Goal: Task Accomplishment & Management: Use online tool/utility

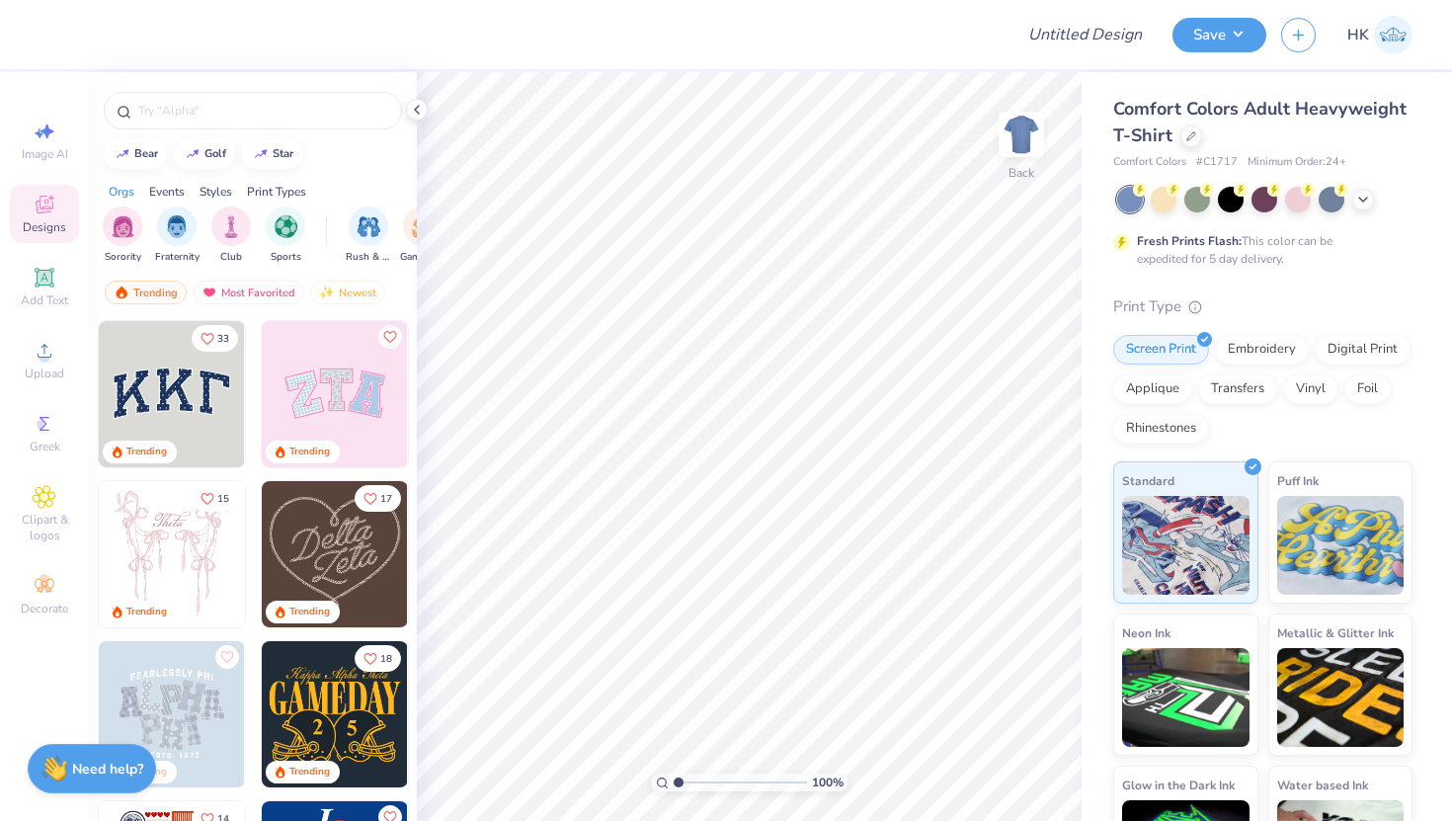
click at [1154, 162] on span "Comfort Colors" at bounding box center [1149, 162] width 73 height 17
click at [1188, 139] on div at bounding box center [1191, 134] width 22 height 22
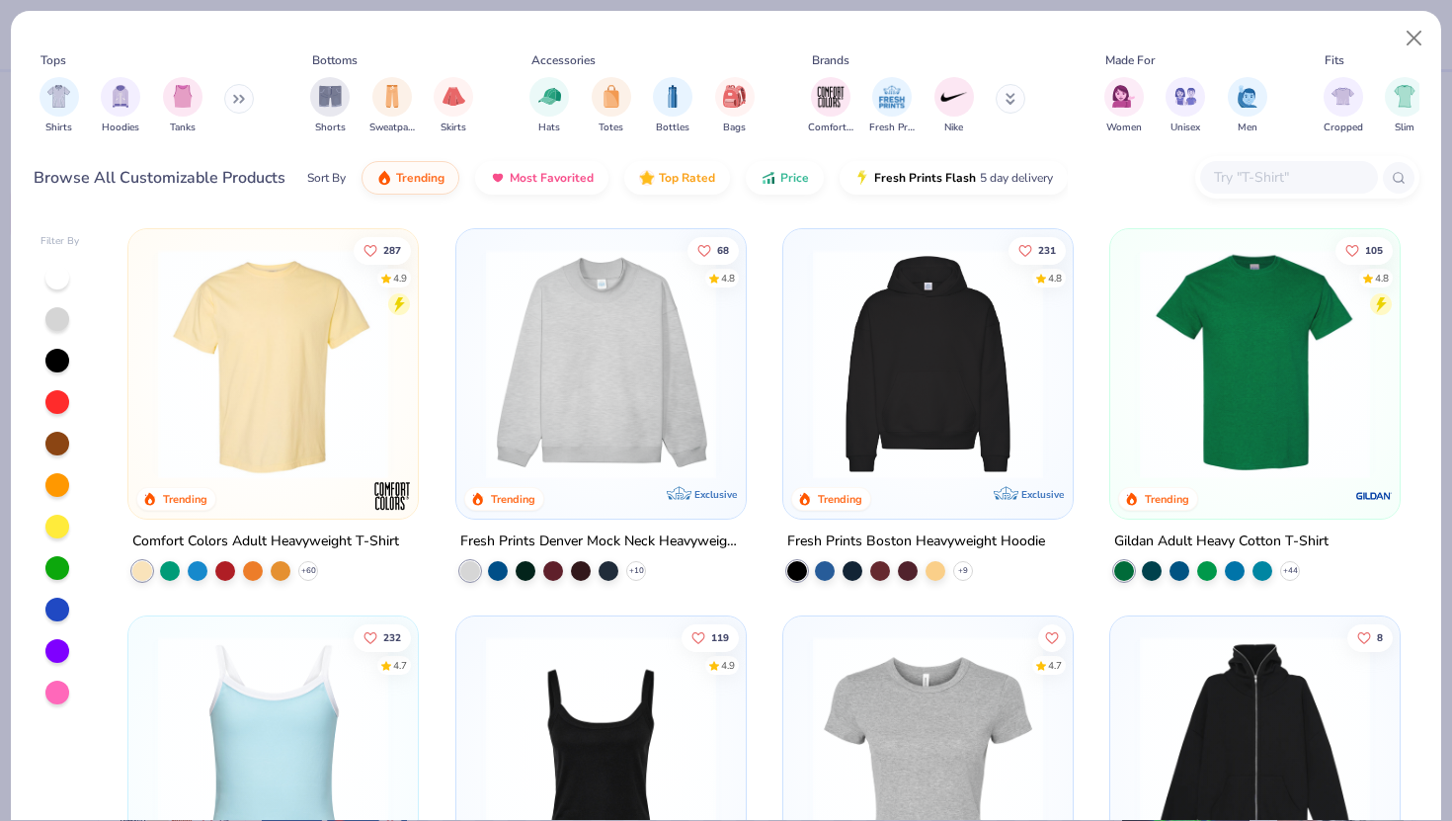
click at [1219, 180] on input "text" at bounding box center [1288, 177] width 152 height 23
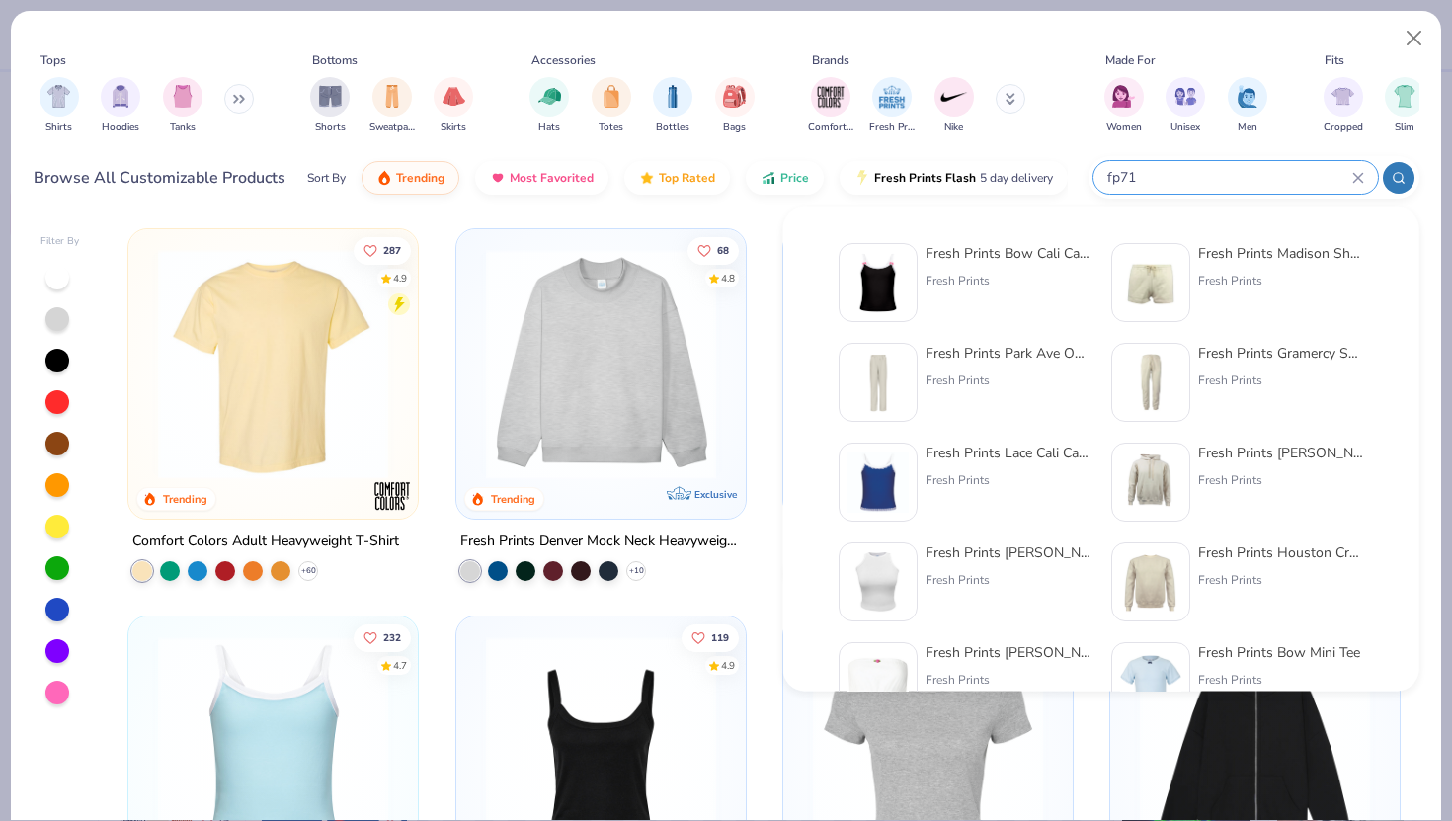
type input "fp71"
click at [1039, 251] on div "Fresh Prints Bow Cali Camisole Top" at bounding box center [1008, 253] width 166 height 21
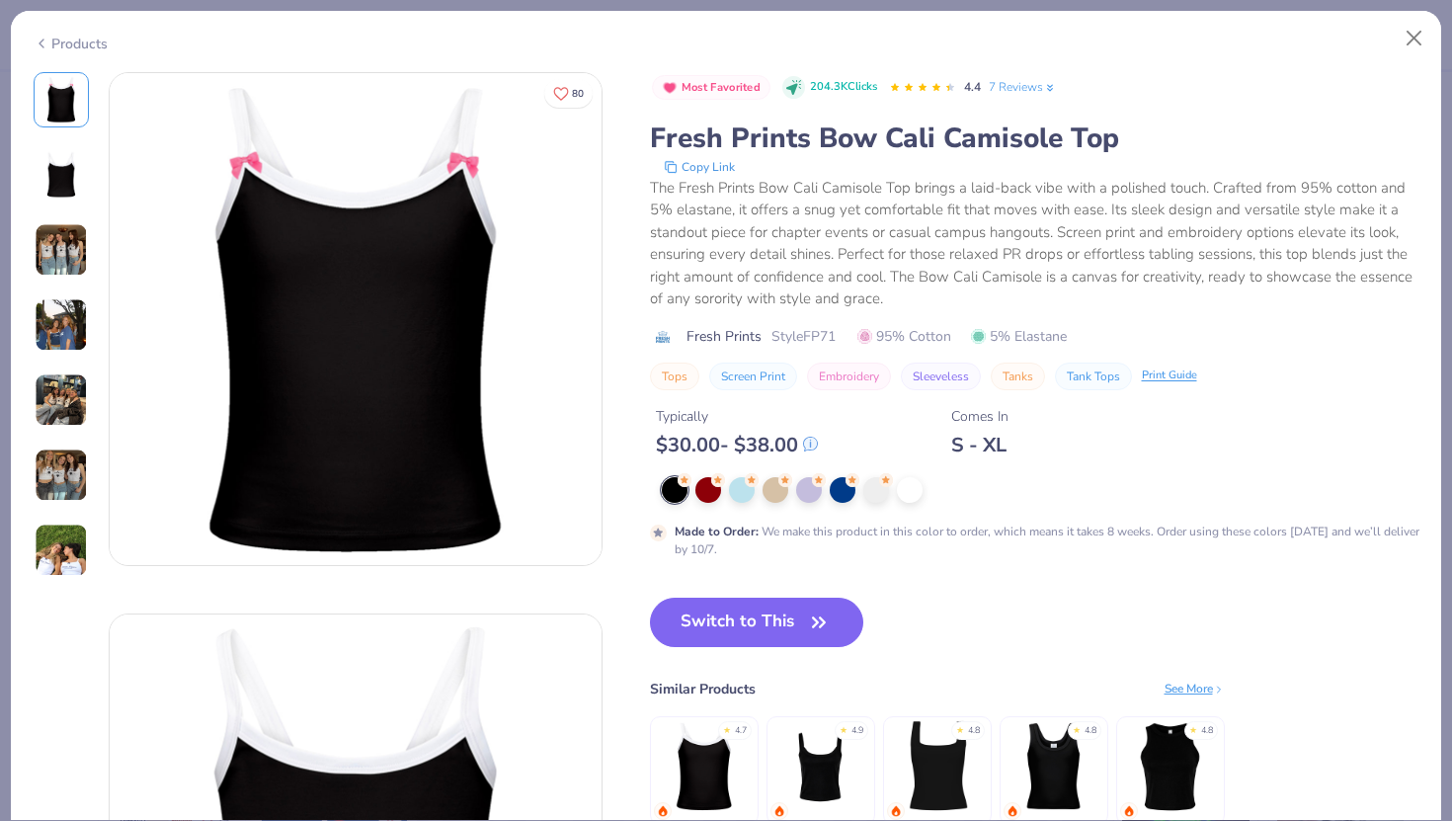
click at [678, 492] on div at bounding box center [675, 490] width 26 height 26
click at [668, 497] on div at bounding box center [675, 490] width 26 height 26
click at [845, 487] on div at bounding box center [843, 488] width 26 height 26
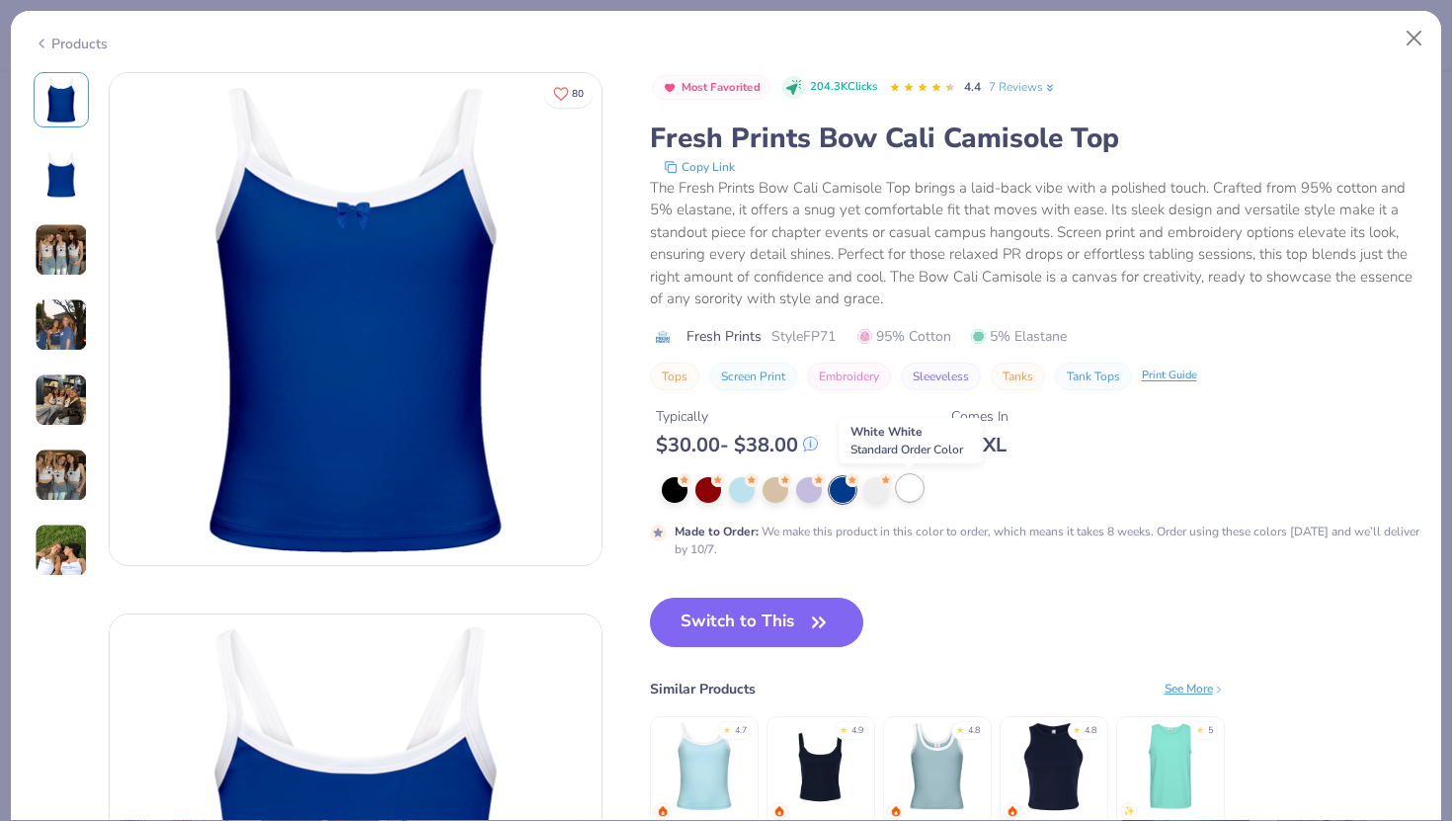
click at [916, 498] on div at bounding box center [910, 488] width 26 height 26
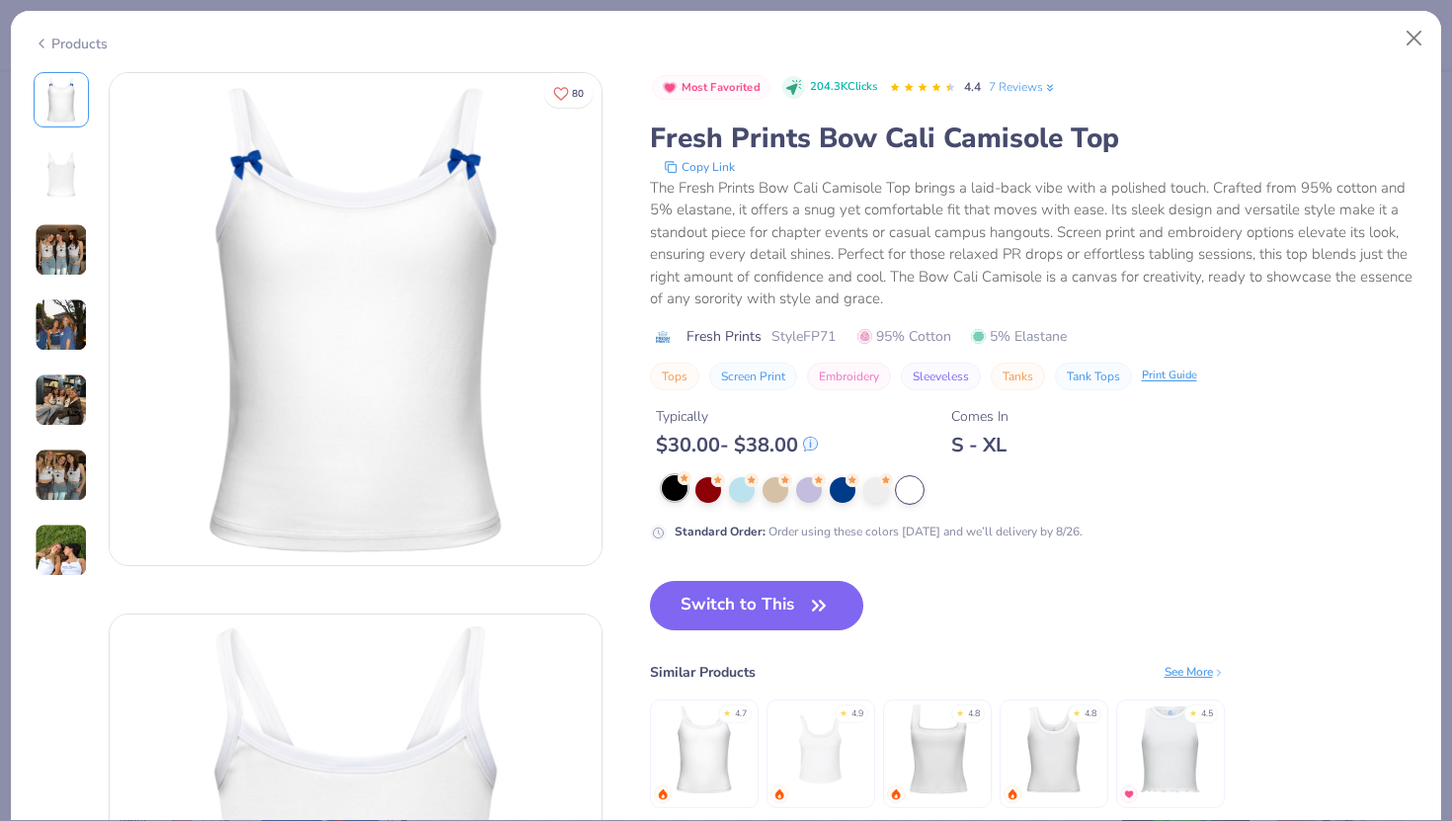
click at [672, 487] on div at bounding box center [675, 488] width 26 height 26
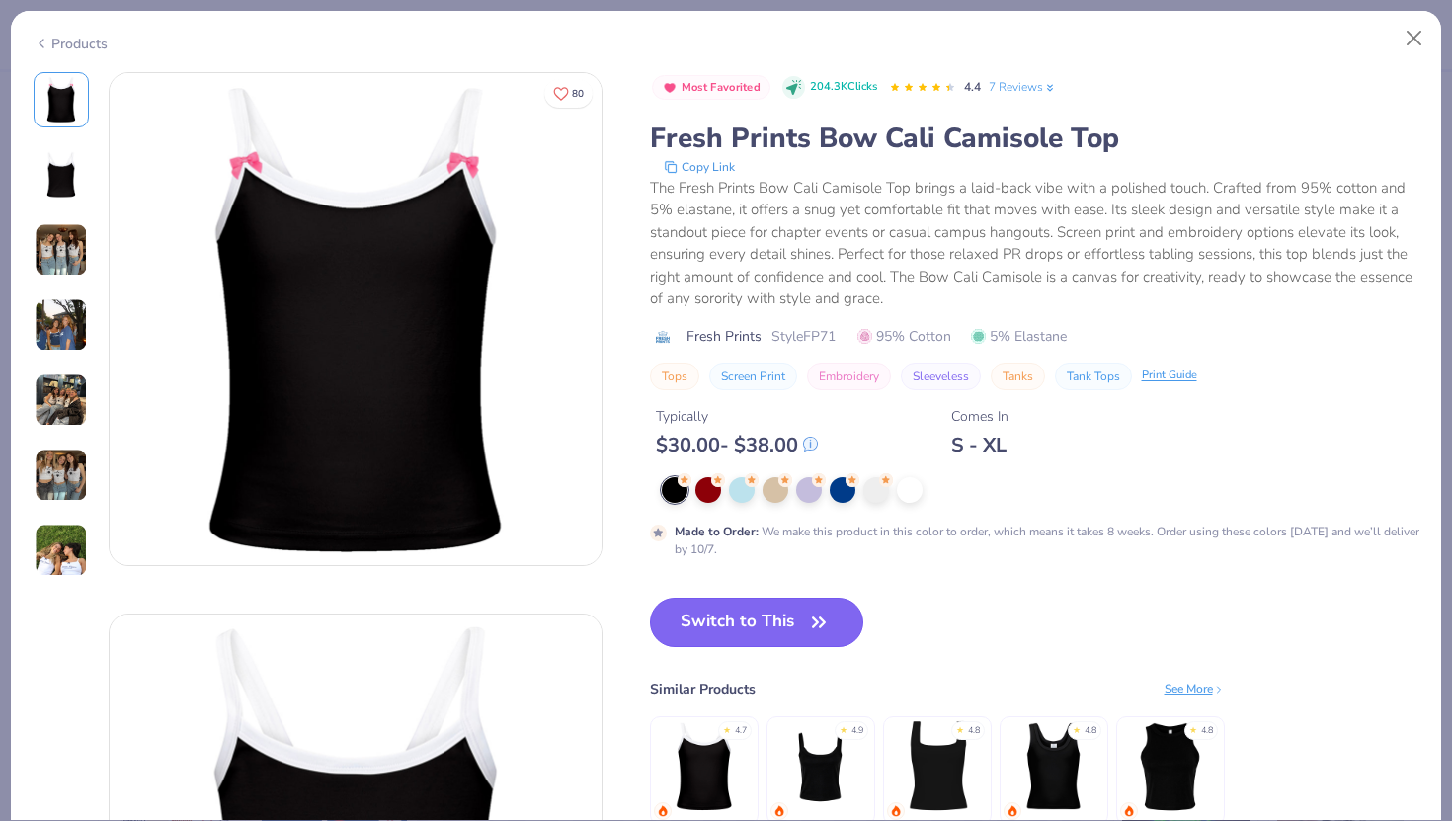
click at [765, 621] on button "Switch to This" at bounding box center [757, 622] width 214 height 49
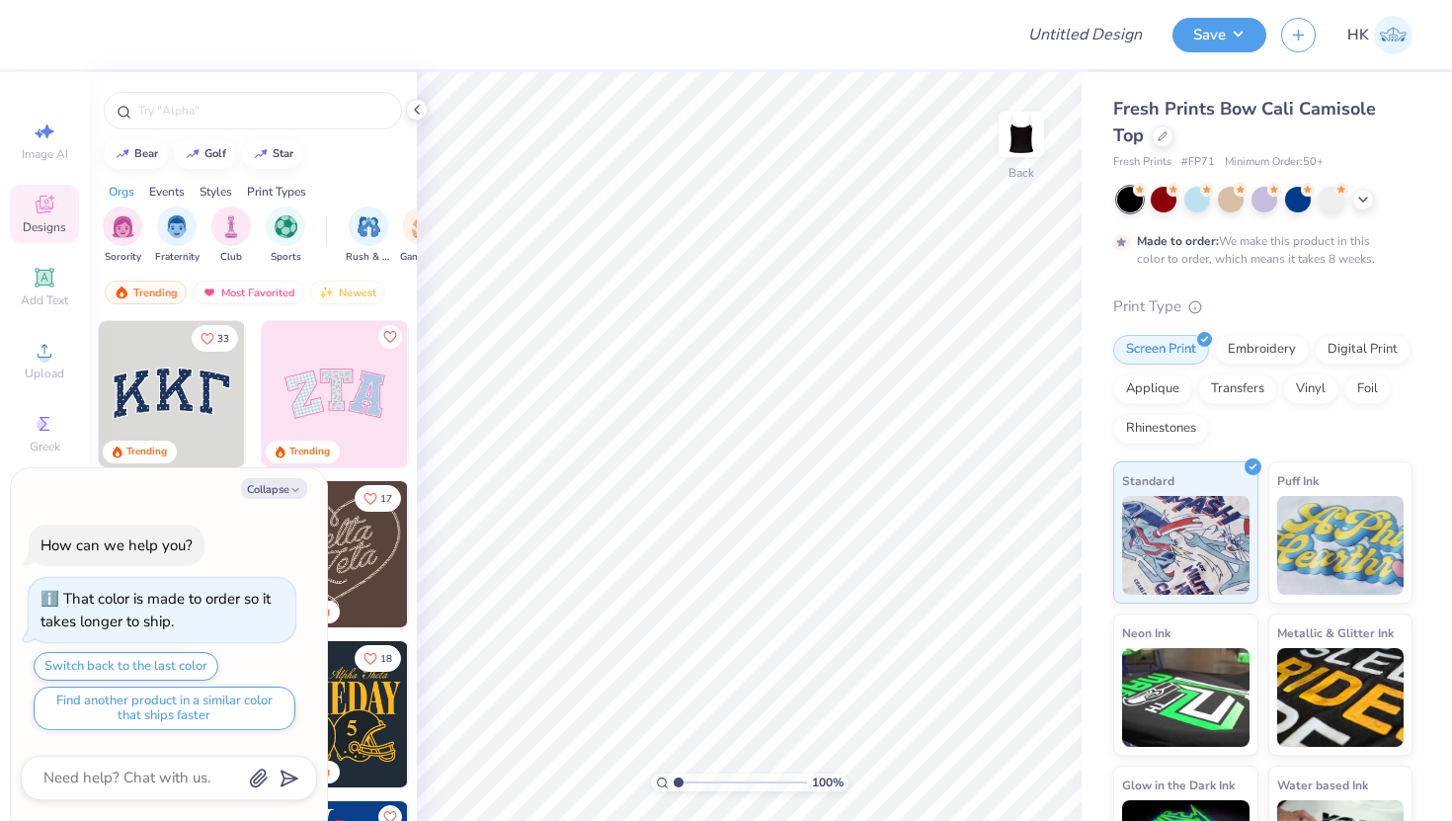
type textarea "x"
click at [1099, 33] on input "Design Title" at bounding box center [1109, 35] width 97 height 40
type input "S"
type textarea "x"
type input "SO"
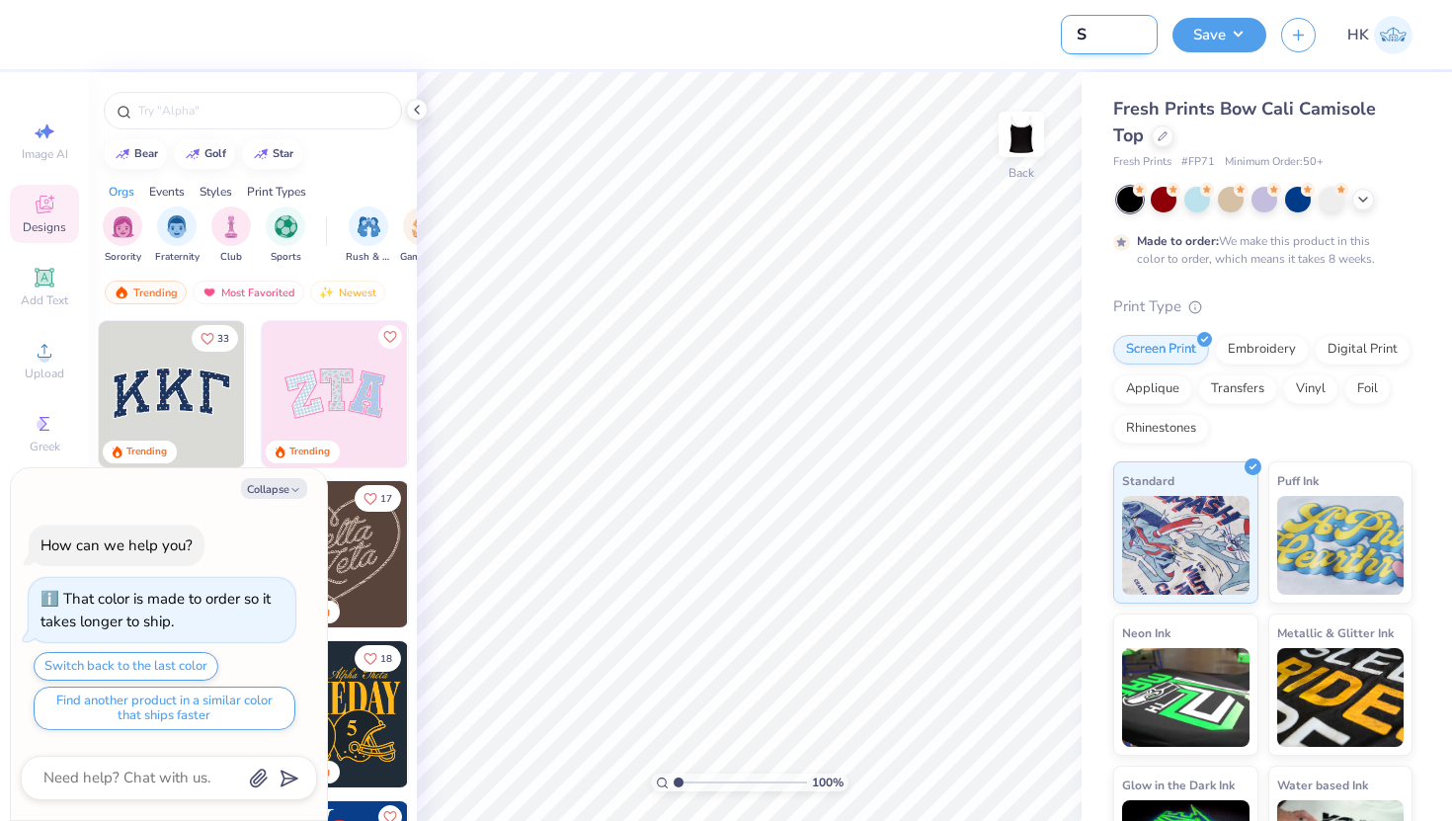
type textarea "x"
type input "SOP"
type textarea "x"
type input "SOPI"
type textarea "x"
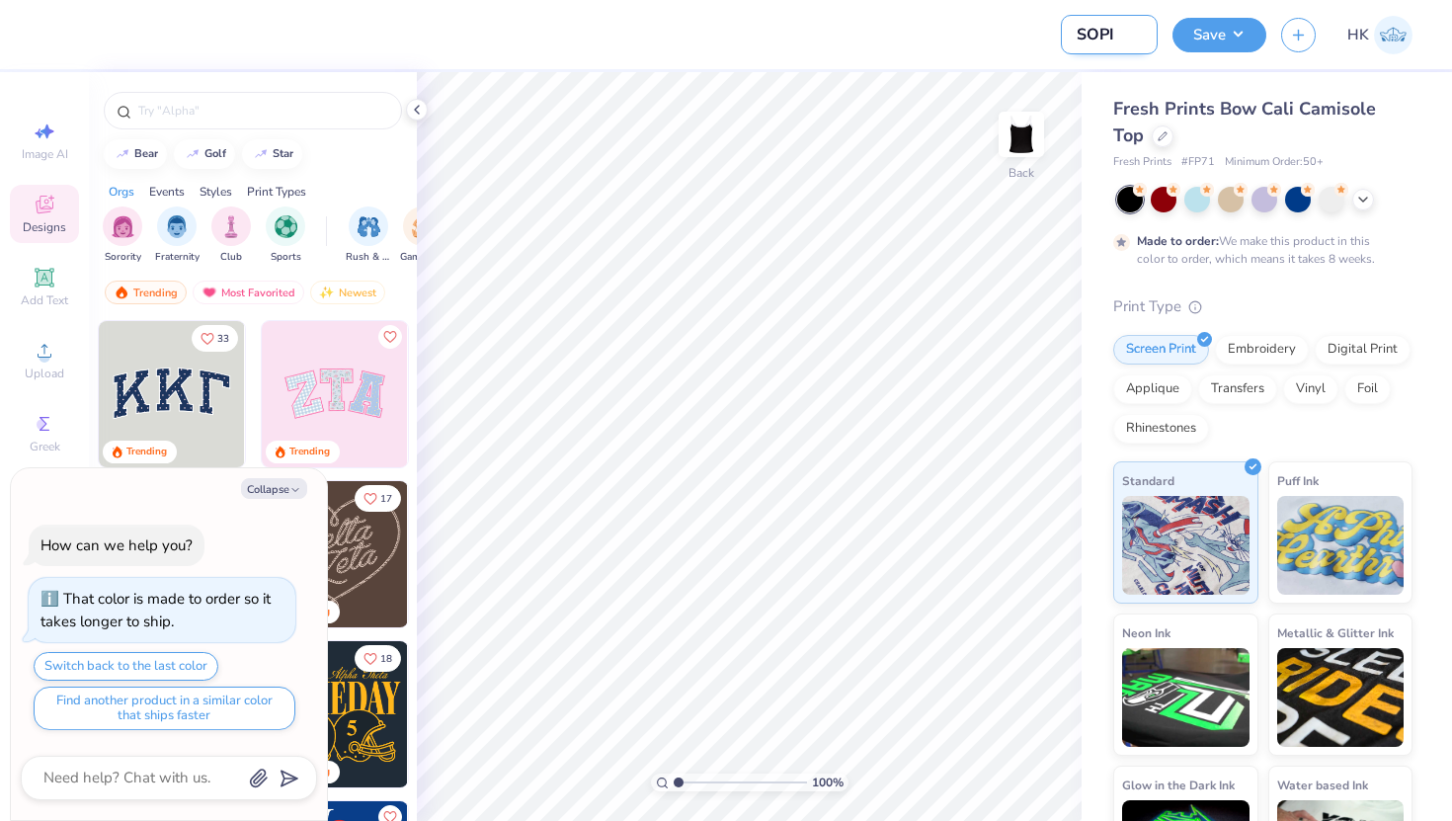
type input "SOPI"
type textarea "x"
type input "SOPI F"
type textarea "x"
type input "SOPI Fa"
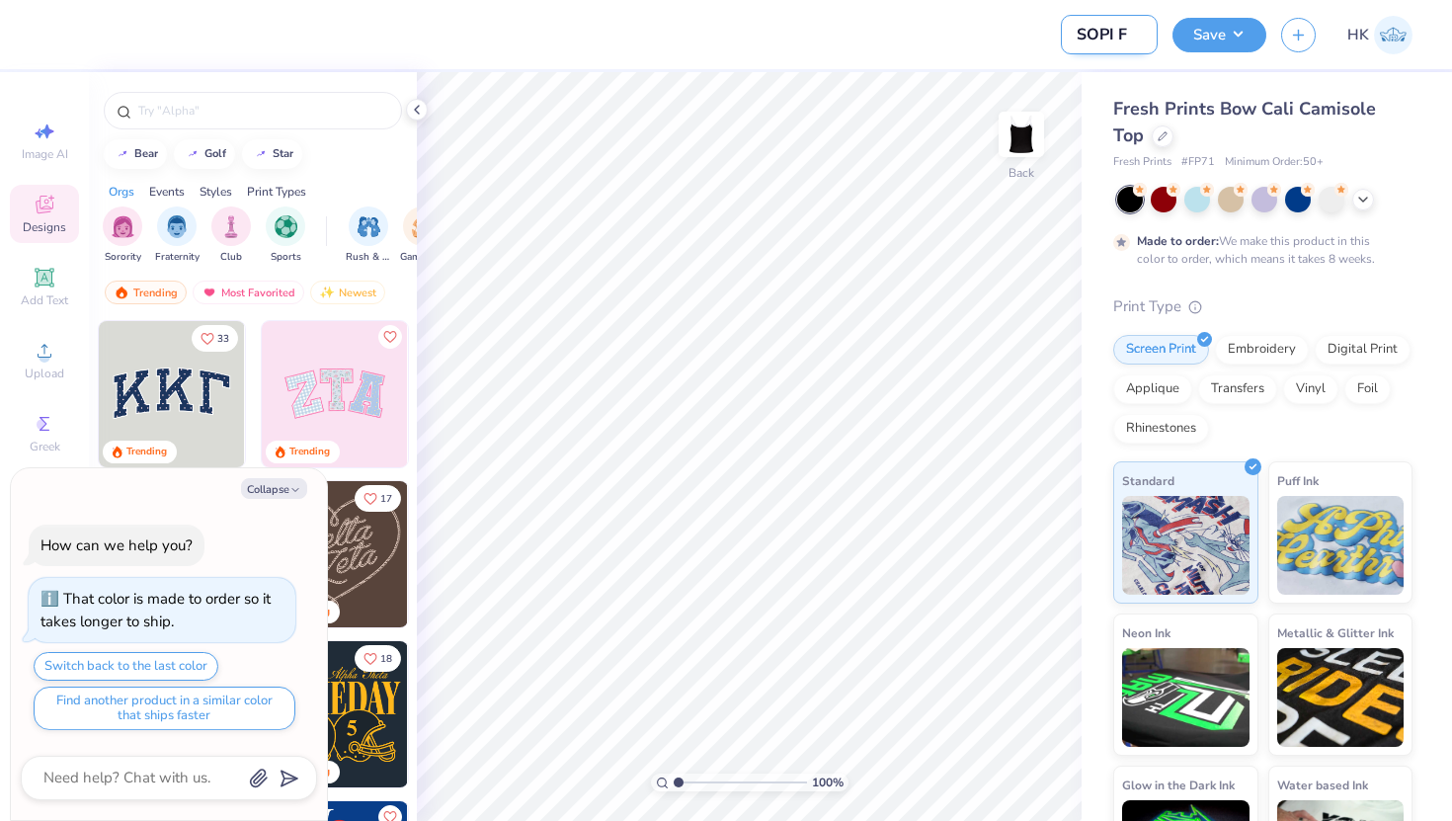
type textarea "x"
type input "SOPI Fal"
type textarea "x"
type input "SOPI Fall"
type textarea "x"
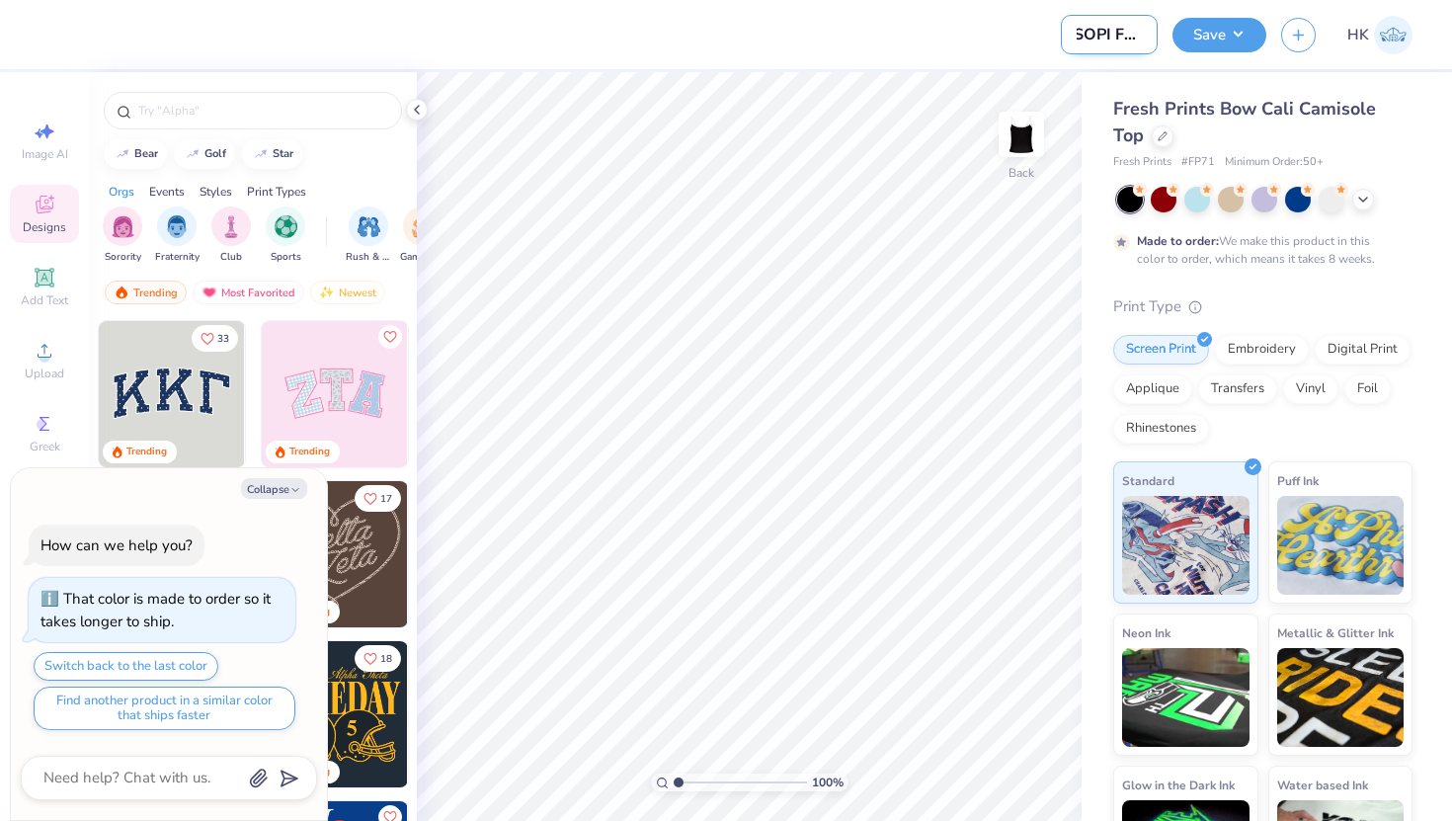
type input "SOPI Fall"
type textarea "x"
type input "SOPI Fall R"
type textarea "x"
type input "SOPI Fall Ru"
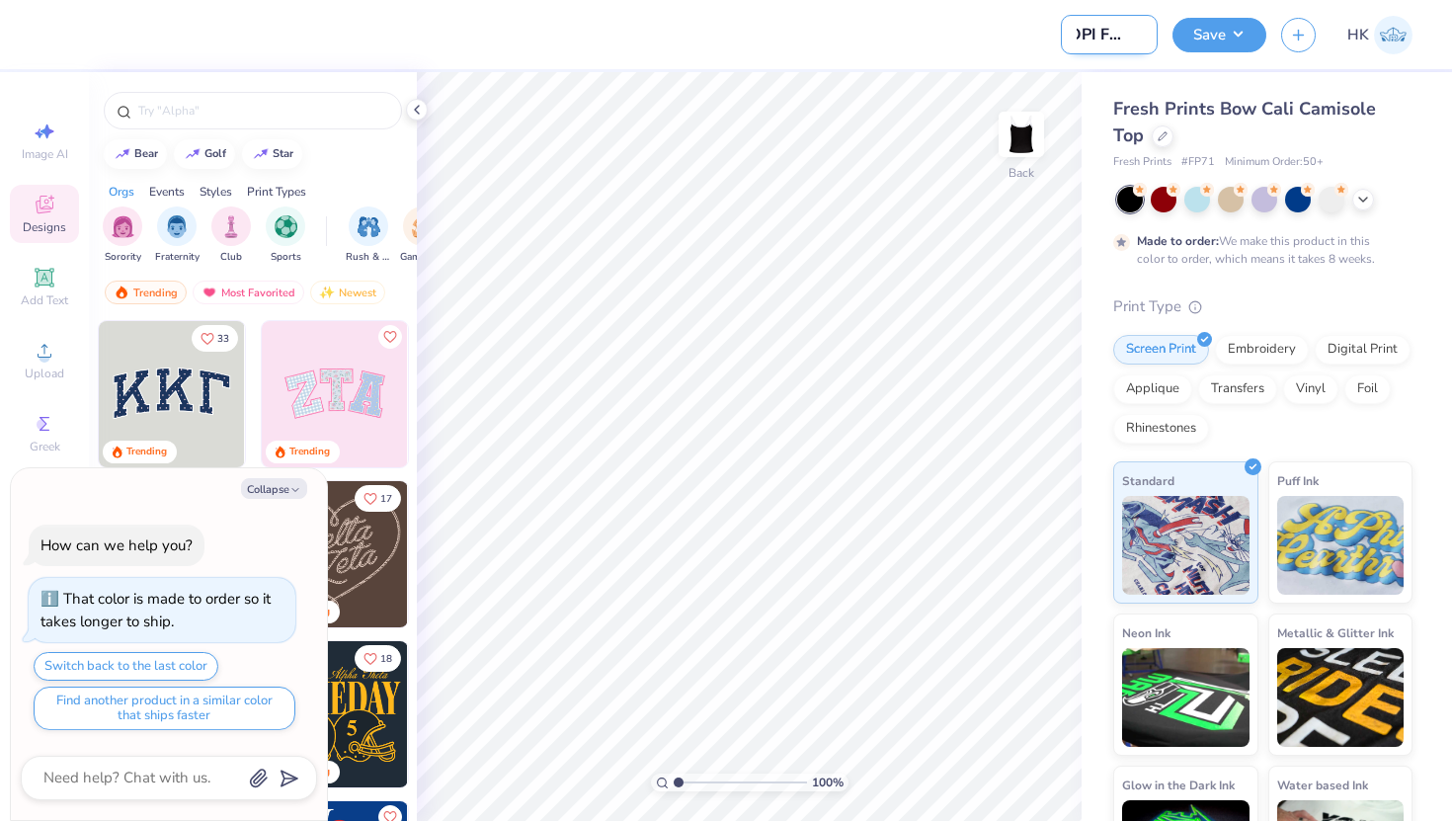
type textarea "x"
type input "SOPI Fall Rus"
type textarea "x"
type input "SOPI Fall Rush"
type textarea "x"
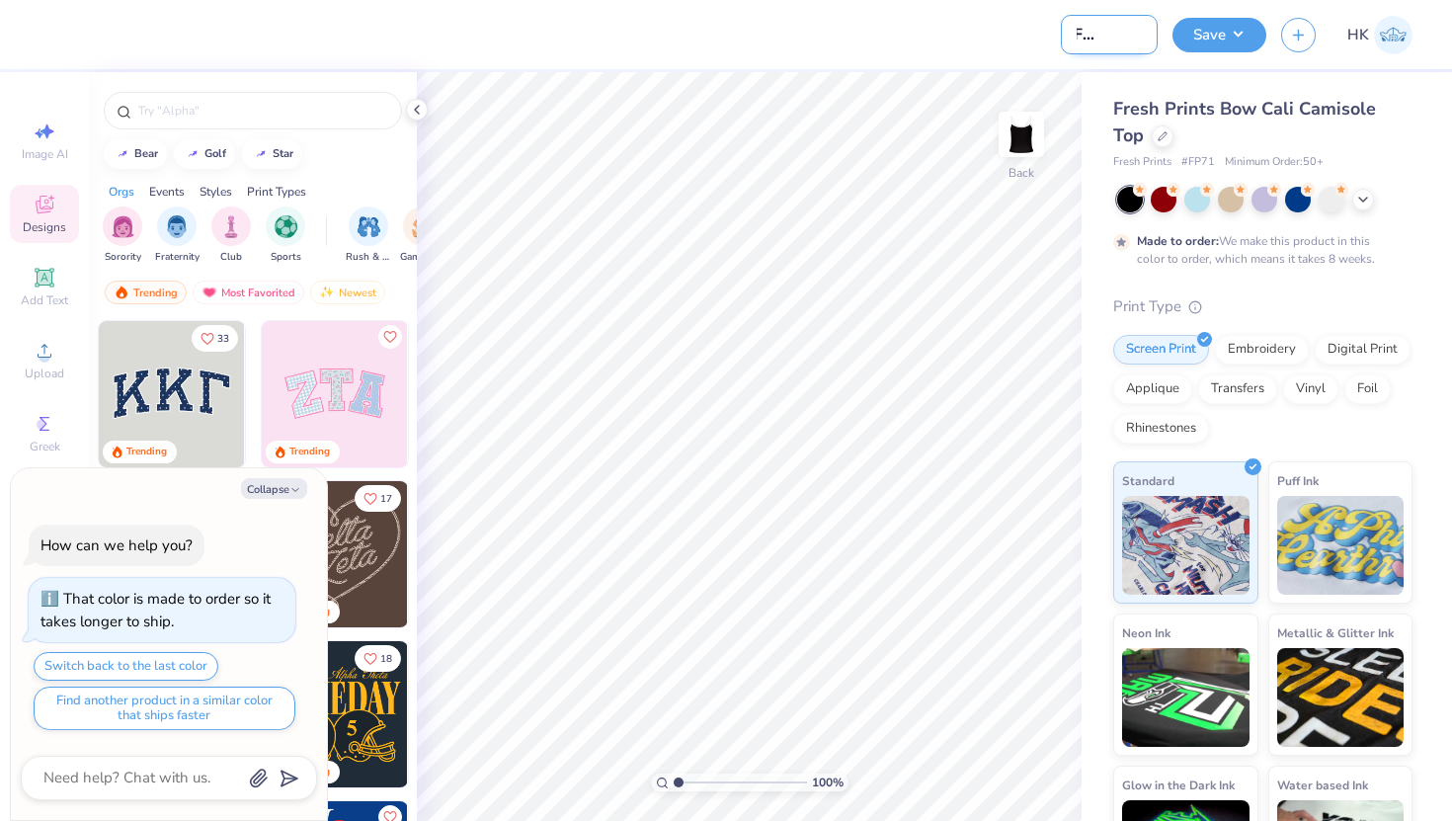
type input "SOPI Fall Rush"
type textarea "x"
type input "SOPI Fall Rush S"
type textarea "x"
type input "SOPI Fall Rush Si"
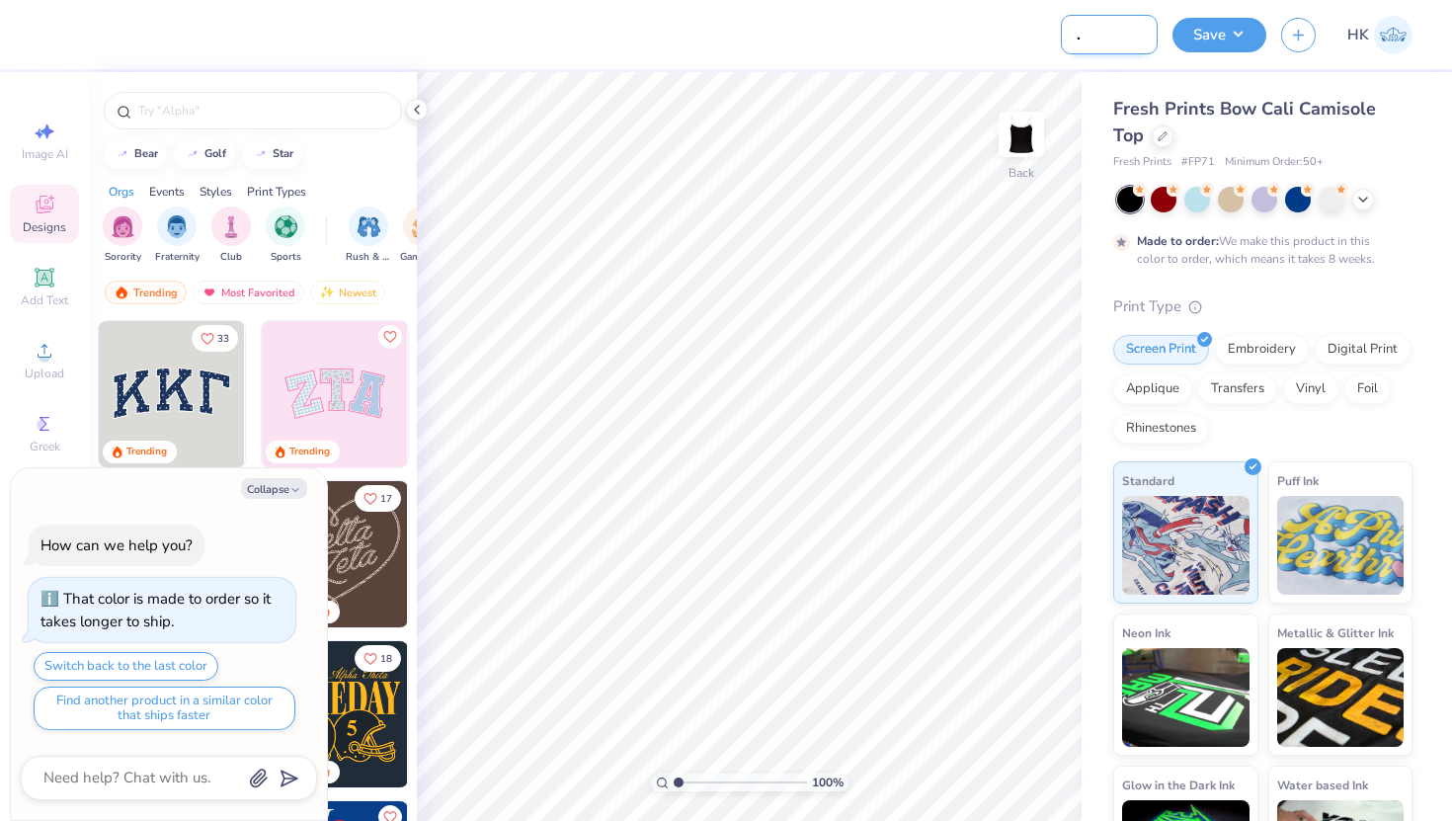
type textarea "x"
type input "SOPI Fall Rush S"
type textarea "x"
type input "SOPI Fall Rush Sh"
type textarea "x"
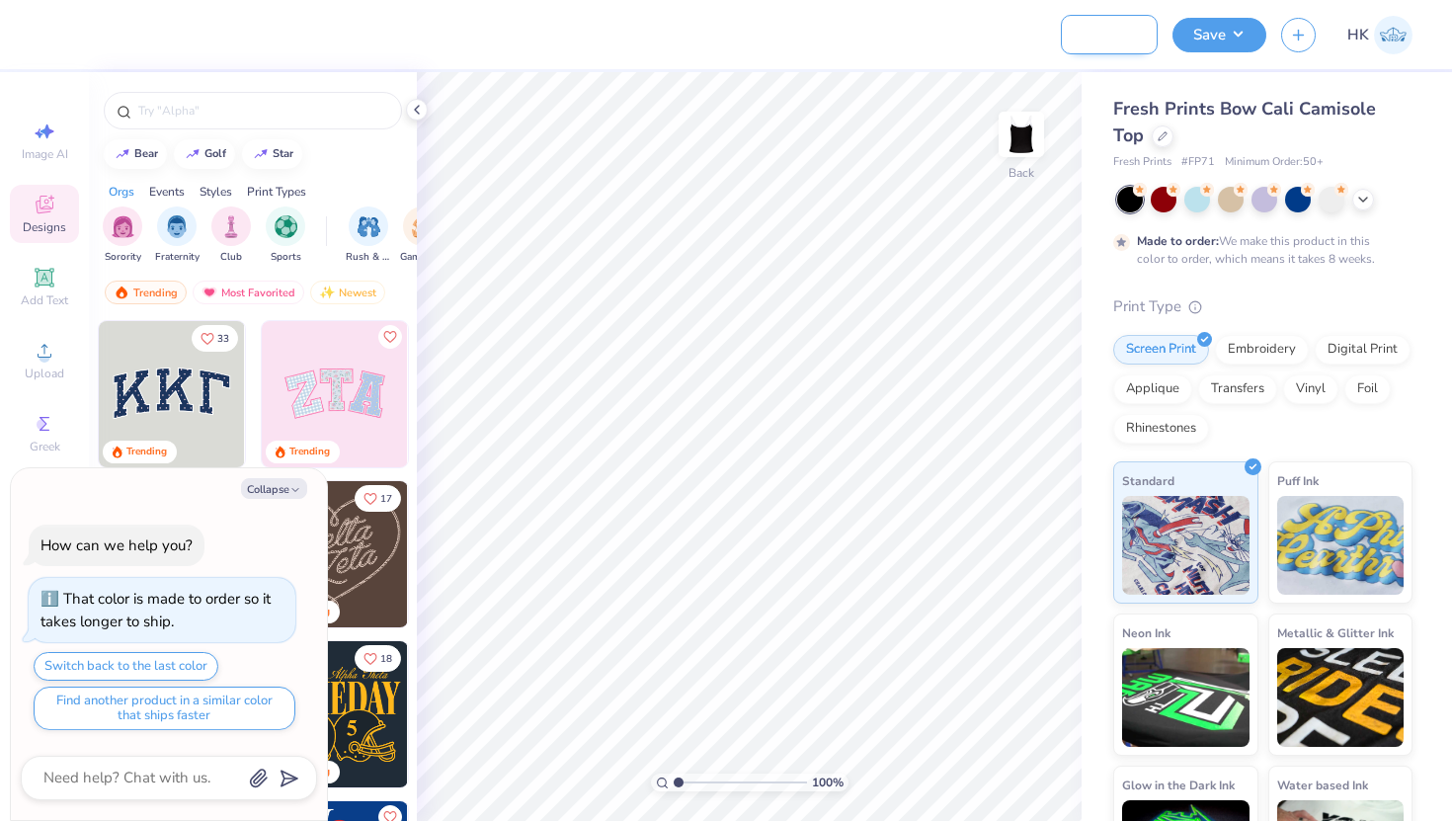
type input "SOPI Fall [PERSON_NAME]"
type textarea "x"
type input "SOPI Fall Rush Shir"
type textarea "x"
type input "SOPI Fall Rush Shirt"
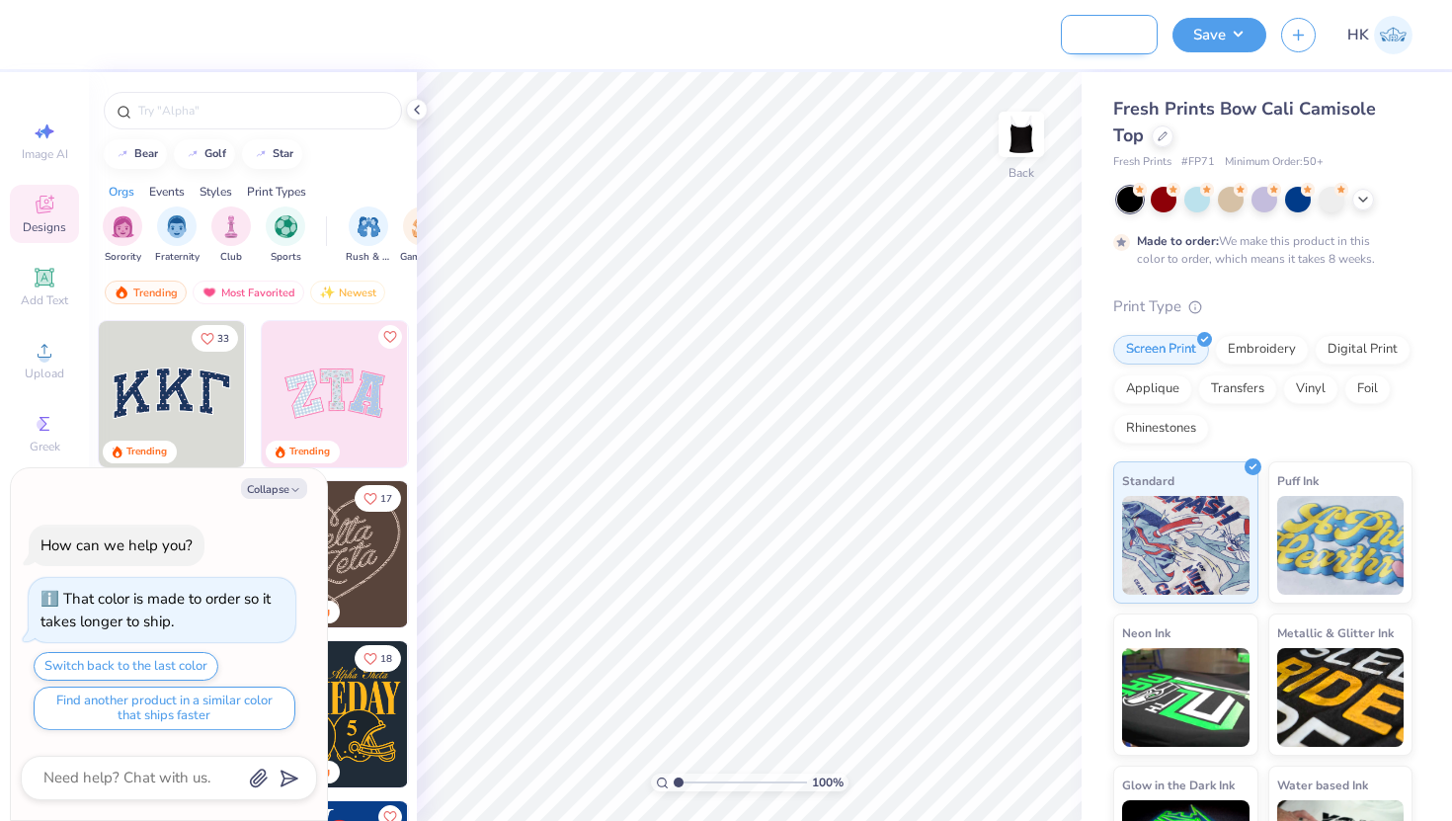
type textarea "x"
type input "SOPI Fall Rush Shirts"
type textarea "x"
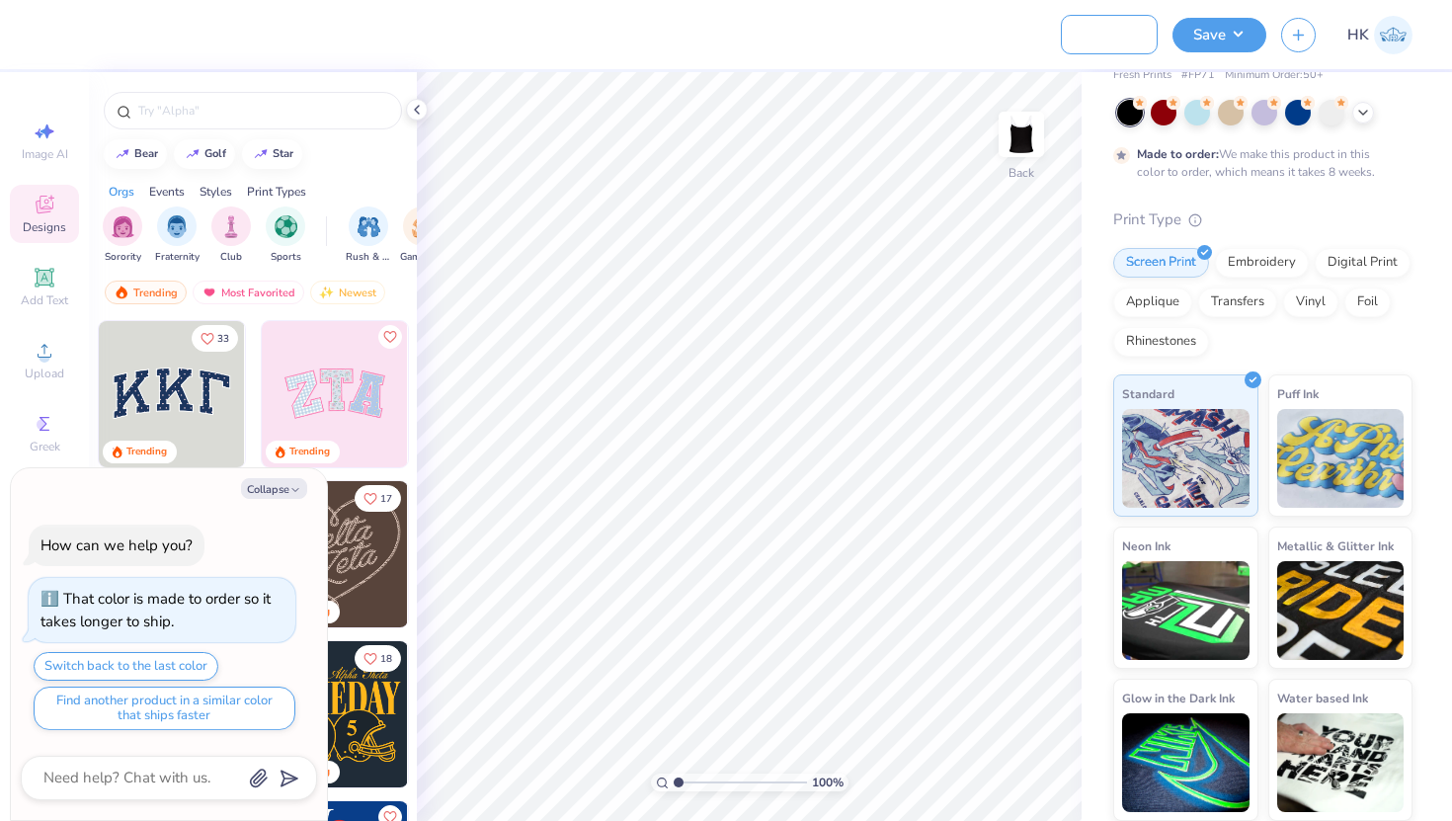
type input "SOPI Fall Rush Shirts"
click at [1305, 340] on div "Screen Print Embroidery Digital Print Applique Transfers Vinyl Foil Rhinestones" at bounding box center [1262, 302] width 299 height 109
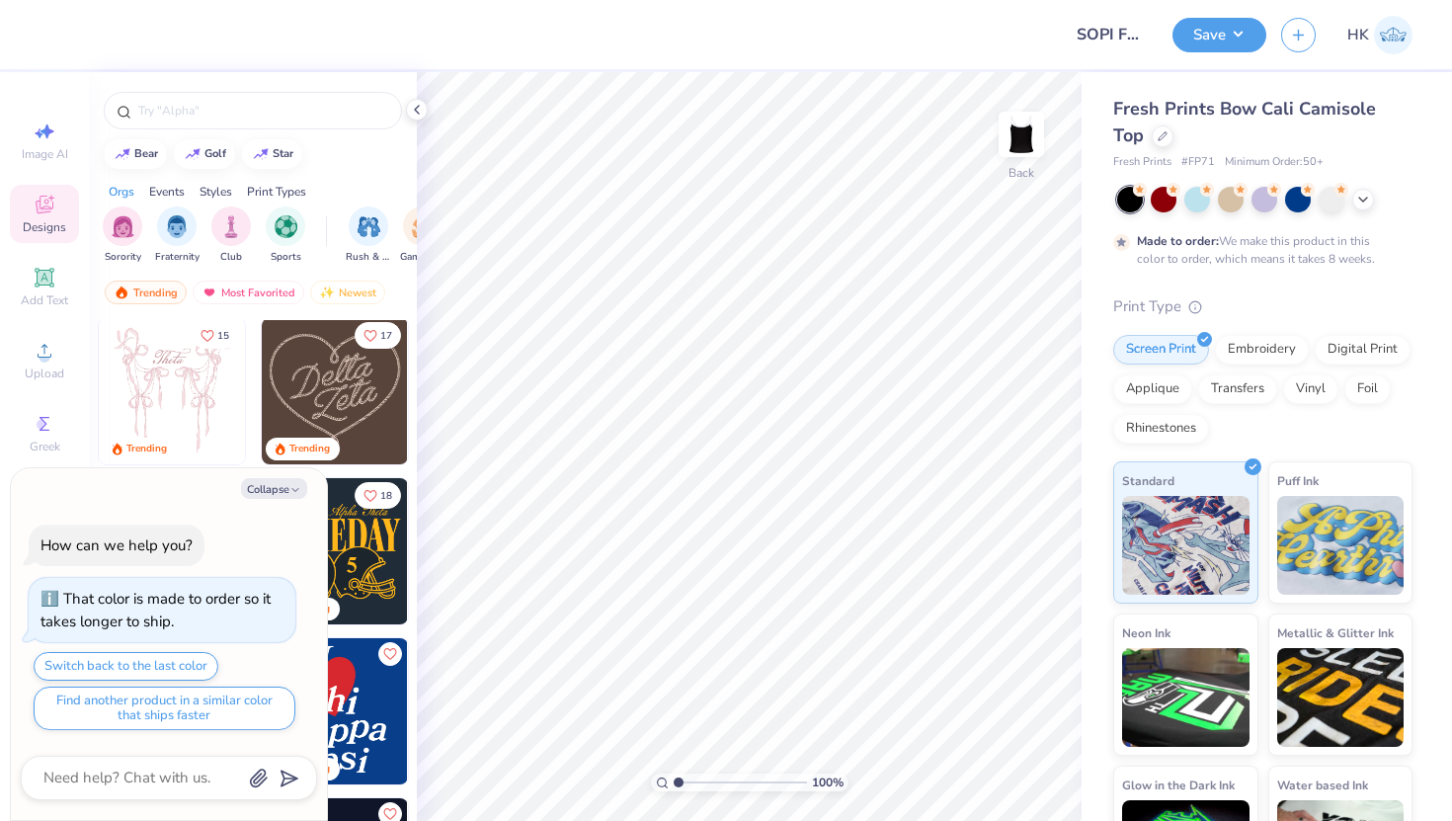
scroll to position [157, 0]
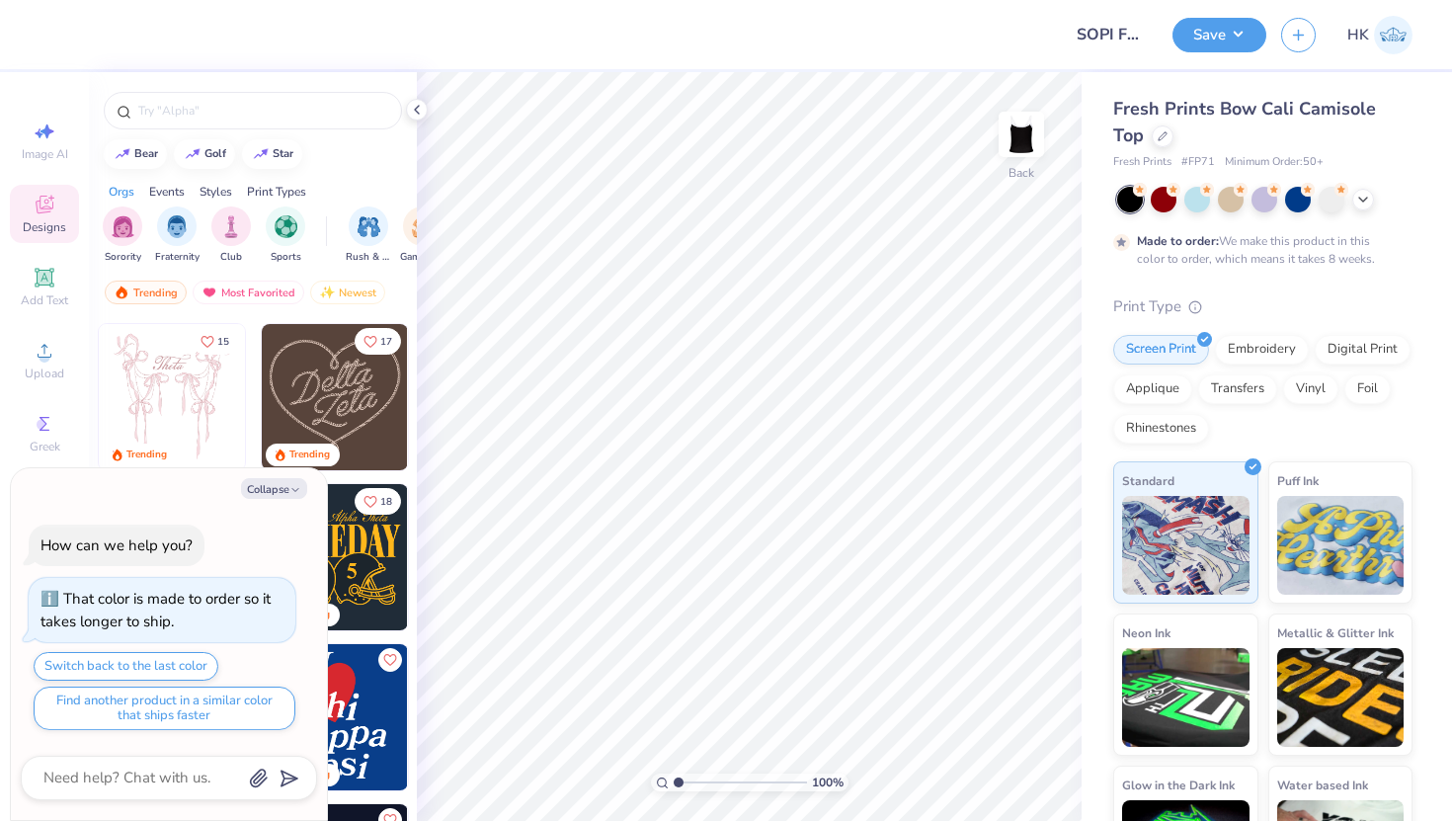
click at [183, 383] on img at bounding box center [172, 397] width 146 height 146
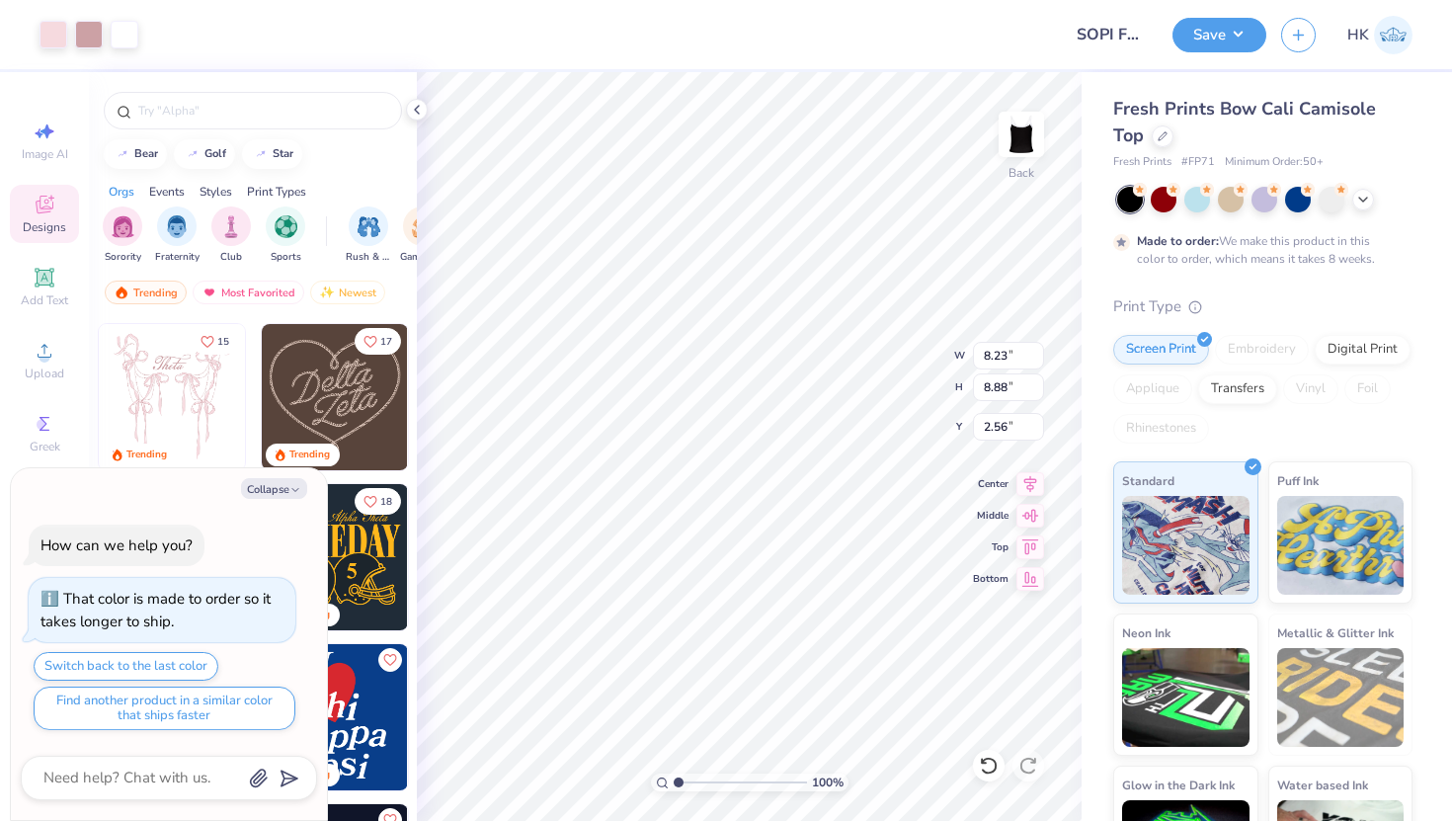
type textarea "x"
type input "1.92"
type textarea "x"
type input "6.62"
type input "7.14"
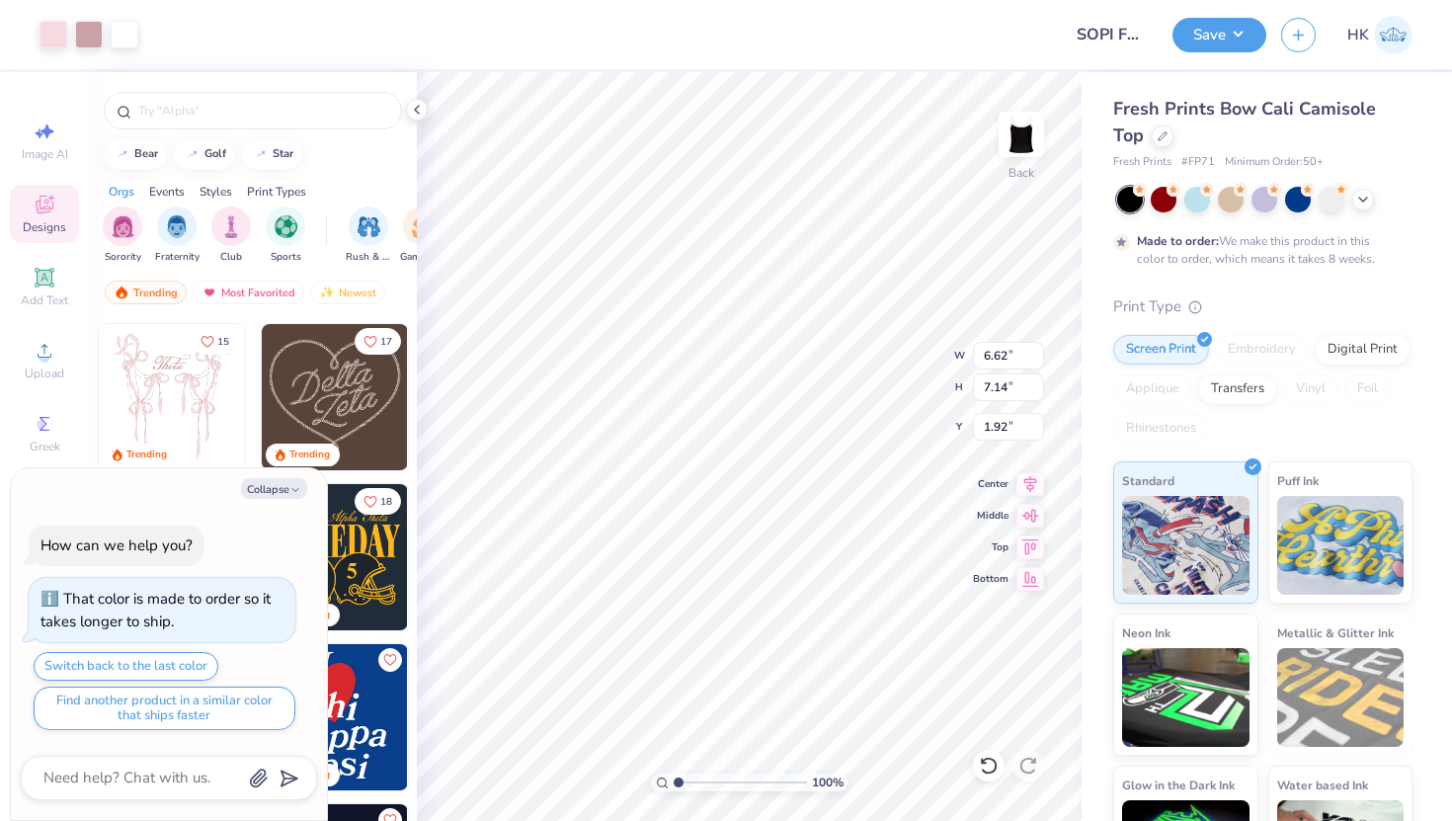
type textarea "x"
type input "1.39"
type textarea "x"
type input "1.41"
type textarea "x"
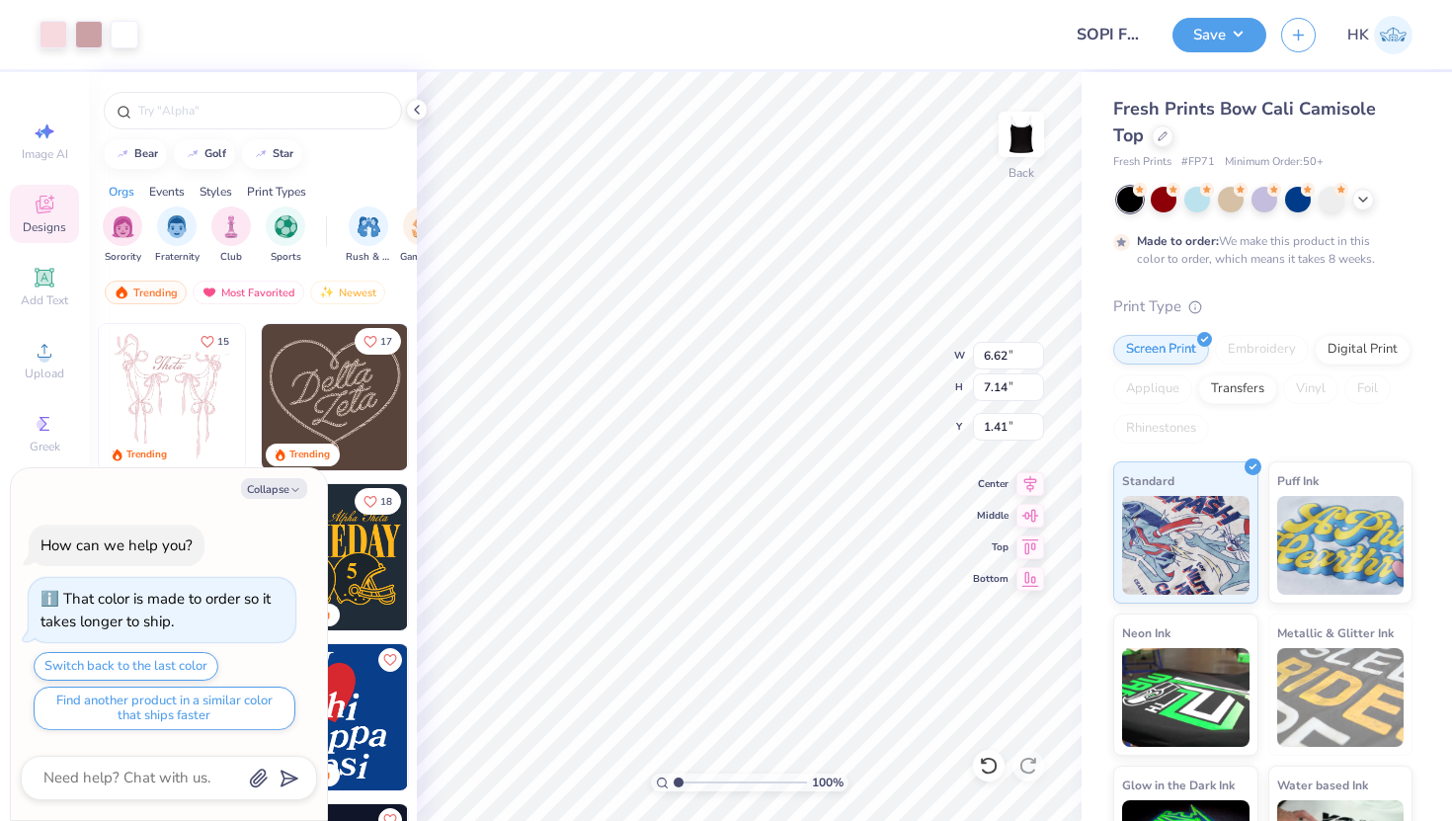
type input "1.56"
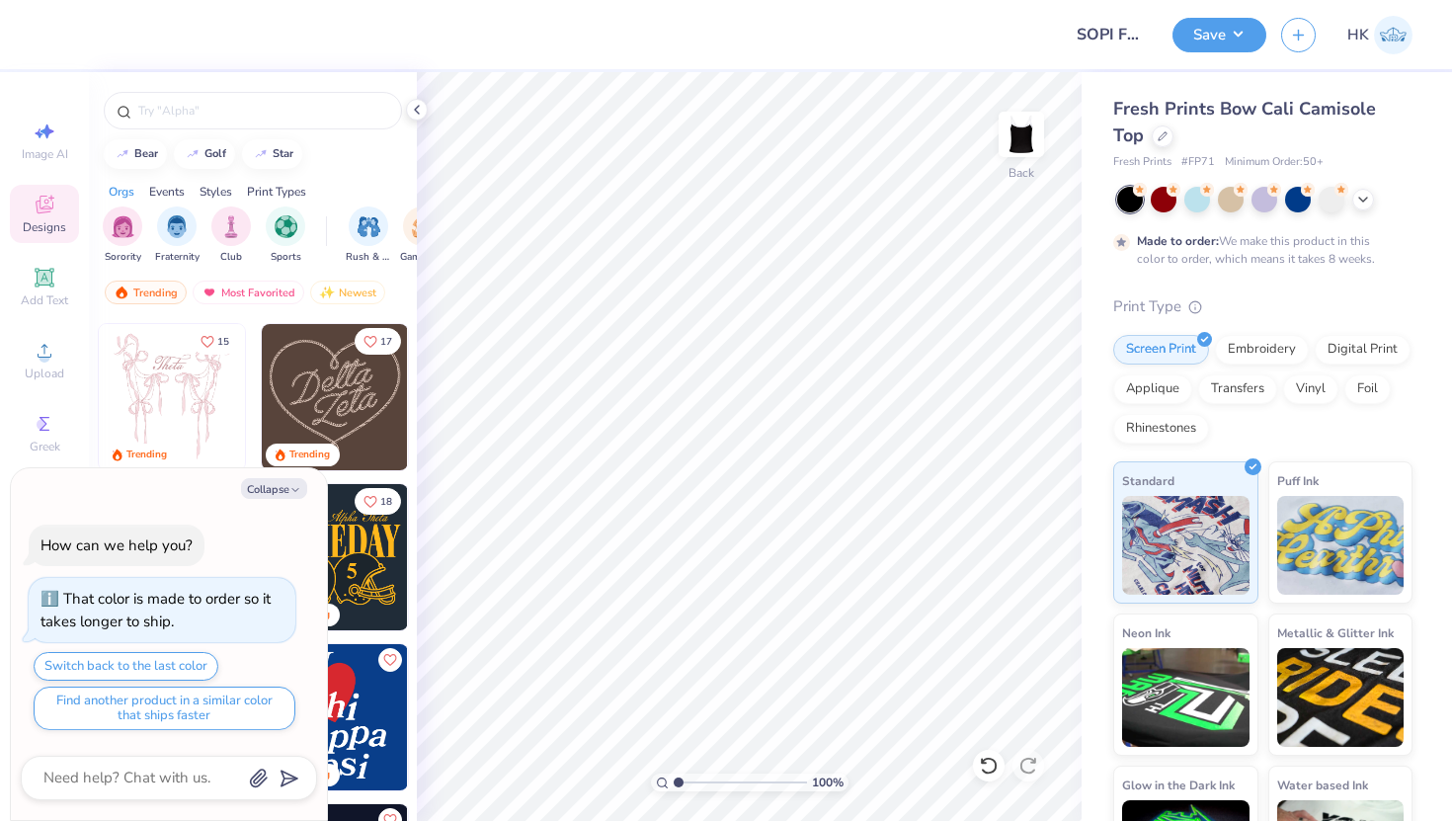
click at [293, 424] on img at bounding box center [335, 397] width 146 height 146
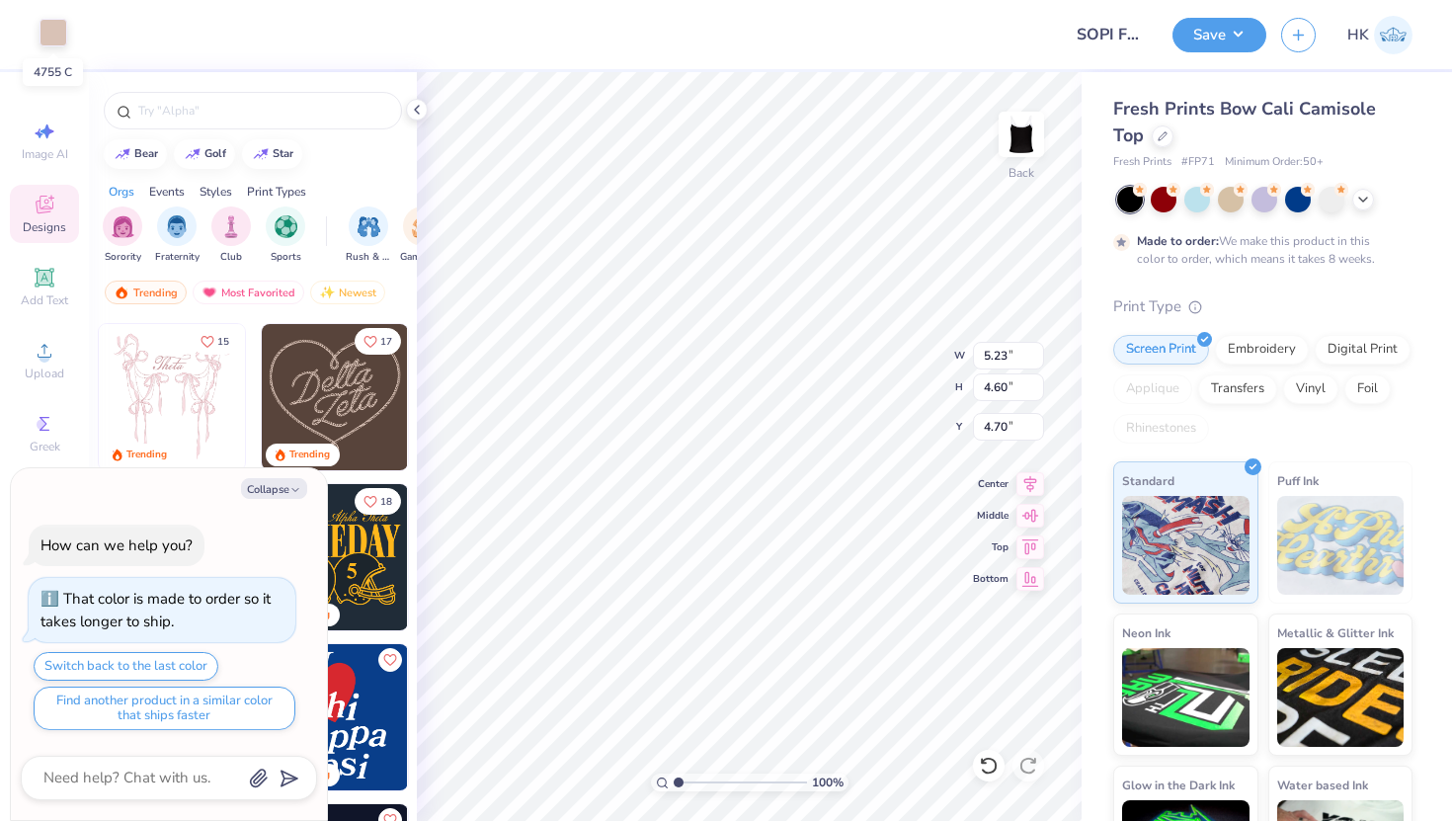
click at [43, 28] on div at bounding box center [54, 33] width 28 height 28
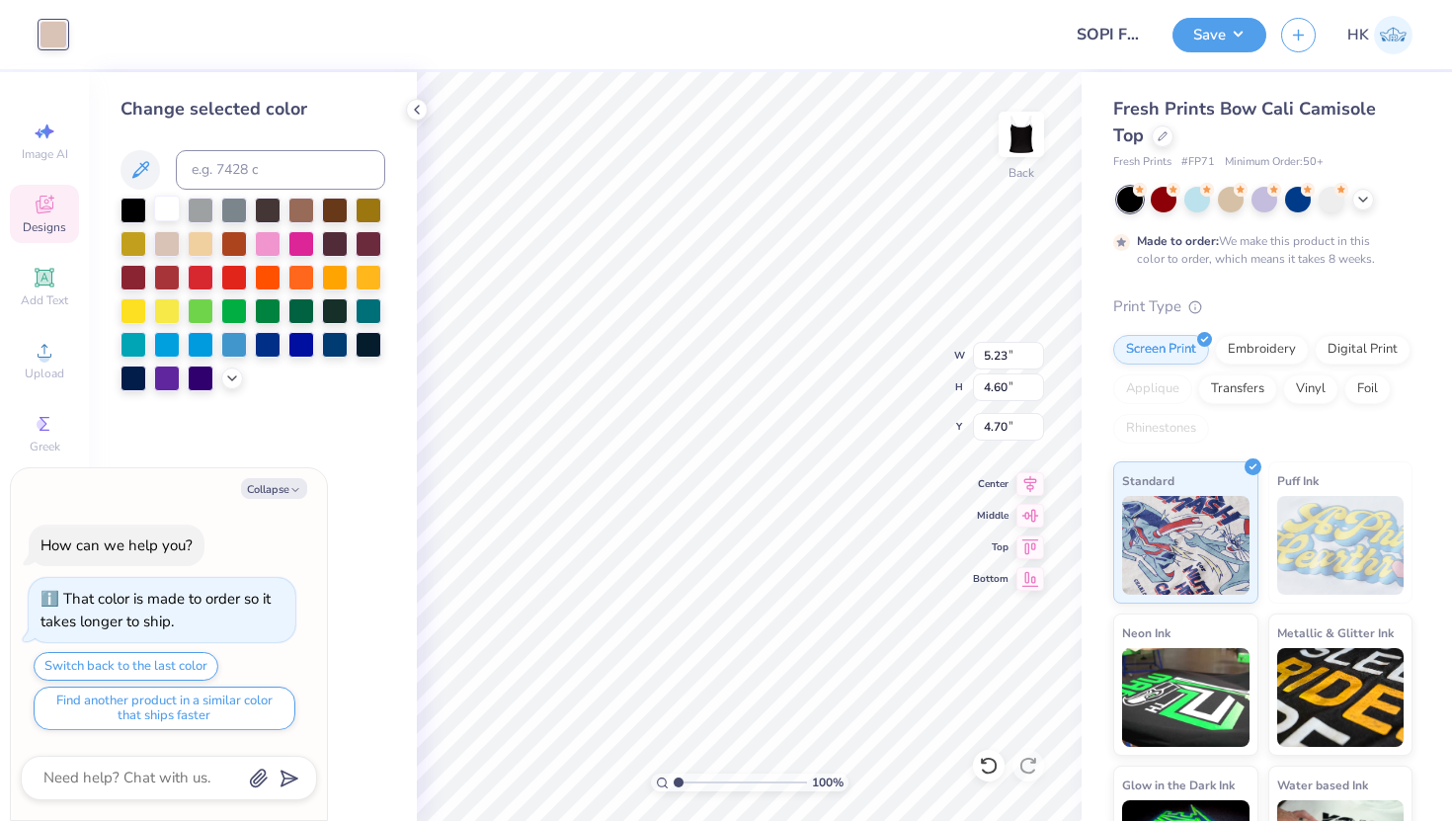
click at [167, 210] on div at bounding box center [167, 209] width 26 height 26
type textarea "x"
type input "2.12"
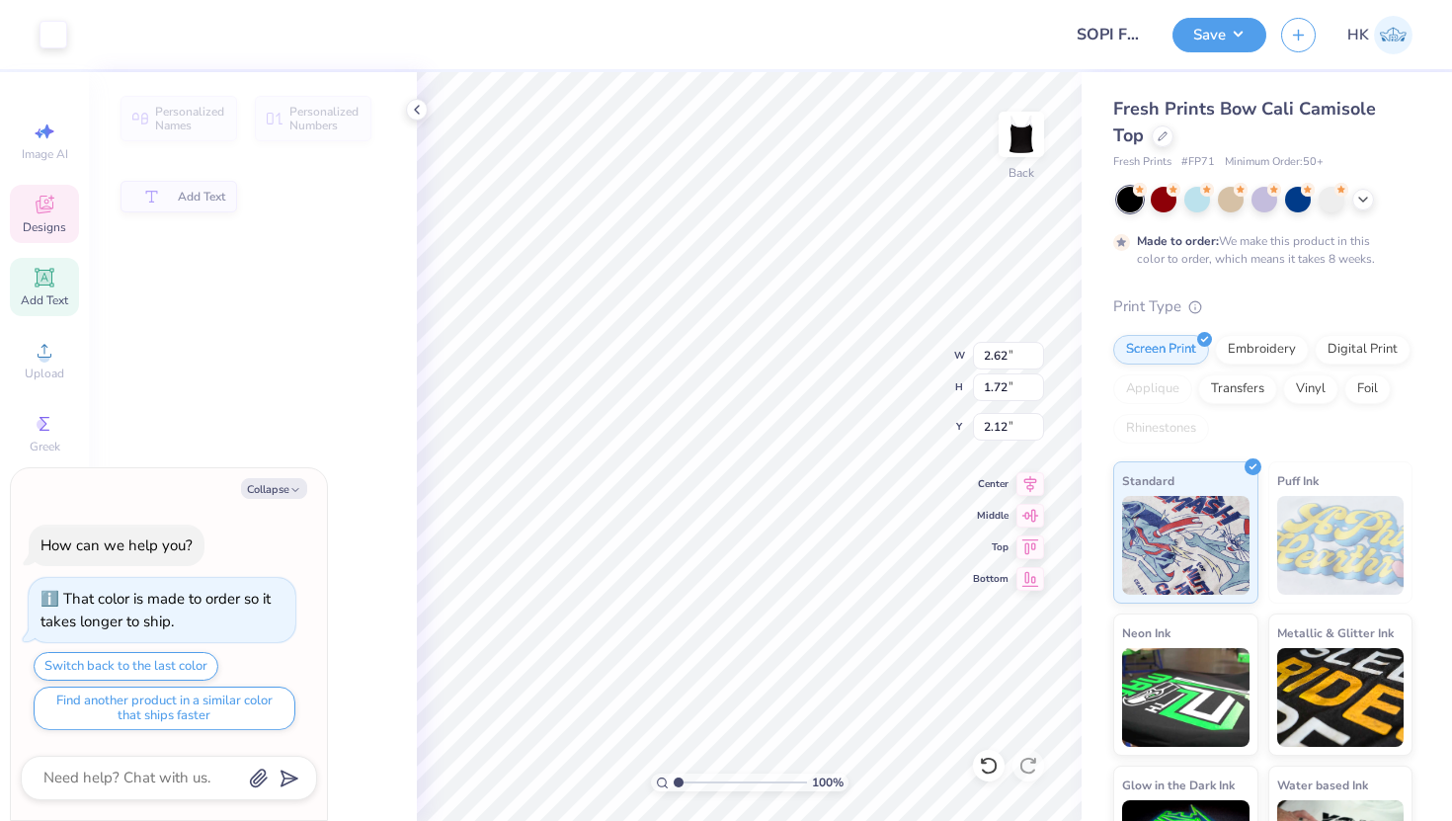
type textarea "x"
type input "2.62"
type input "1.72"
type input "3.87"
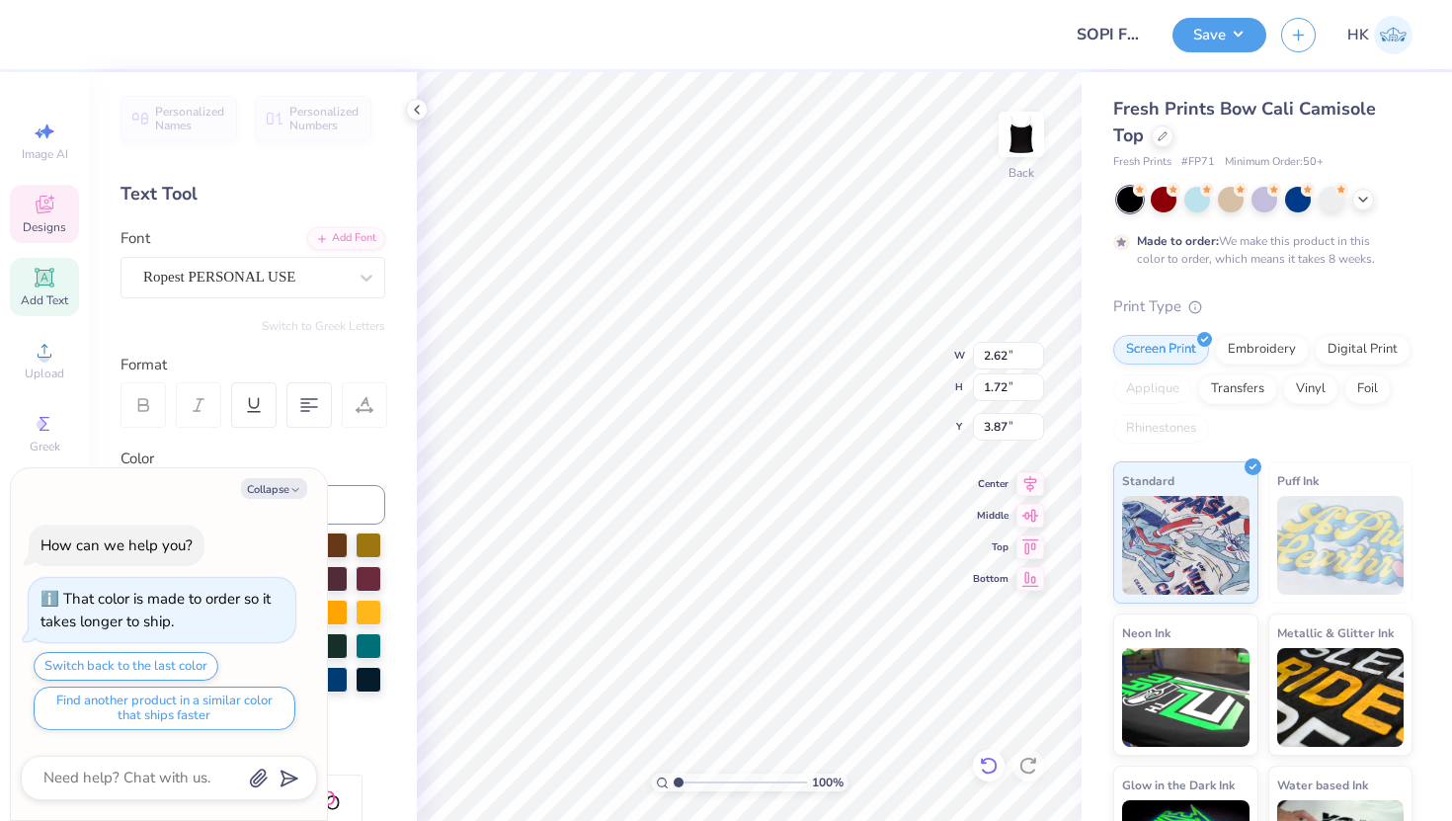
click at [986, 768] on icon at bounding box center [989, 766] width 20 height 20
click at [987, 766] on icon at bounding box center [989, 766] width 20 height 20
type textarea "x"
type input "3.32"
type input "1.85"
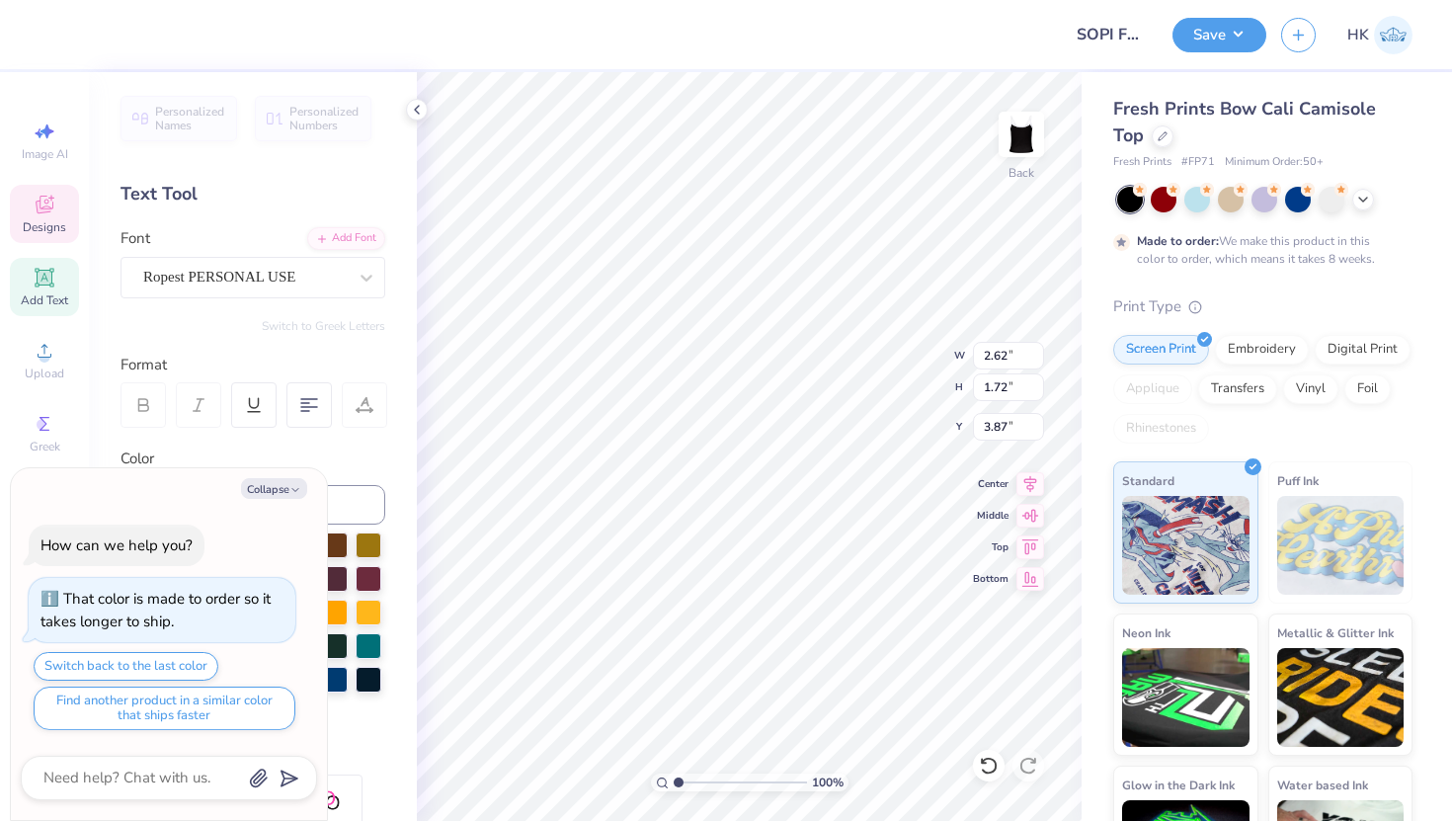
type input "2.89"
type textarea "x"
type textarea "SI"
type textarea "x"
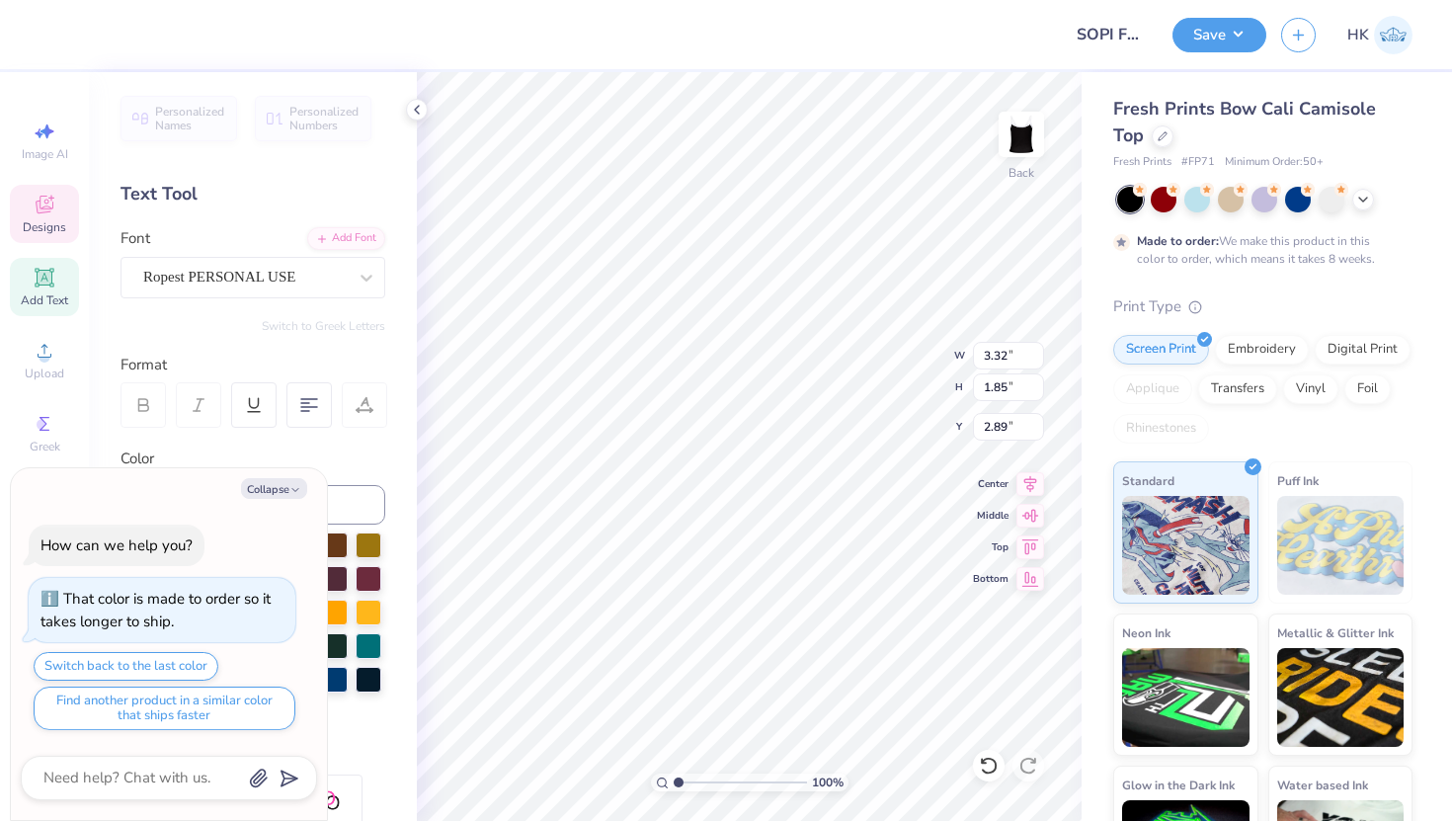
type textarea "SIG"
type textarea "x"
type textarea "SIGM"
type textarea "x"
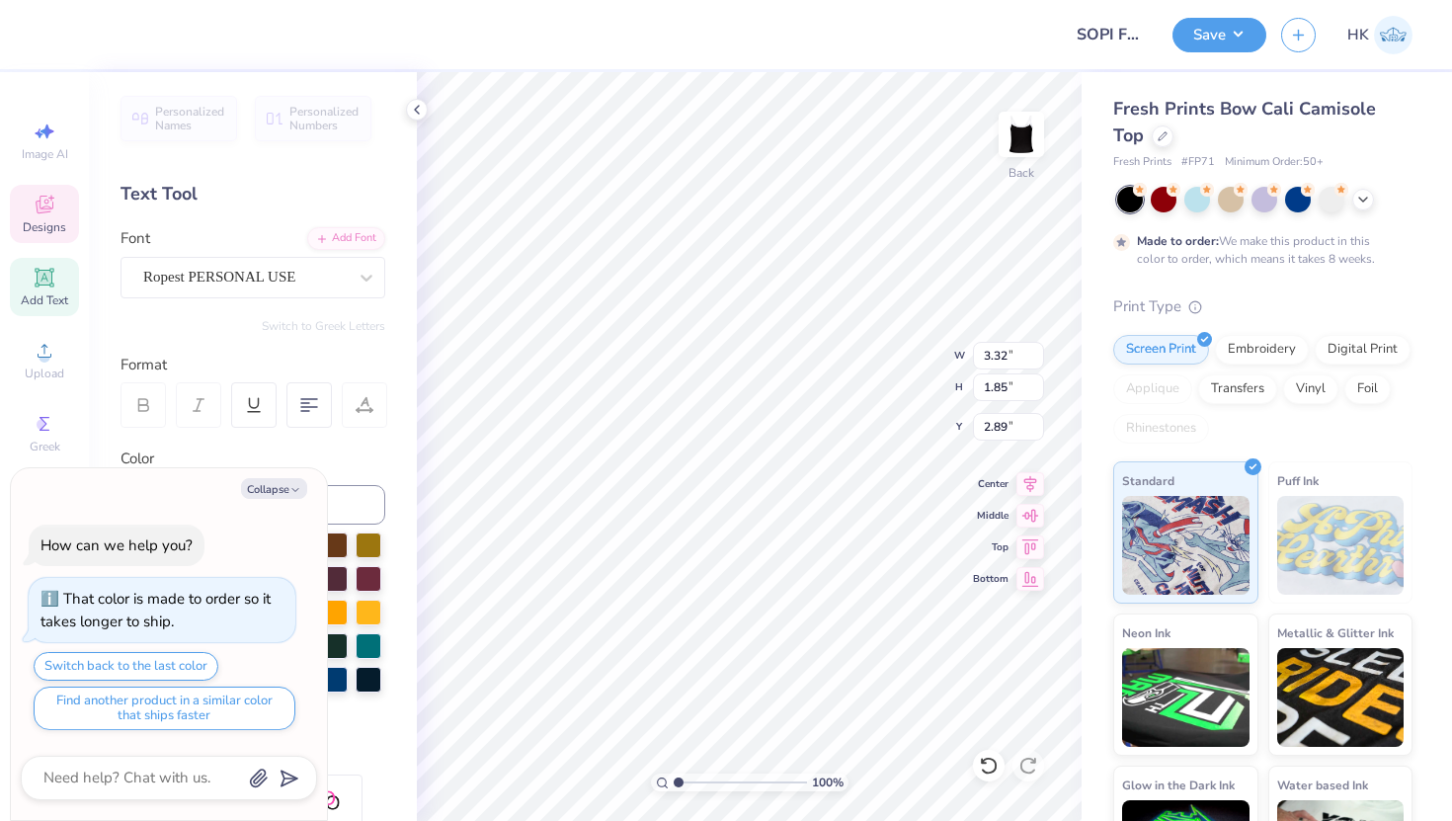
type textarea "SIGMA"
type textarea "x"
type textarea "SIGMA O"
type textarea "x"
type textarea "SIGMA OM"
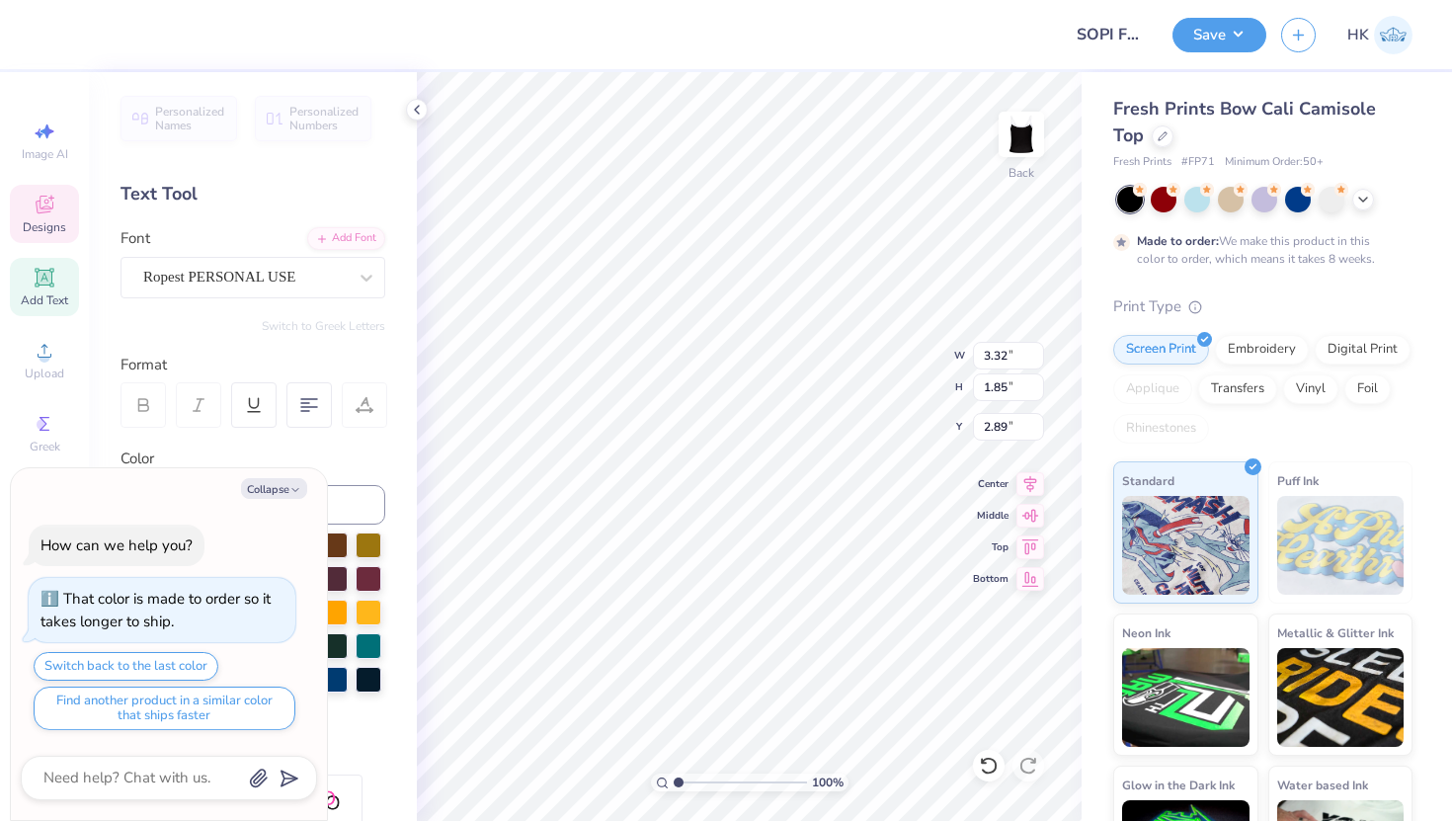
type textarea "x"
type textarea "SIGMA O"
type textarea "x"
type textarea "SIGMA"
type textarea "x"
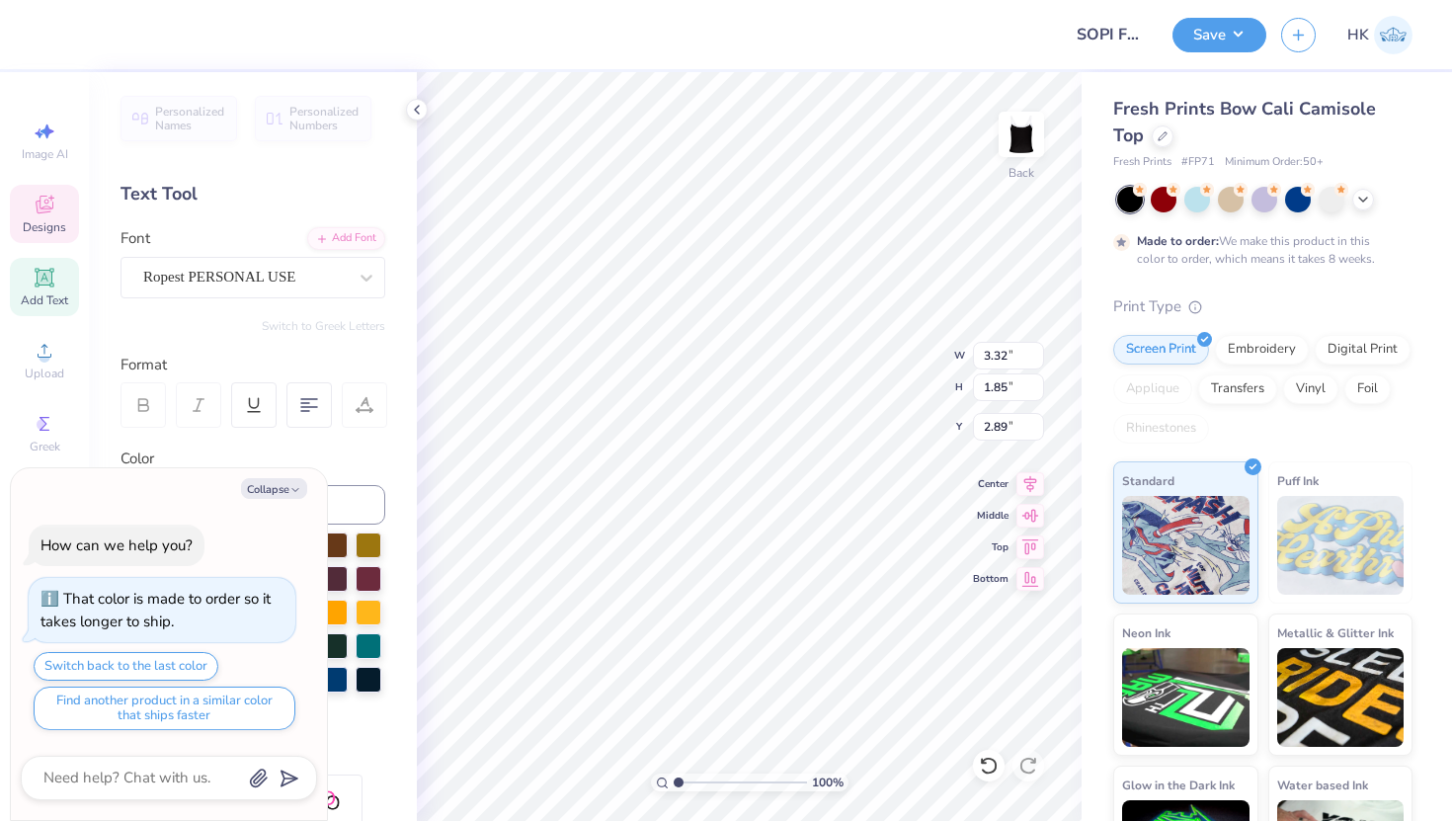
type textarea "SIGMA"
type textarea "x"
type textarea "SIGM"
type textarea "x"
type textarea "SIG"
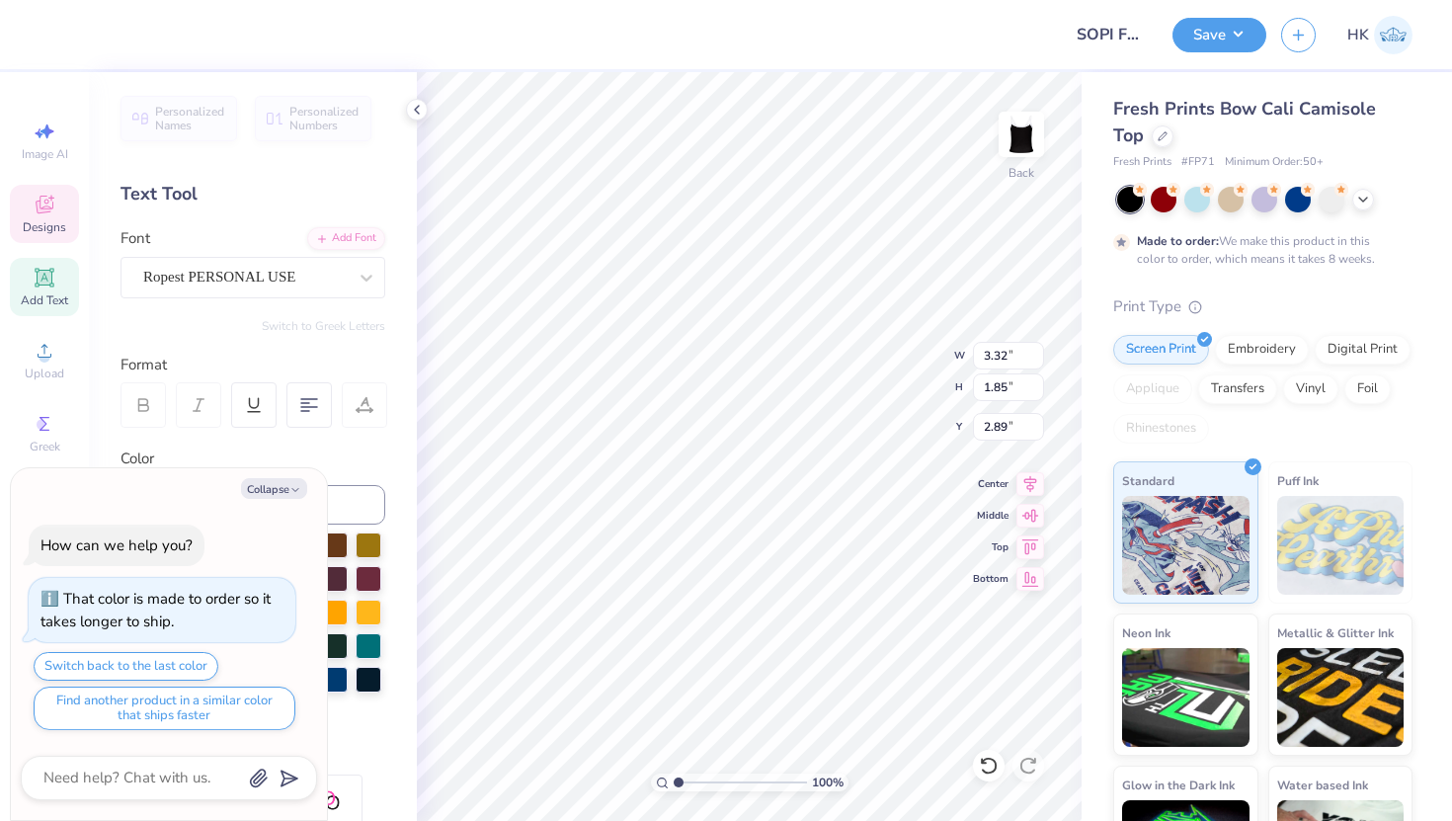
scroll to position [0, 0]
type textarea "x"
type textarea "SI"
type textarea "x"
type textarea "S"
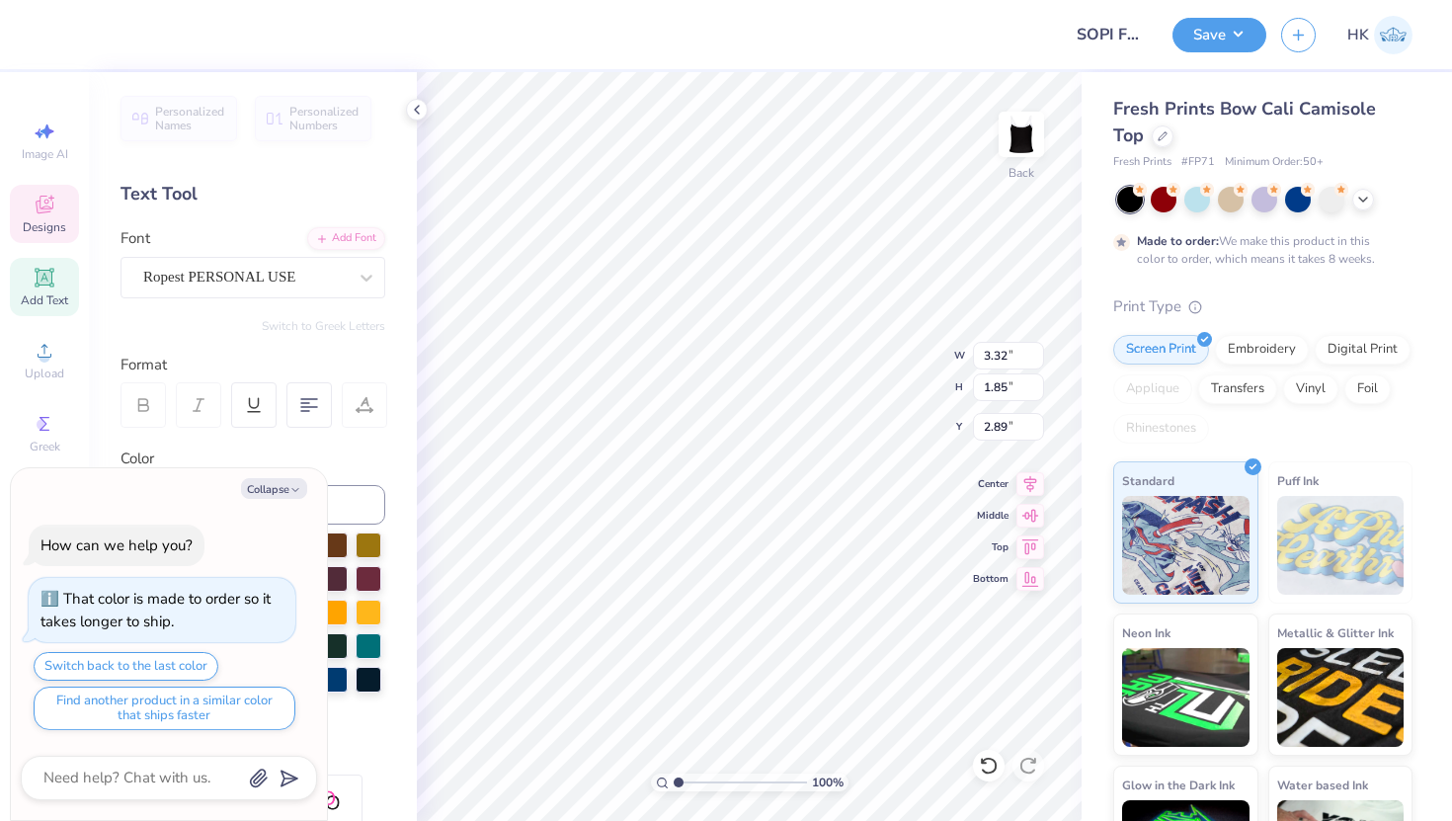
type textarea "x"
type textarea "S"
type textarea "x"
type textarea "SI"
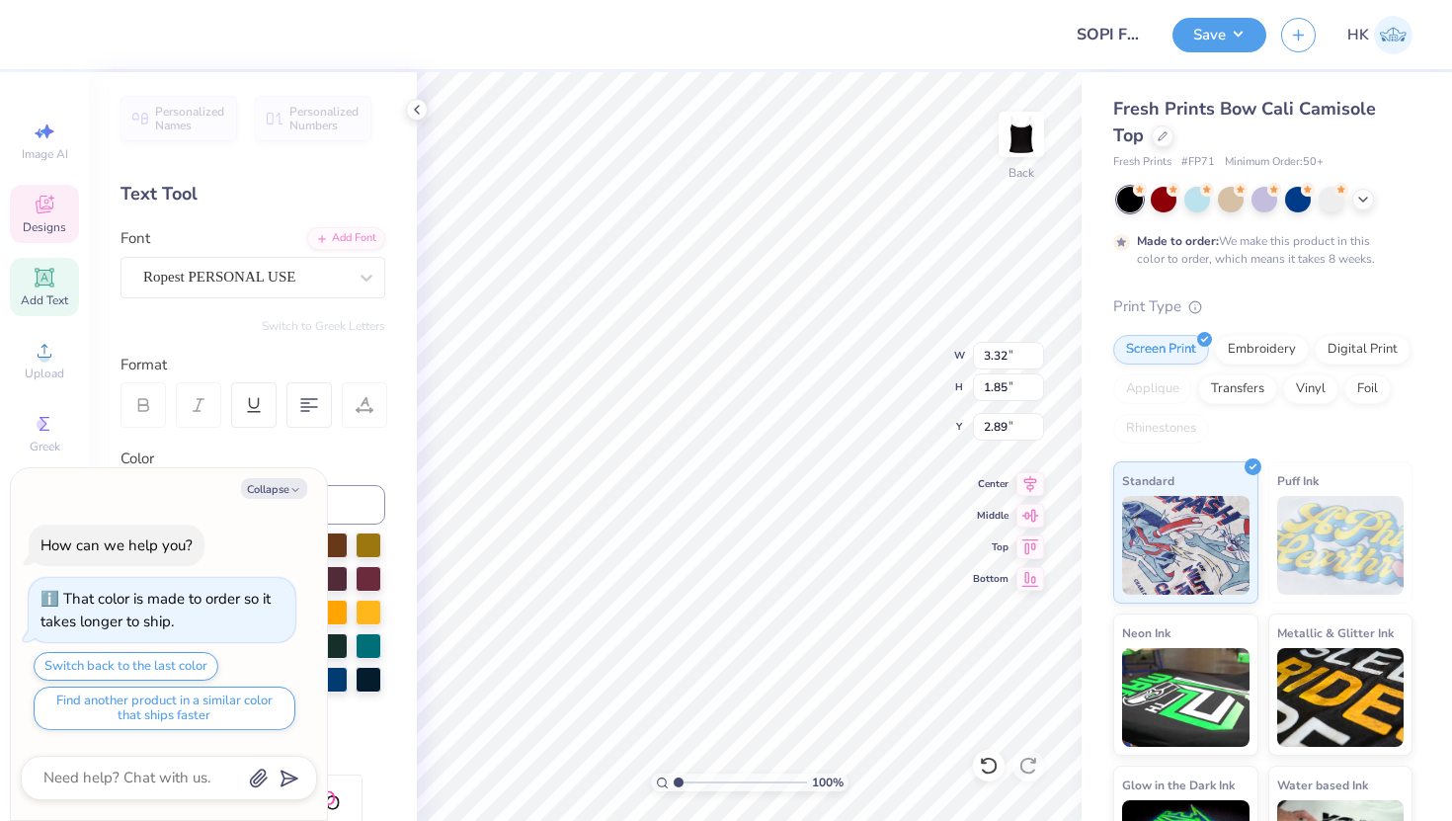
type textarea "x"
type textarea "SIG"
type textarea "x"
type textarea "SIGM"
type textarea "x"
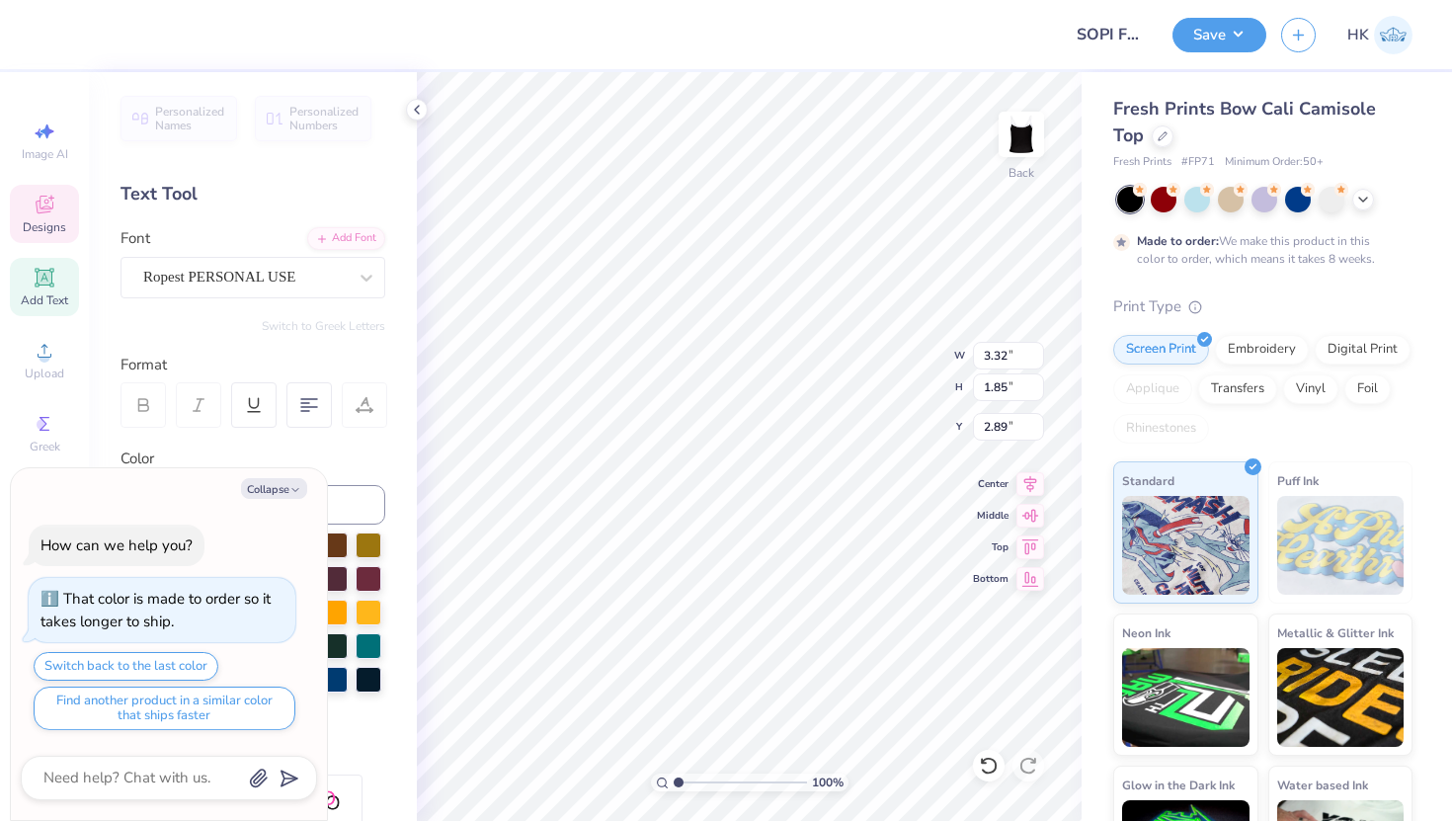
scroll to position [0, 1]
type textarea "SIGMA"
click at [294, 492] on icon "button" at bounding box center [295, 490] width 12 height 12
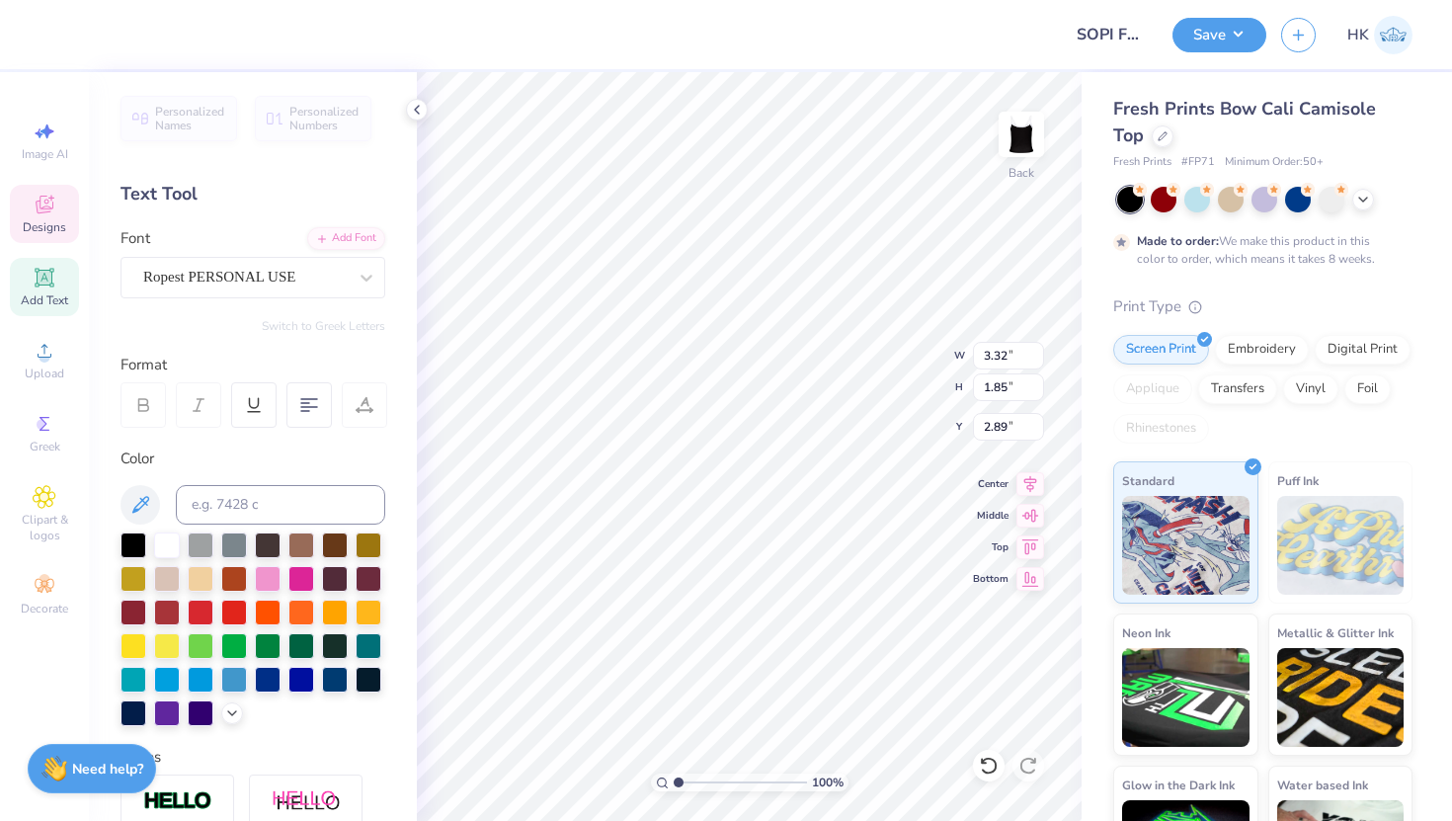
type textarea "x"
type input "3.34"
type input "1.83"
type input "2.90"
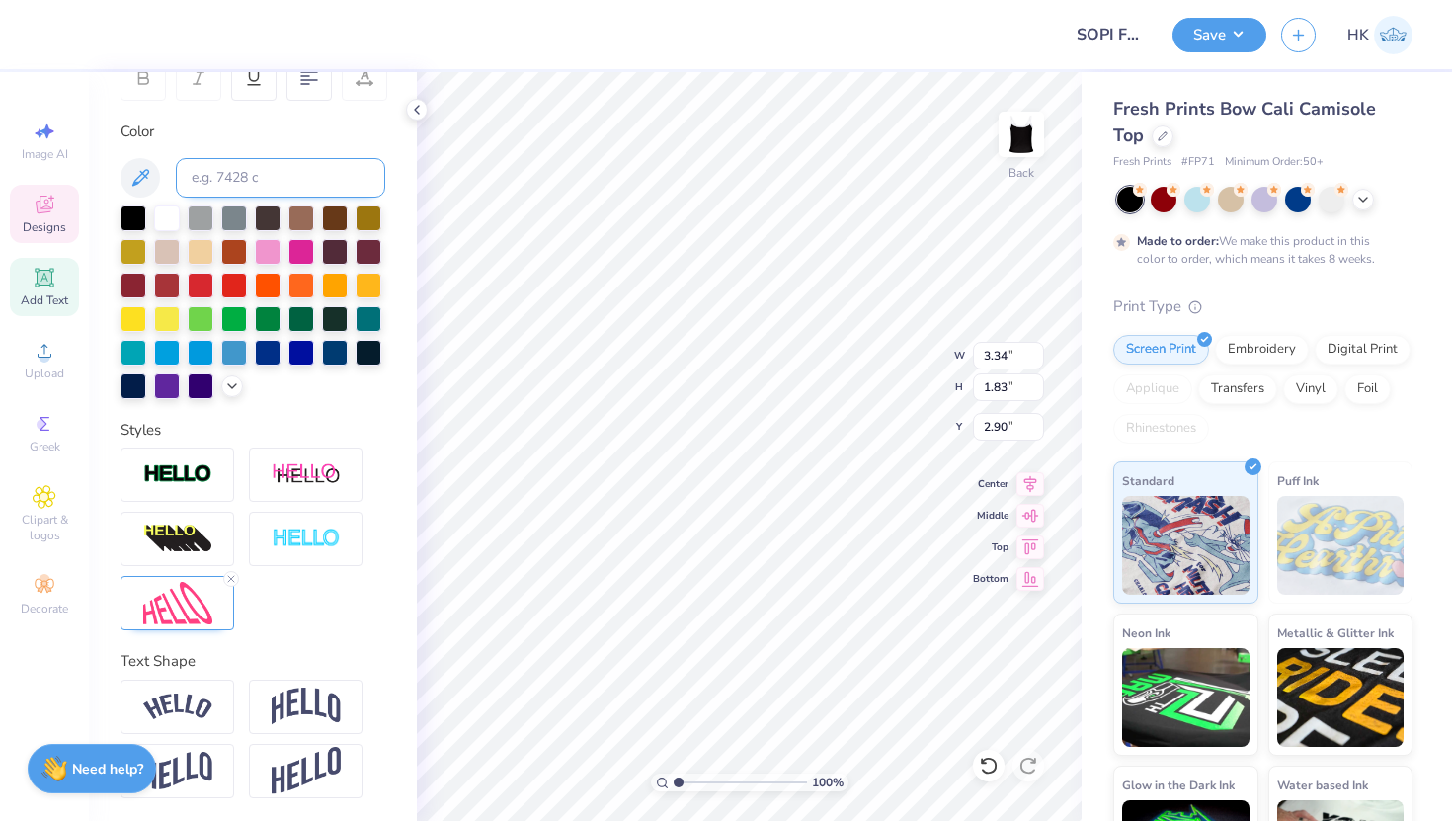
scroll to position [0, 0]
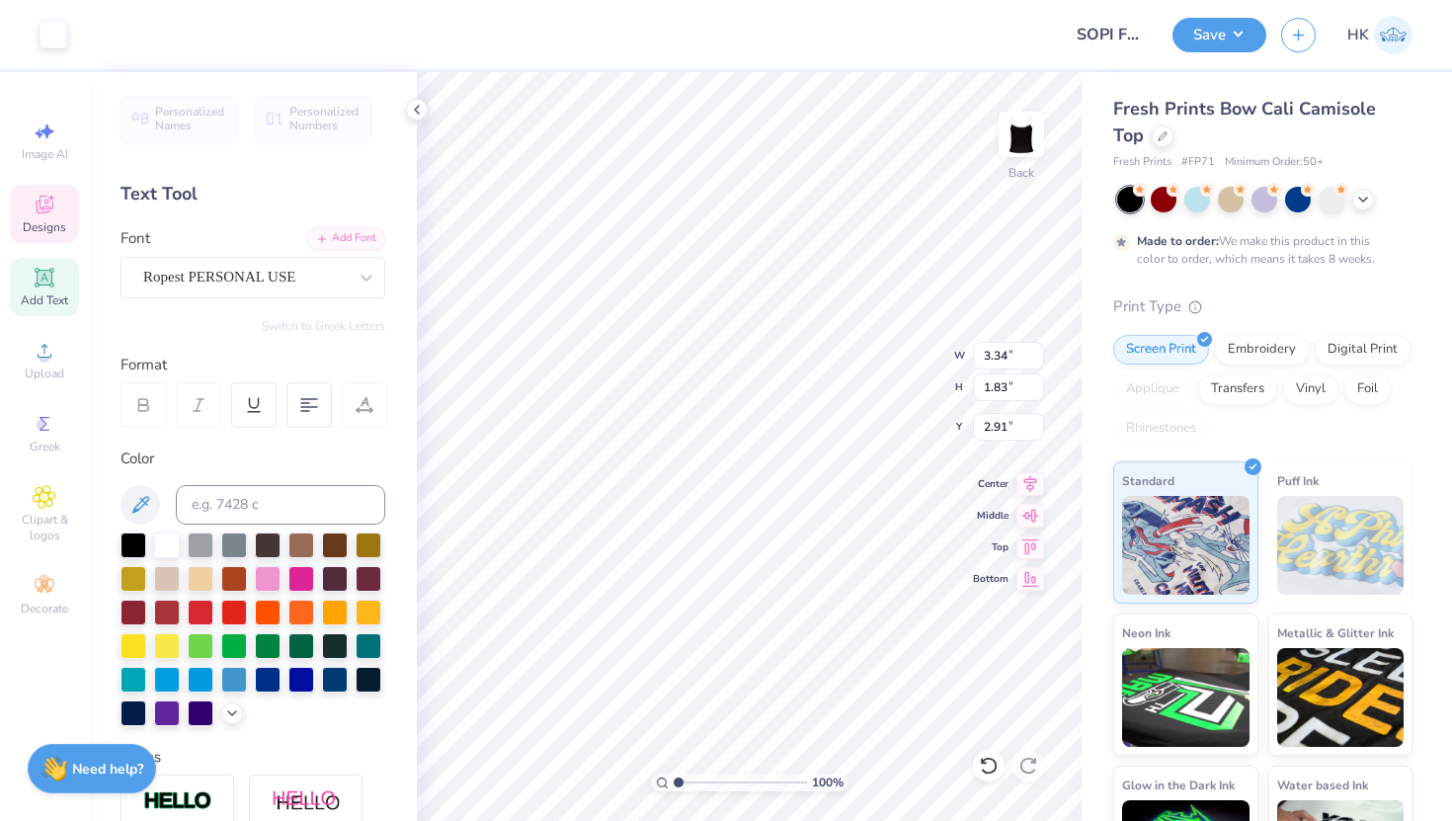
type input "3.34"
type input "1.83"
type input "2.91"
type textarea "M"
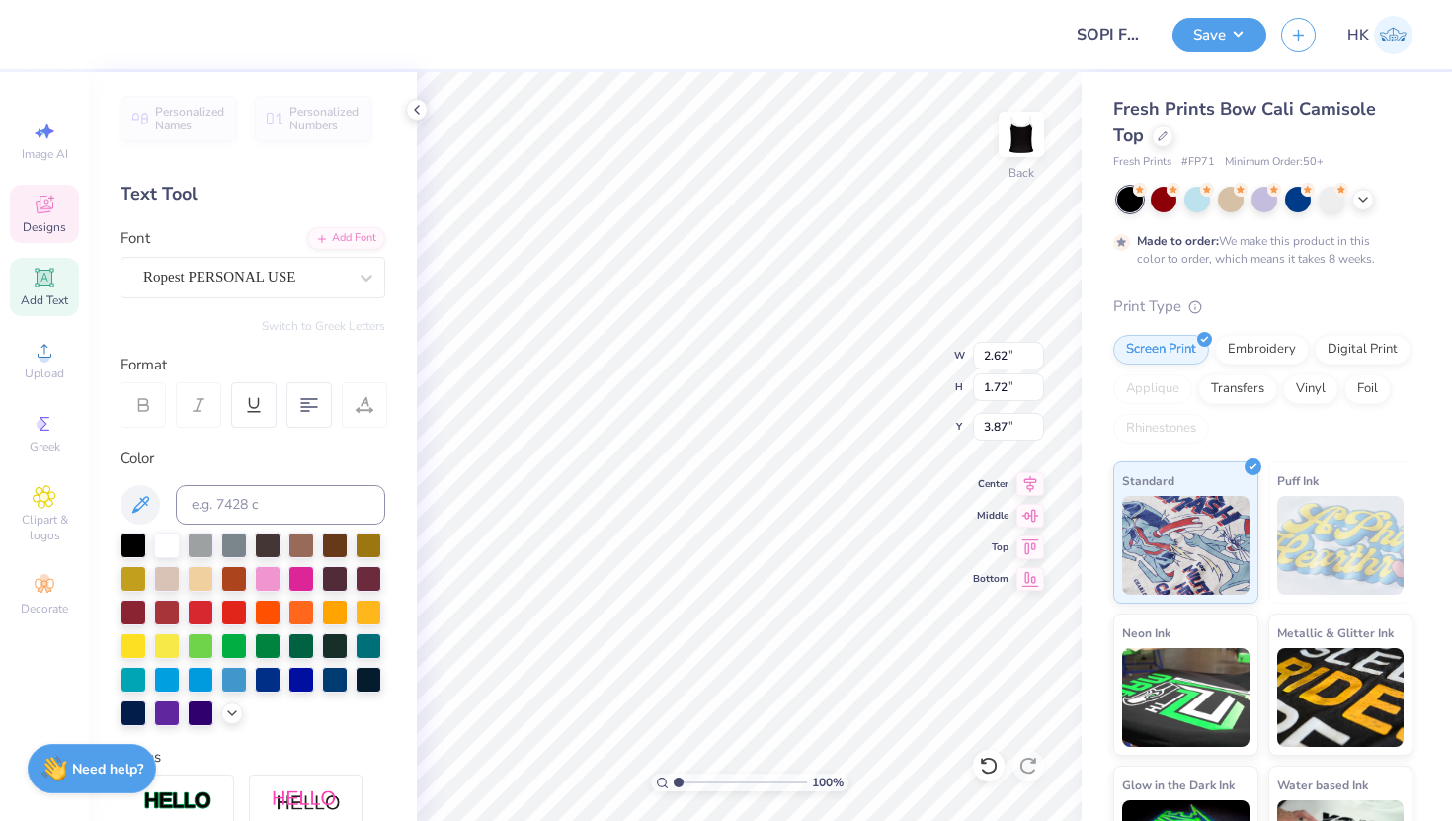
type textarea "OMICRON PI"
type input "2.64"
type input "2.01"
type input "3.65"
type input "2.64"
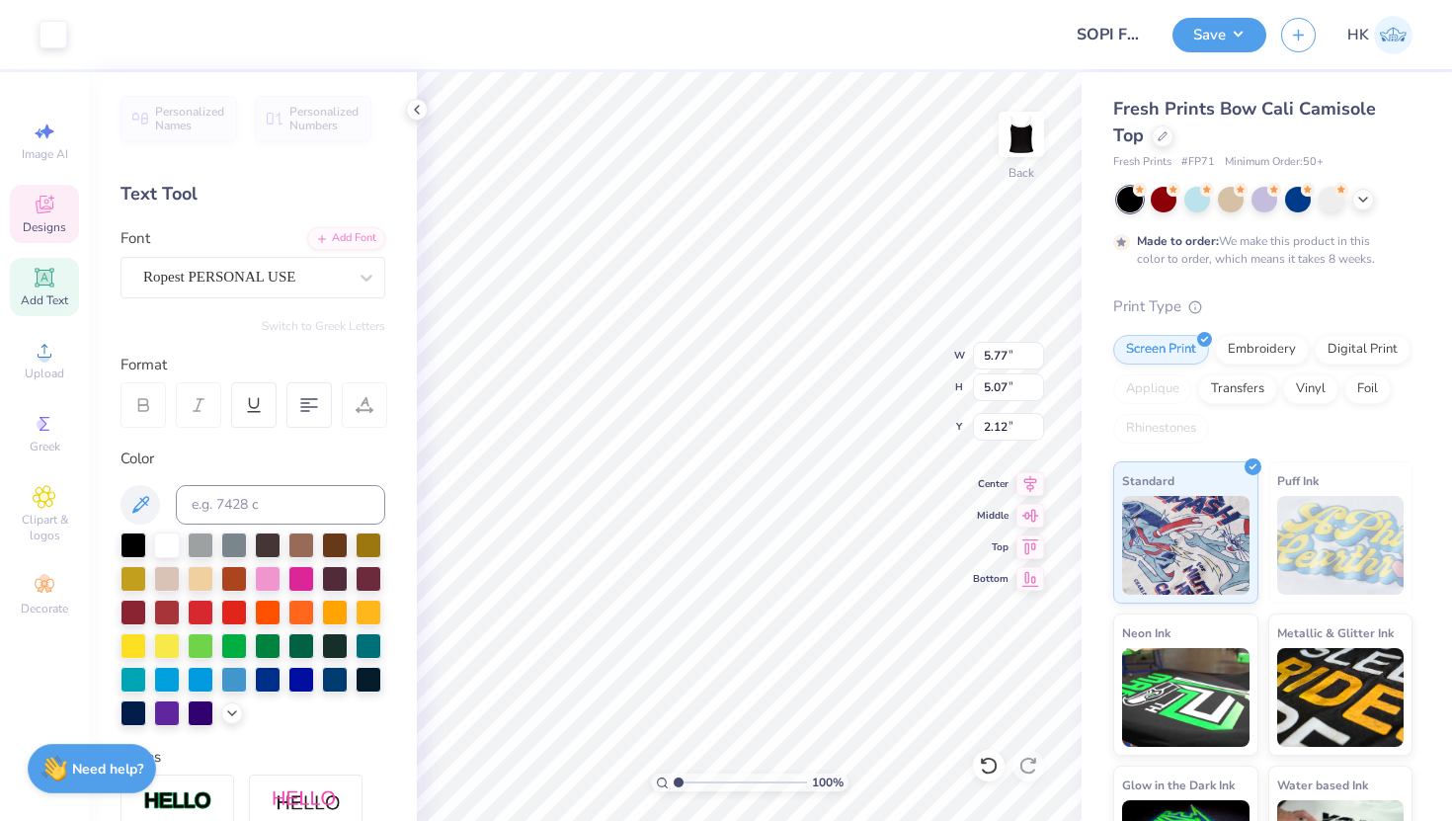
type input "2.01"
type input "3.65"
type input "3.04"
type input "2.31"
type input "3.58"
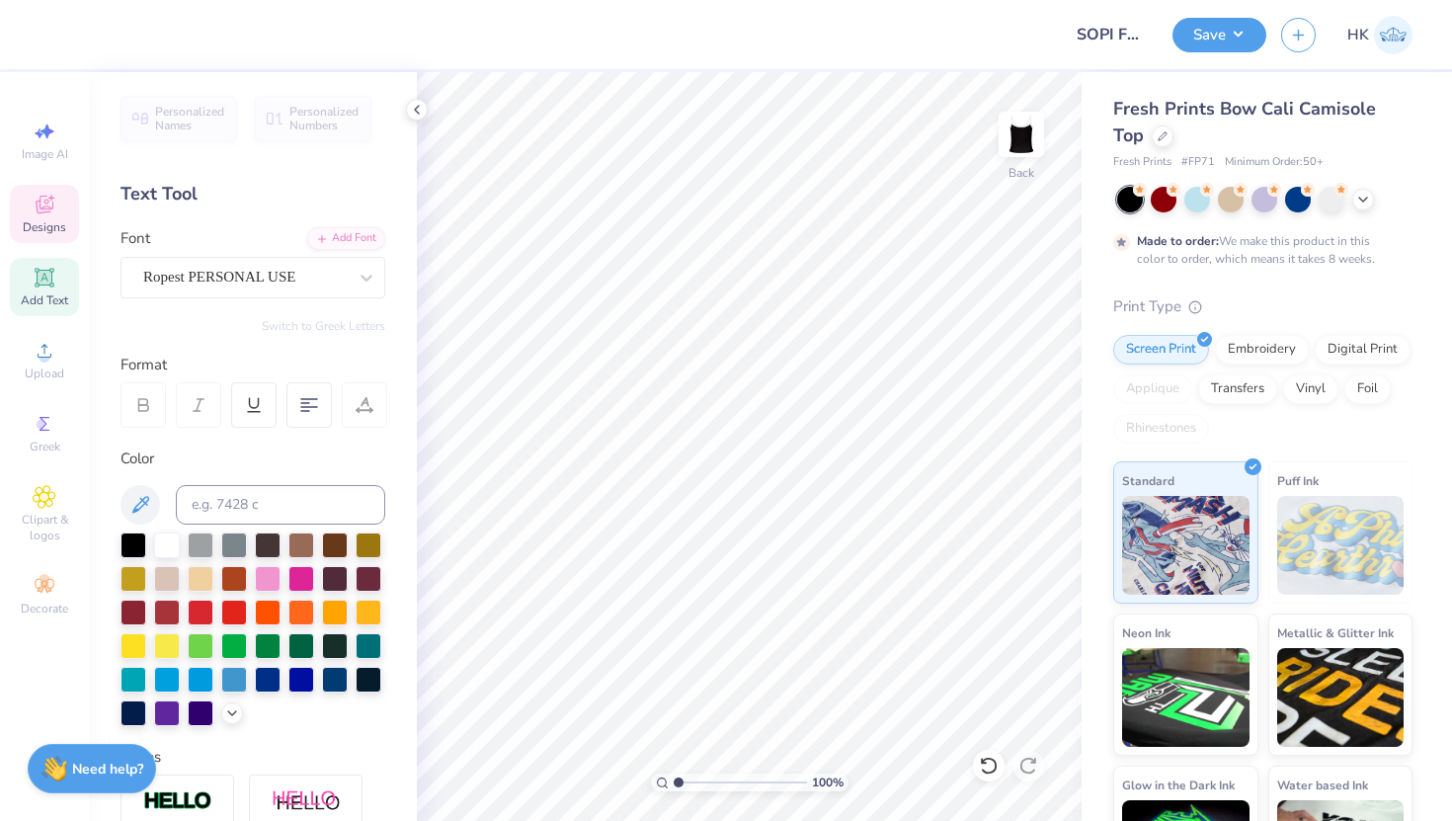
click at [41, 224] on span "Designs" at bounding box center [44, 227] width 43 height 16
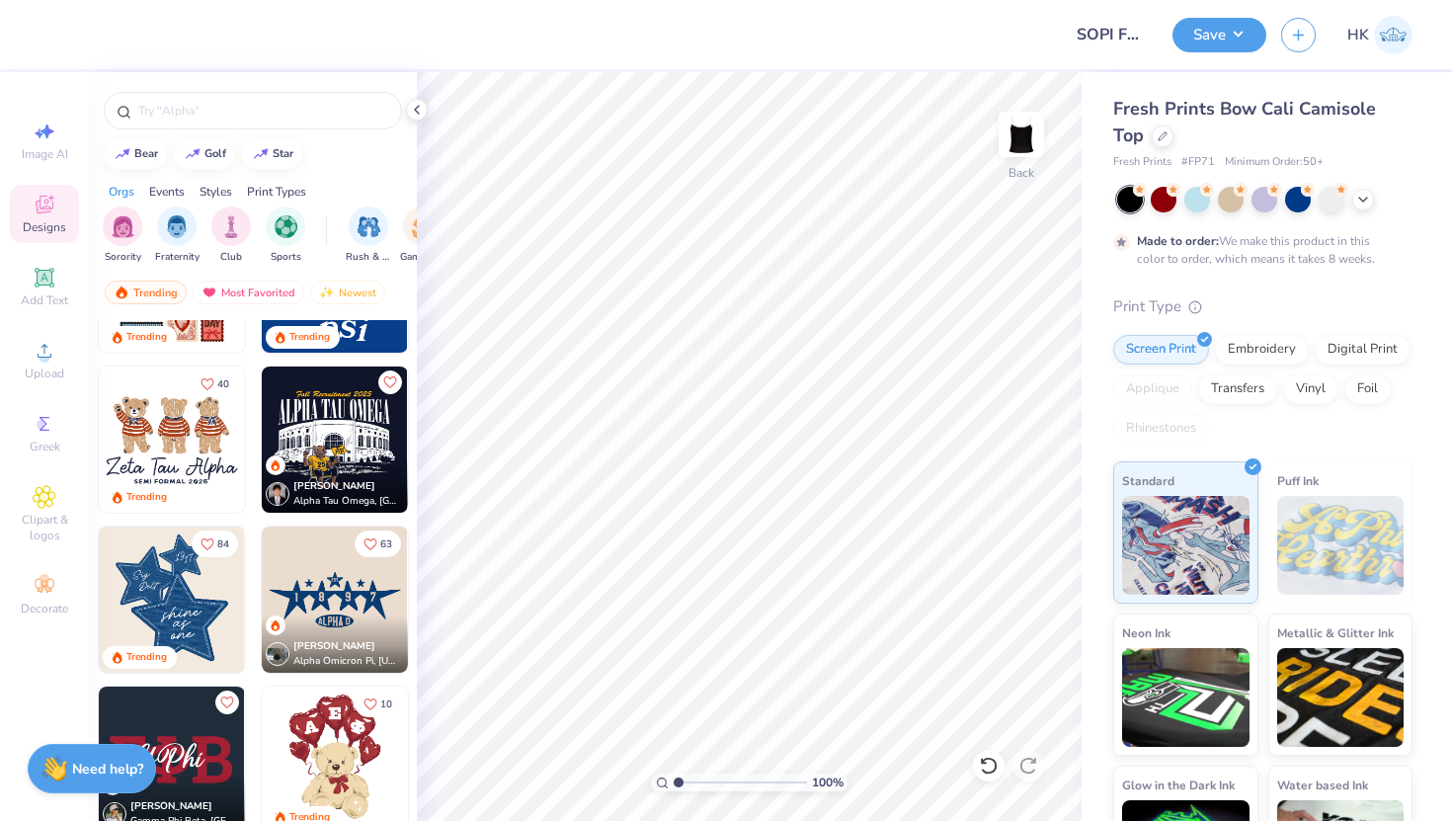
scroll to position [601, 0]
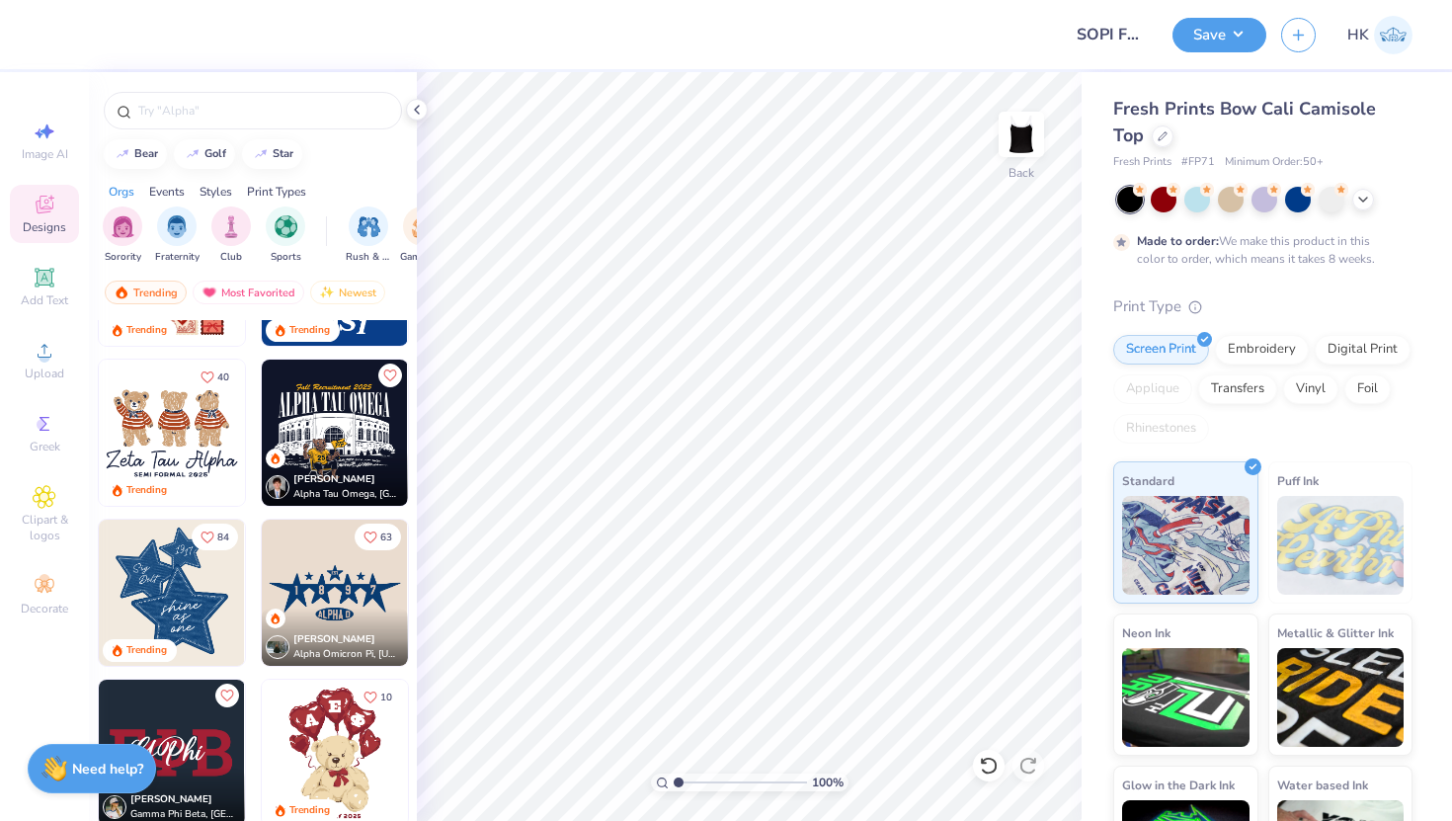
click at [179, 658] on div "Trending" at bounding box center [172, 652] width 146 height 27
type input "1.53"
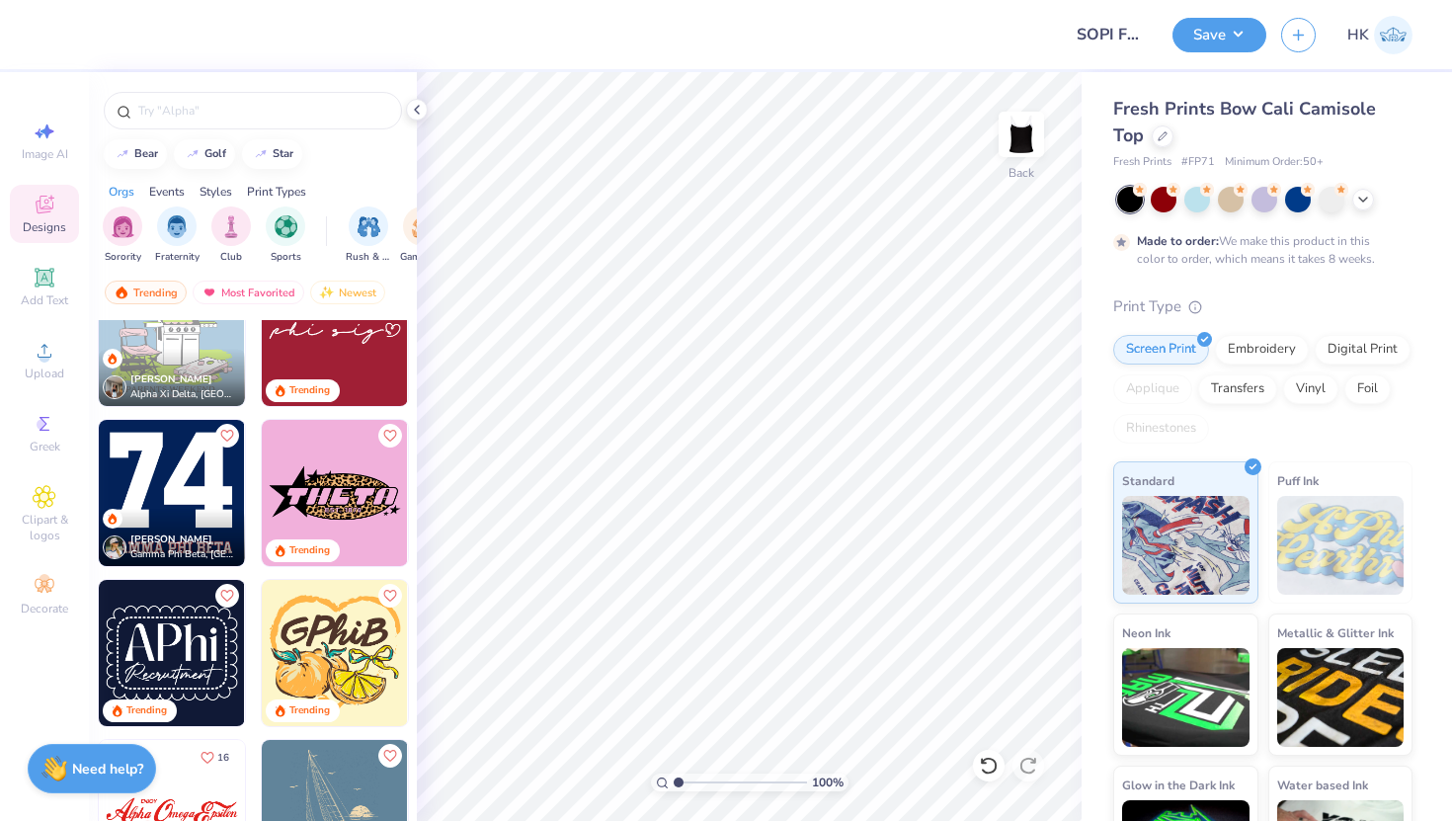
scroll to position [1502, 0]
click at [340, 498] on img at bounding box center [335, 492] width 146 height 146
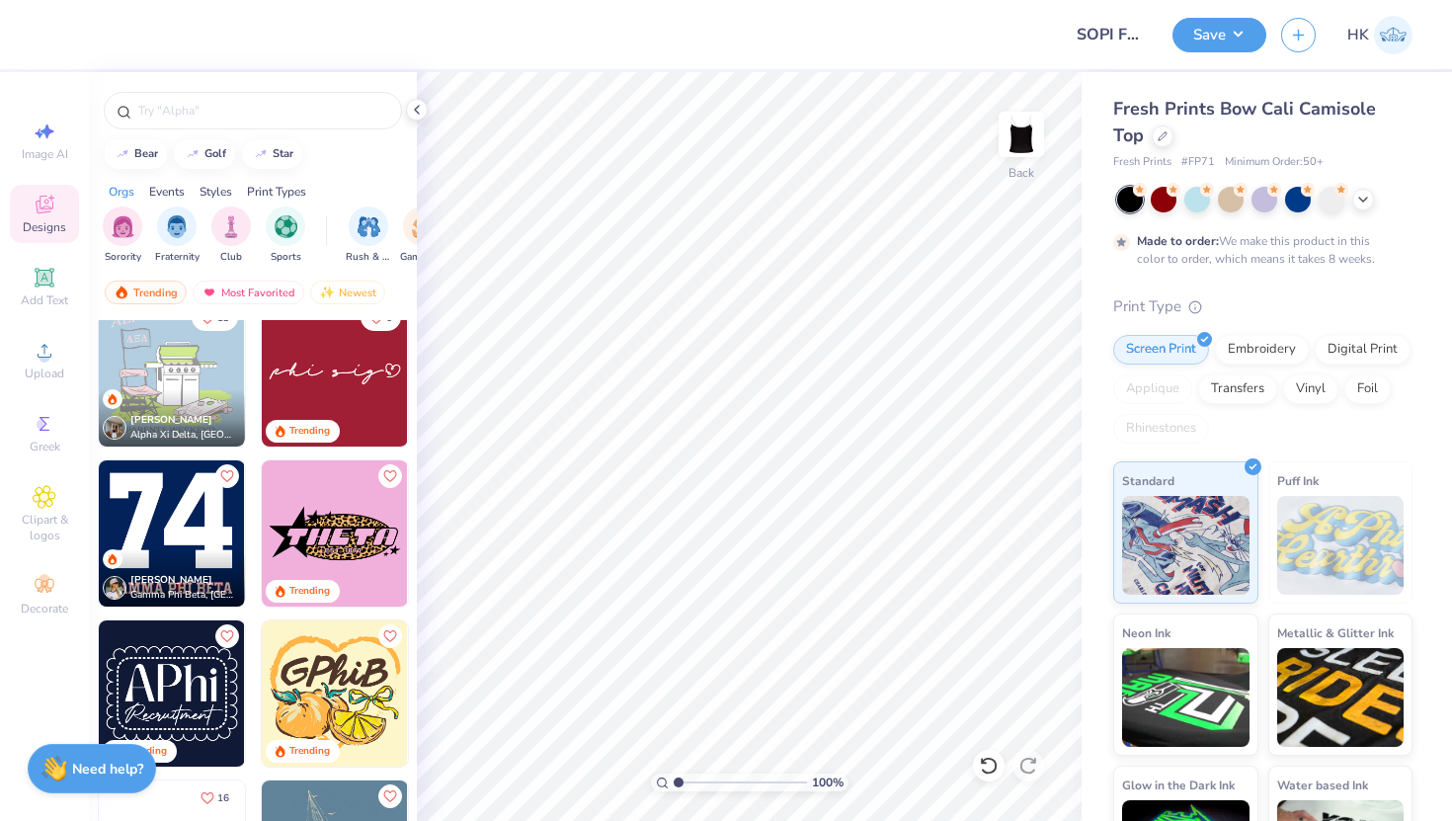
scroll to position [1460, 0]
click at [359, 520] on img at bounding box center [335, 534] width 146 height 146
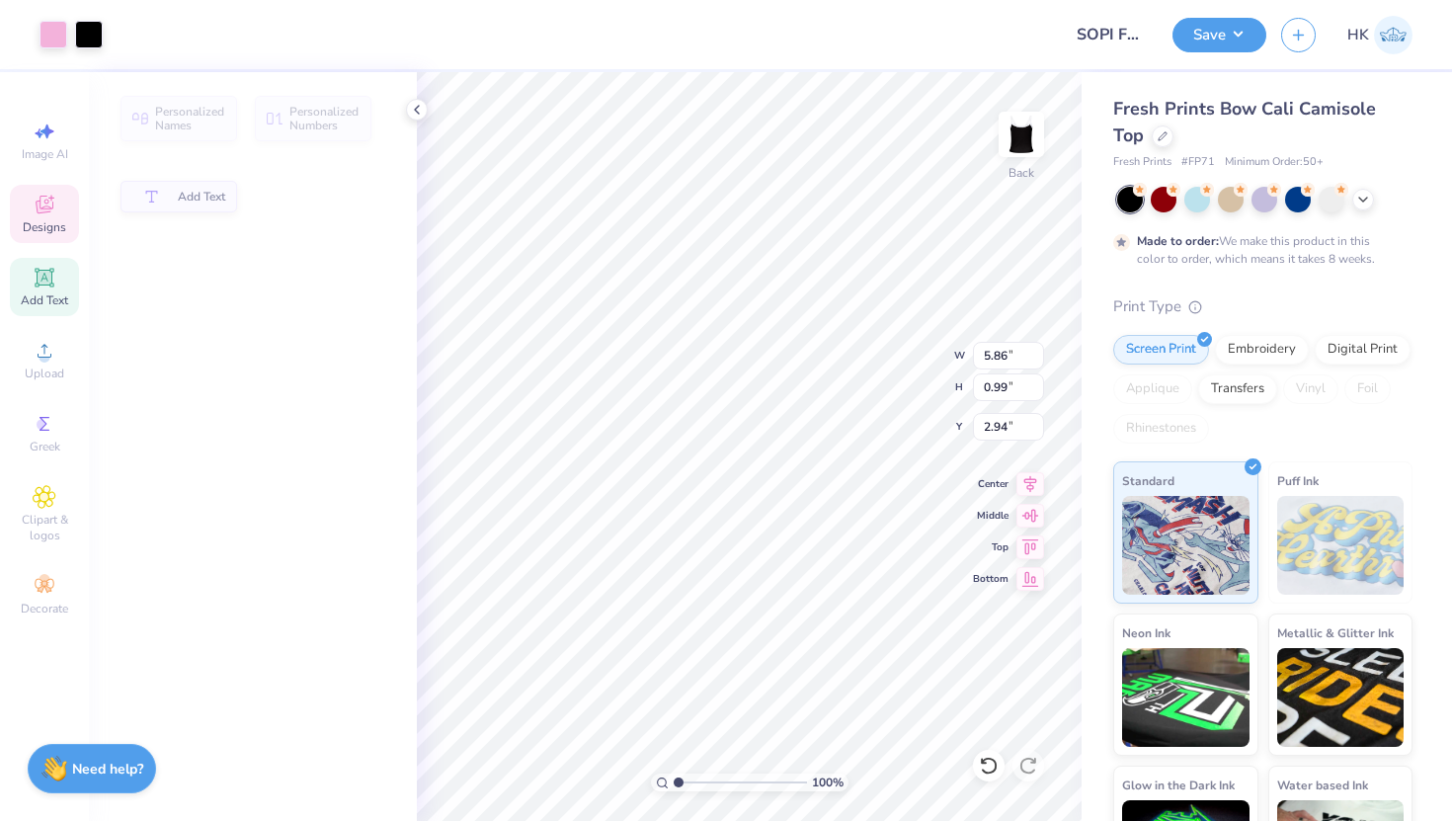
type input "5.86"
type input "0.99"
type input "2.94"
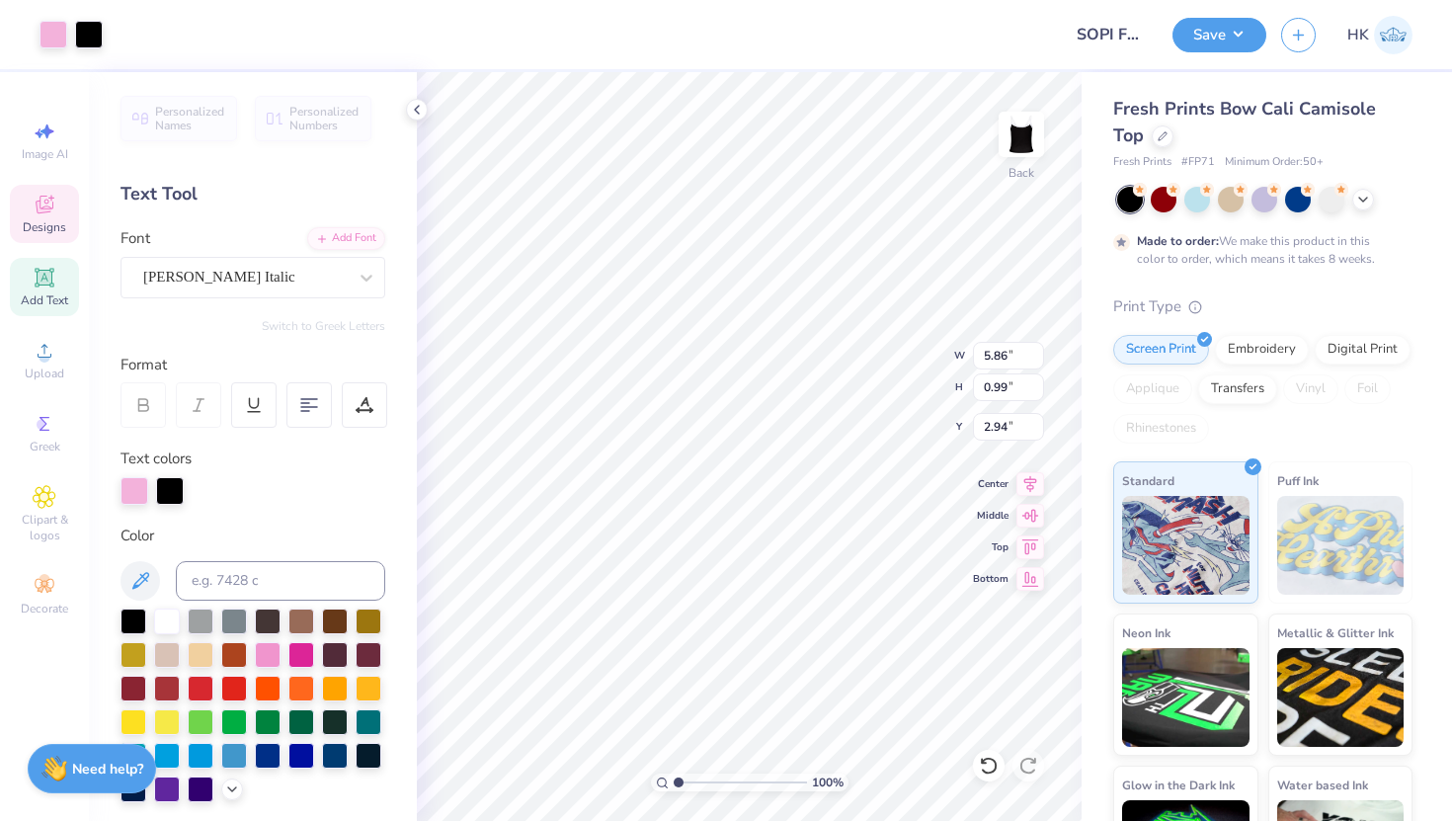
scroll to position [0, 0]
type input "2.22"
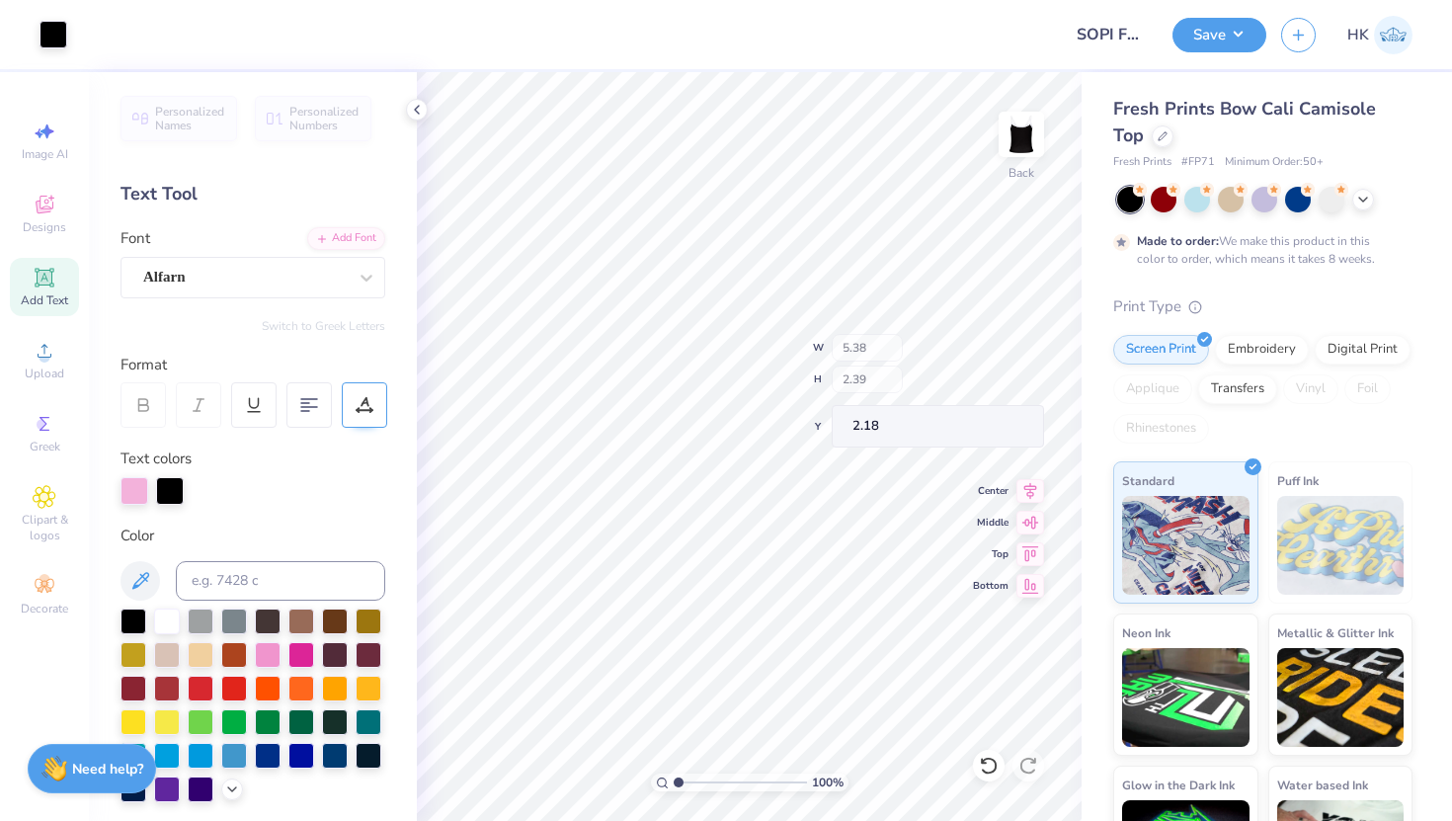
type input "2.22"
click at [60, 228] on span "Designs" at bounding box center [44, 227] width 43 height 16
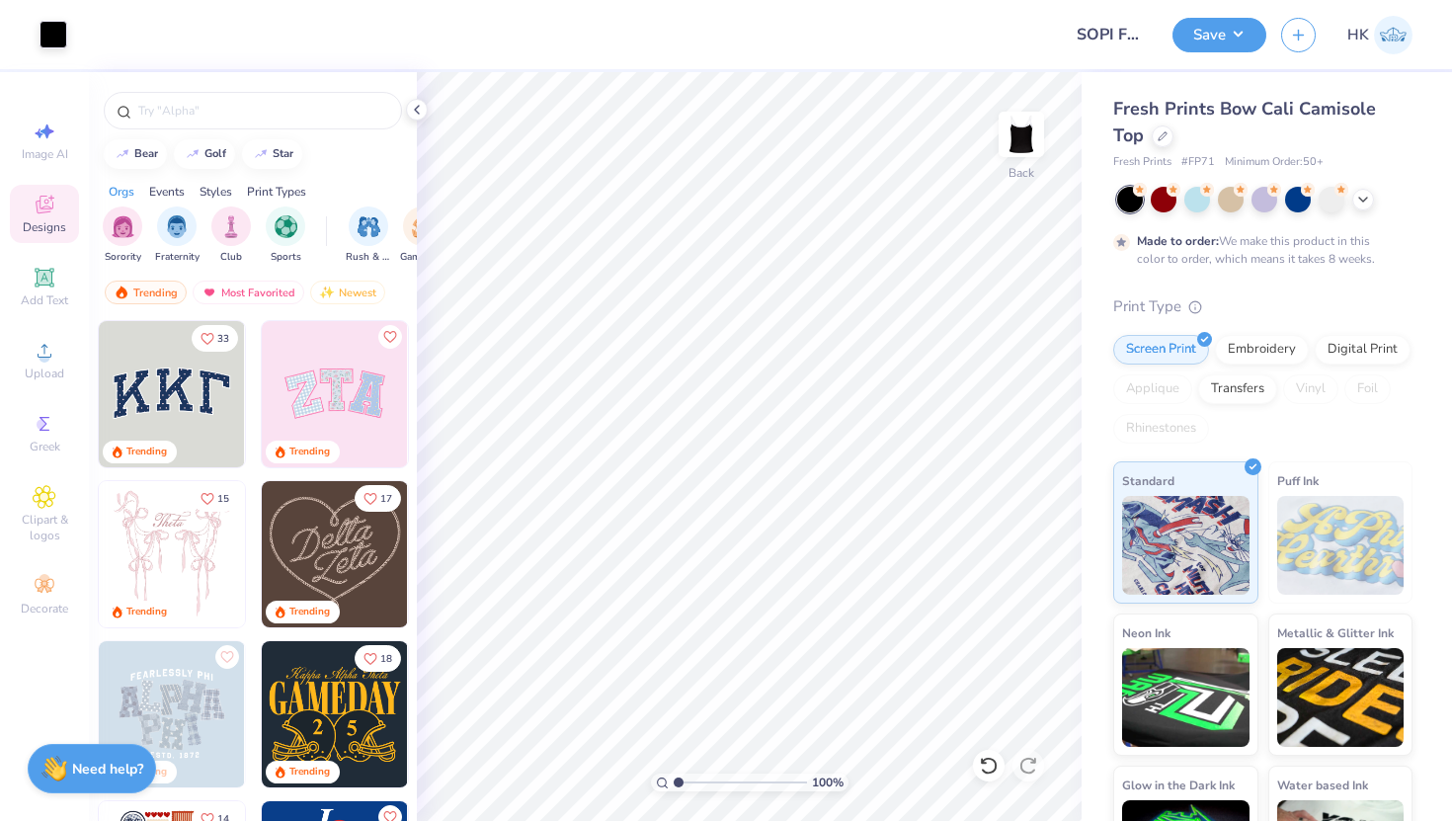
click at [337, 556] on img at bounding box center [335, 554] width 146 height 146
click at [41, 31] on div at bounding box center [54, 33] width 28 height 28
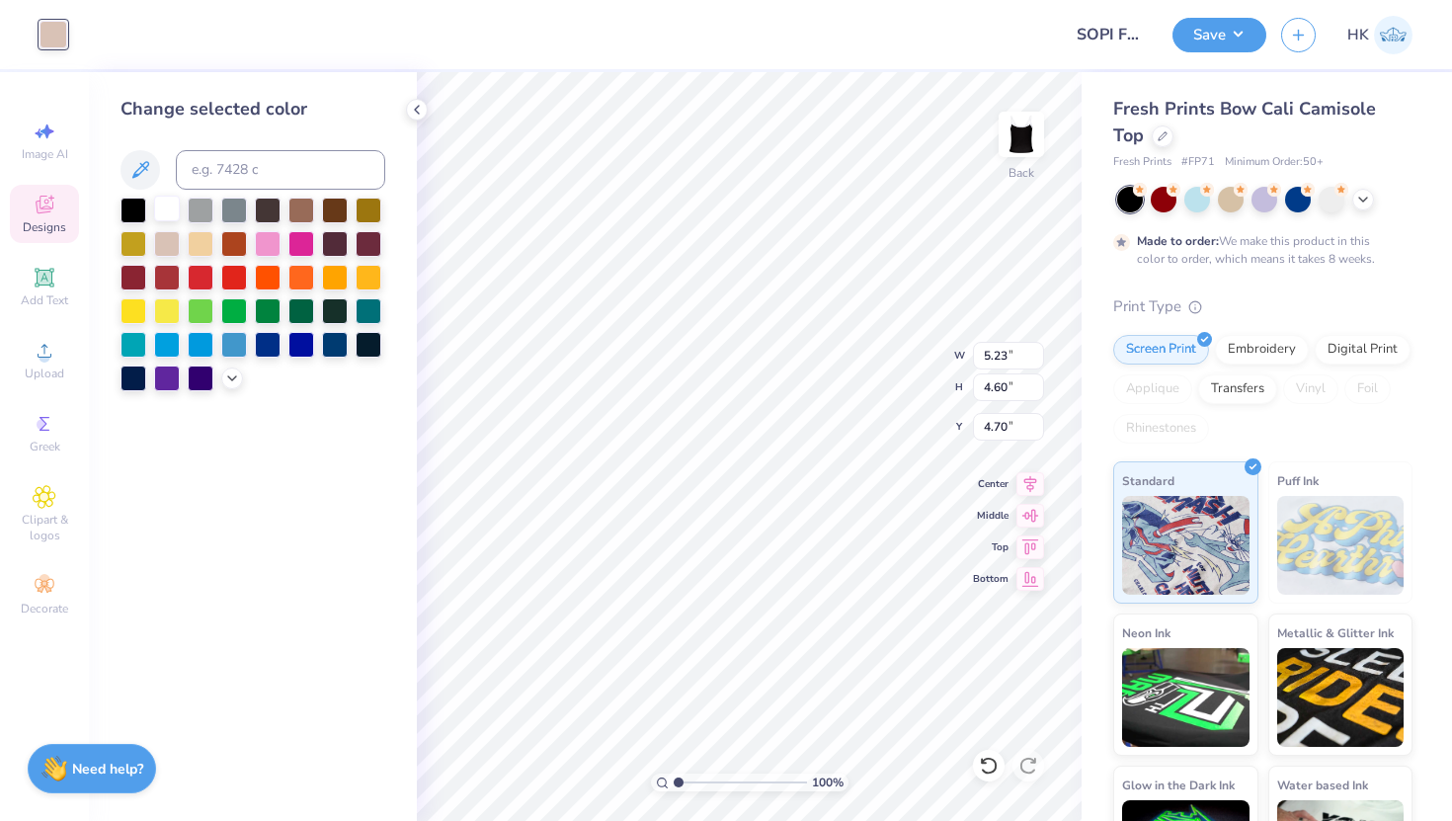
click at [168, 216] on div at bounding box center [167, 209] width 26 height 26
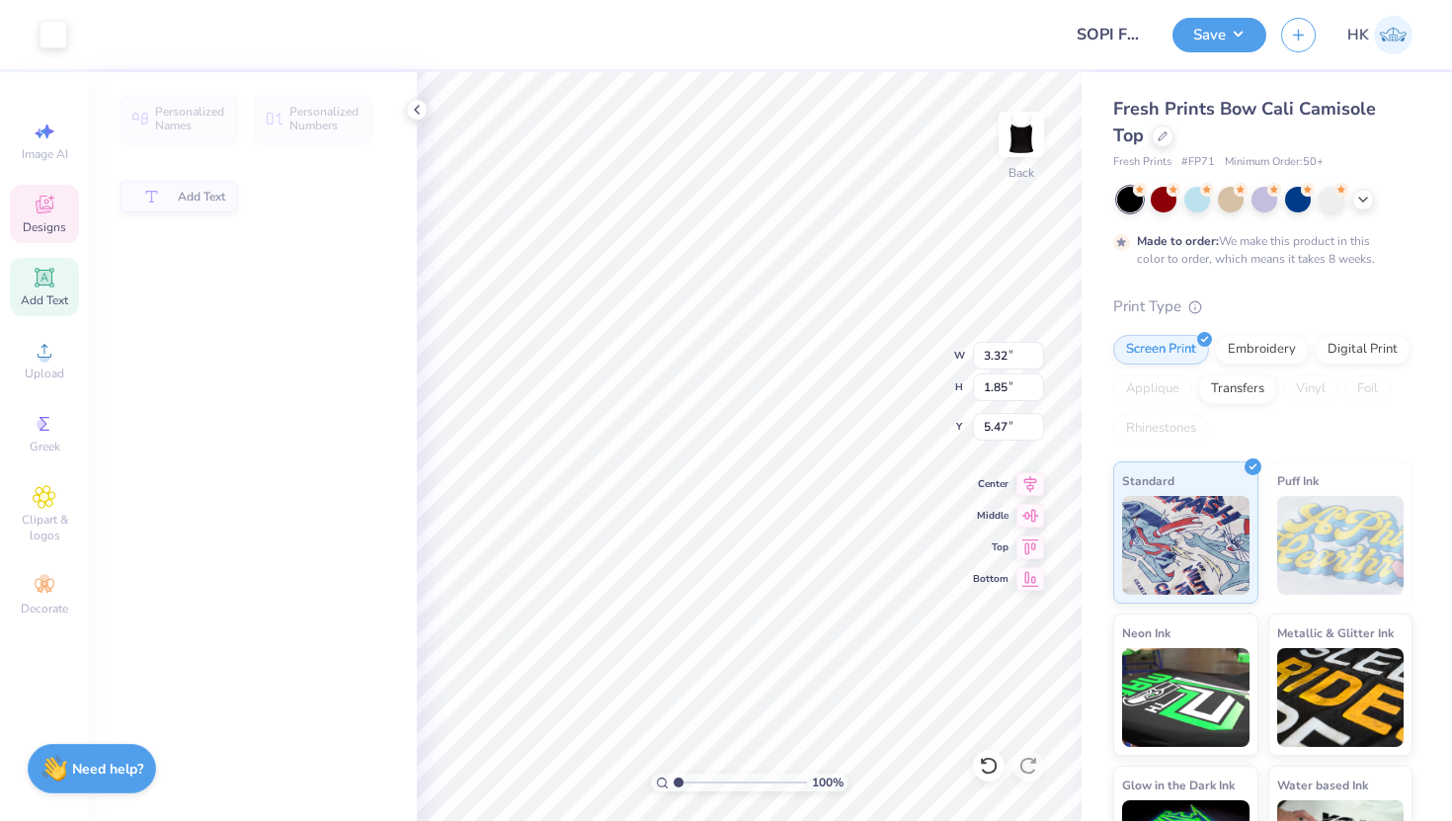
type input "3.32"
type input "1.85"
type input "5.47"
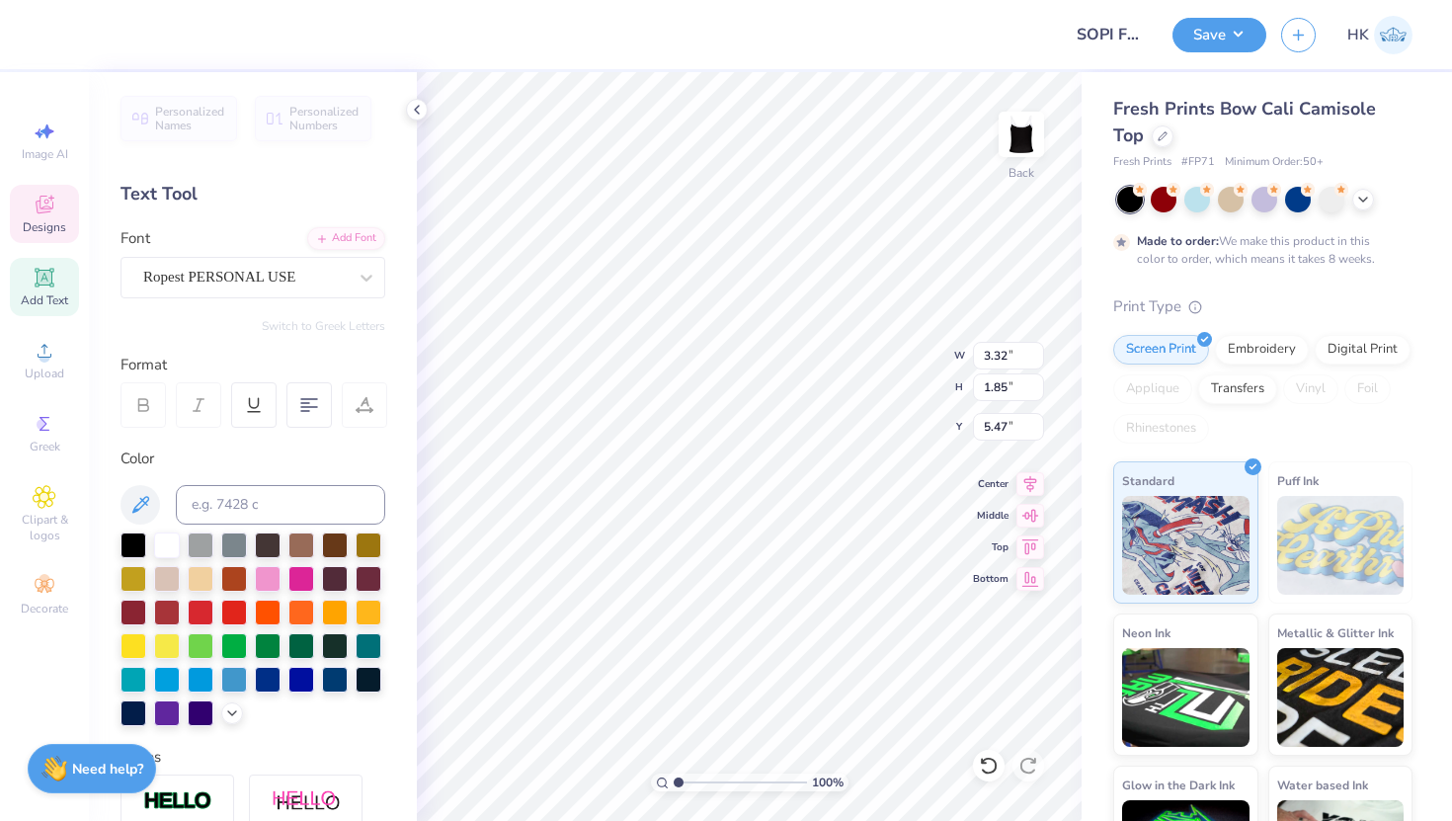
scroll to position [1, 0]
type textarea "SOPI"
type textarea "eta"
type input "5.23"
type input "4.60"
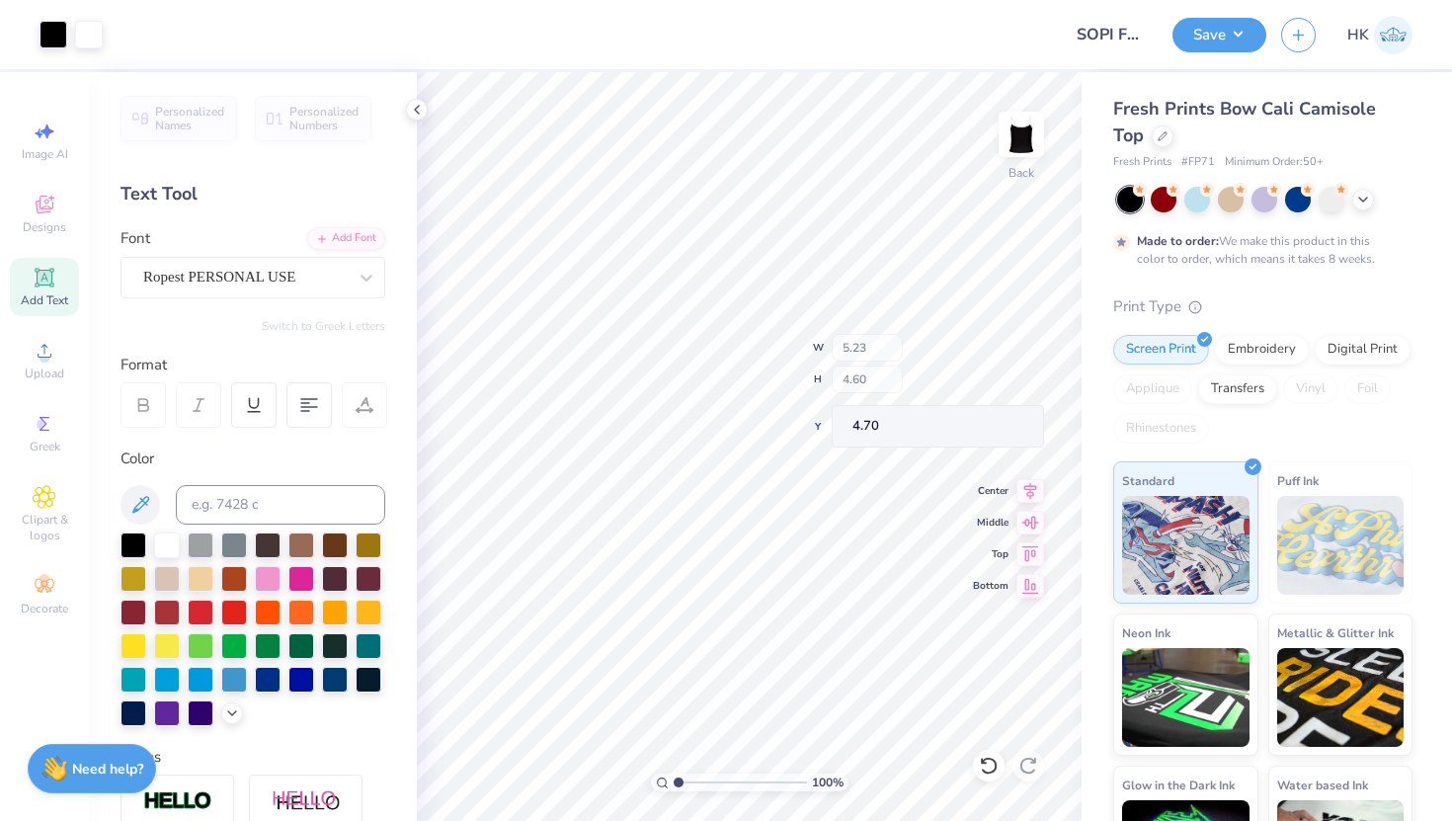
type input "4.70"
type input "4.45"
type input "6.54"
type input "7.28"
type input "1.77"
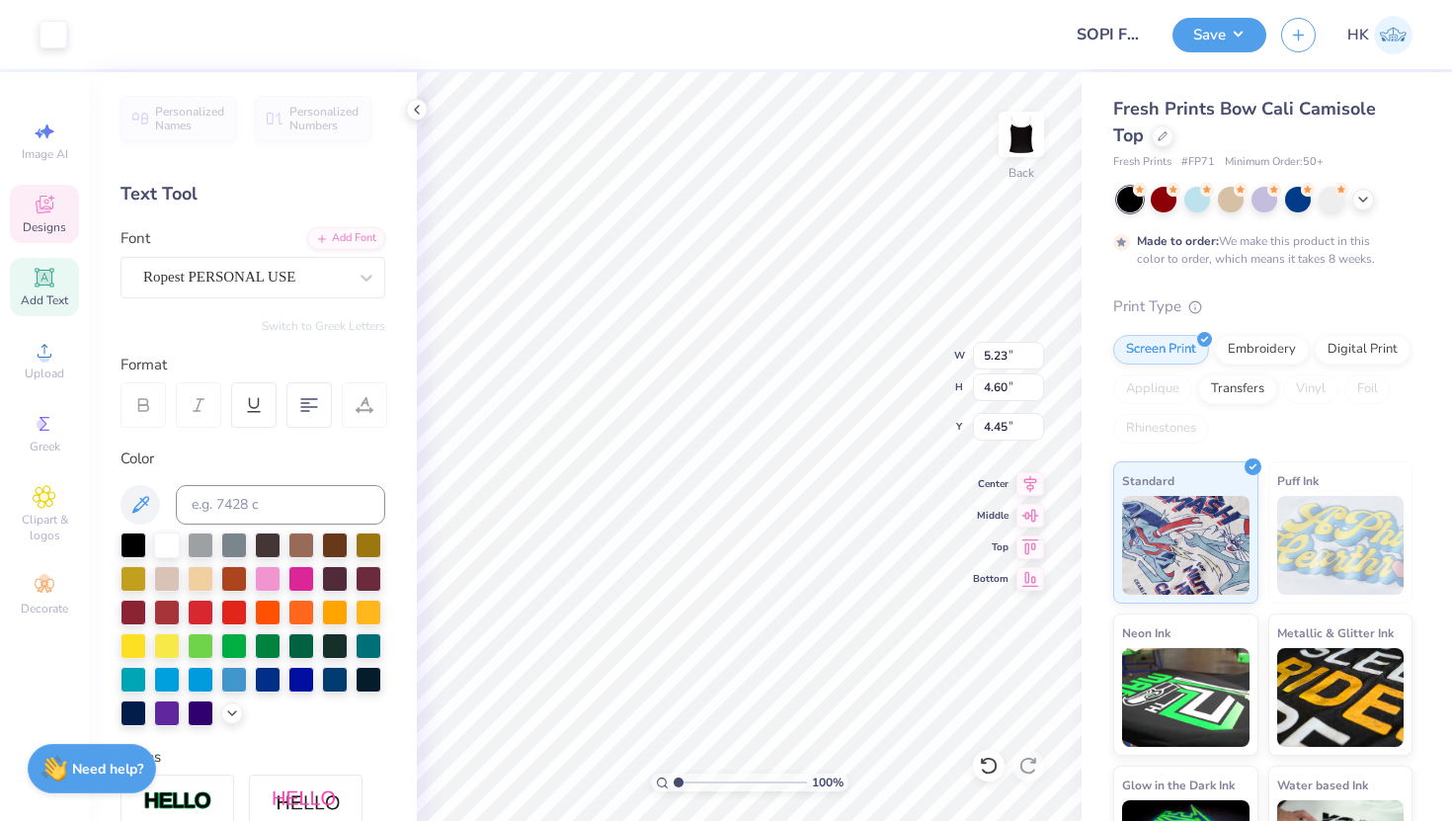
type input "3.34"
type input "1.89"
type input "5.46"
type input "2.86"
click at [54, 205] on icon at bounding box center [45, 205] width 24 height 24
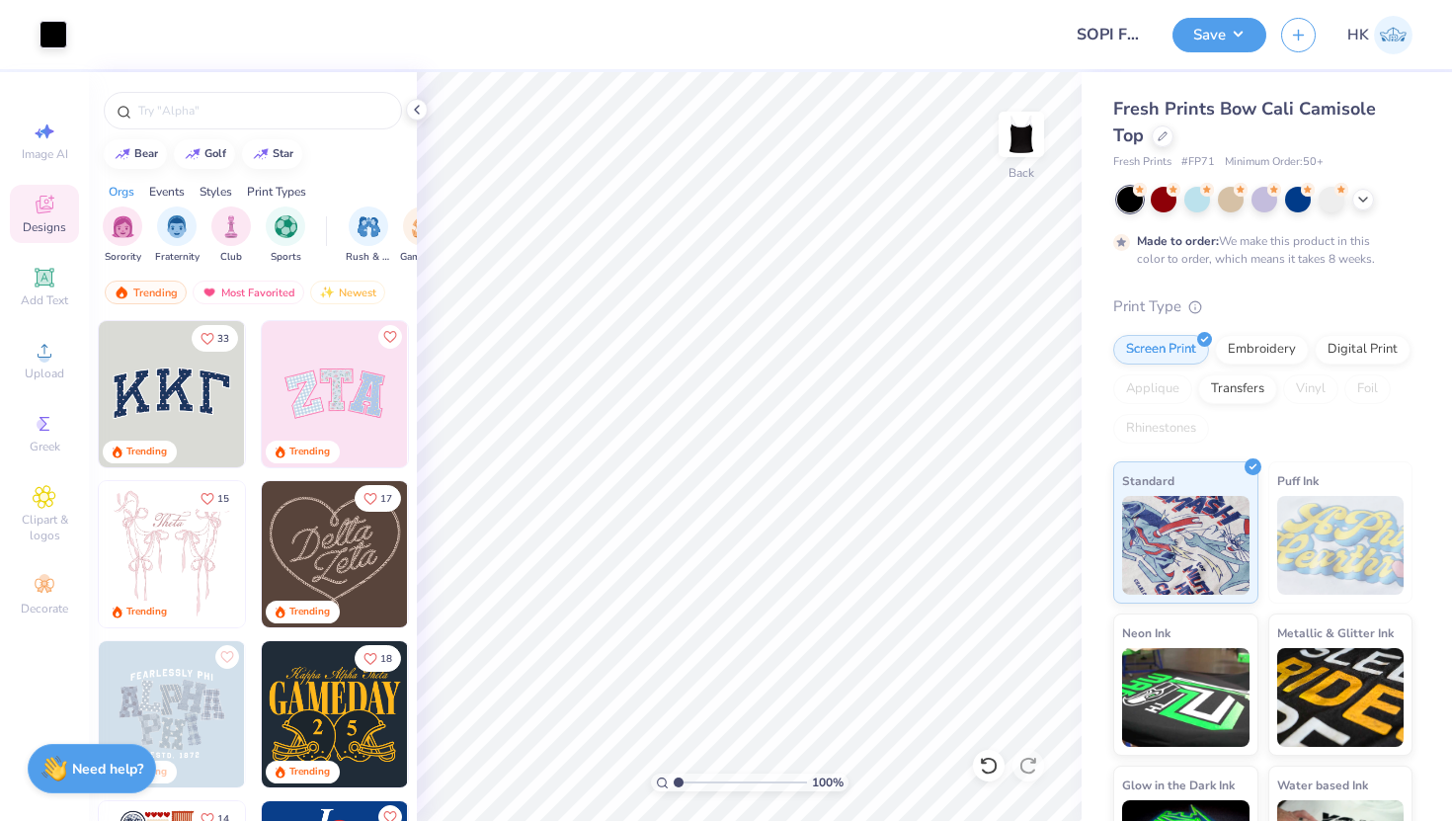
click at [334, 412] on img at bounding box center [335, 394] width 146 height 146
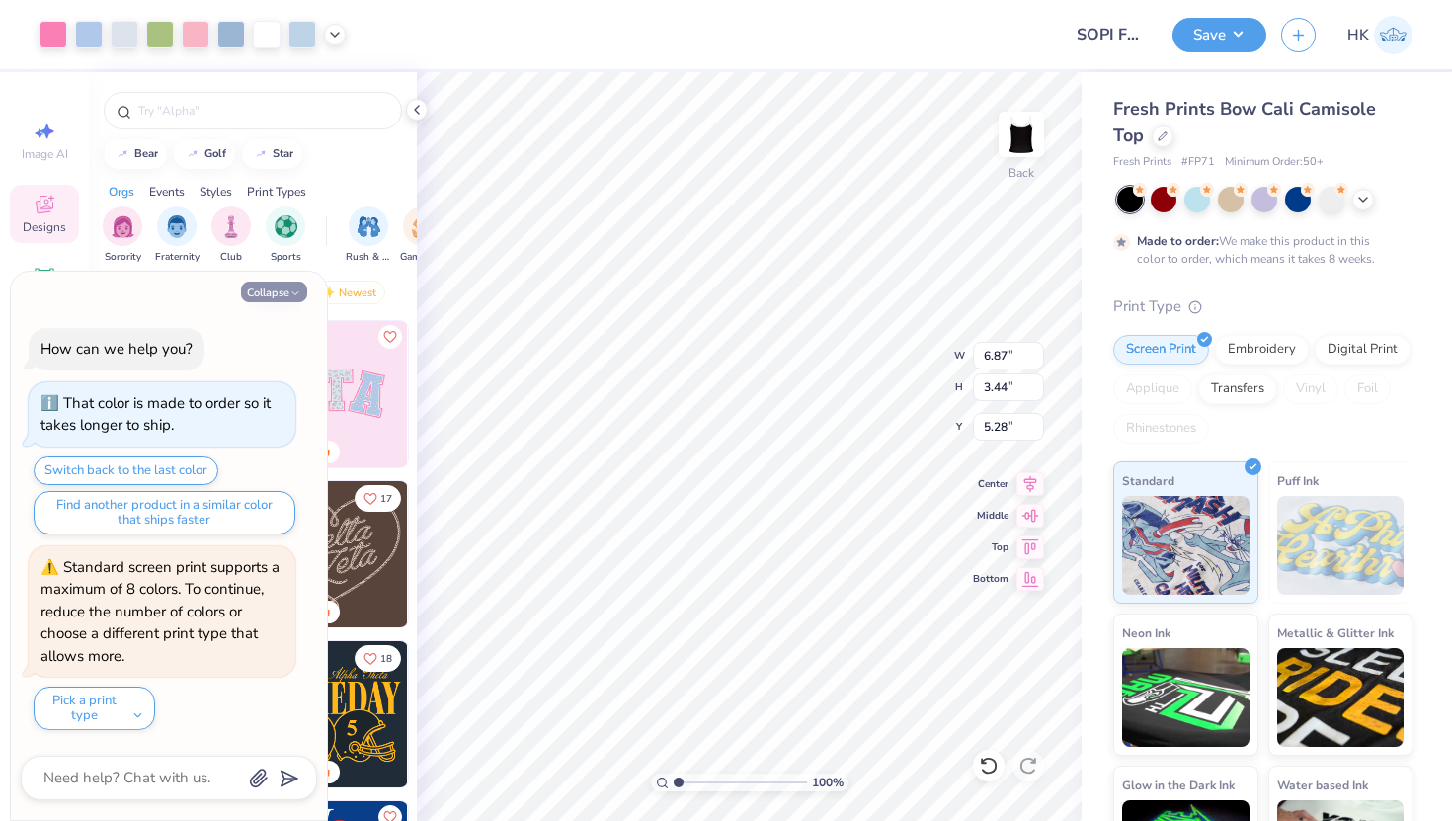
click at [288, 294] on button "Collapse" at bounding box center [274, 291] width 66 height 21
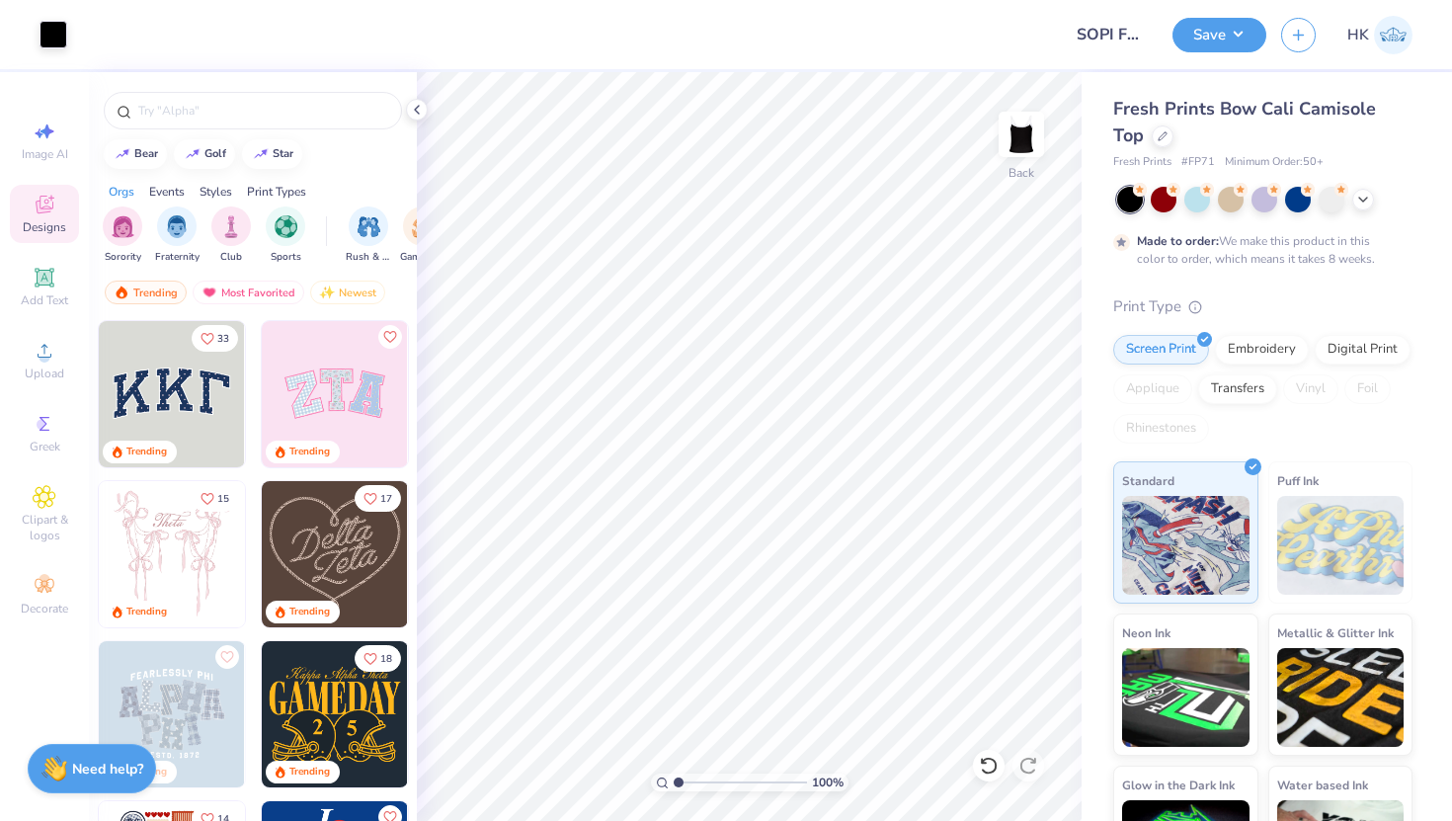
scroll to position [98, 0]
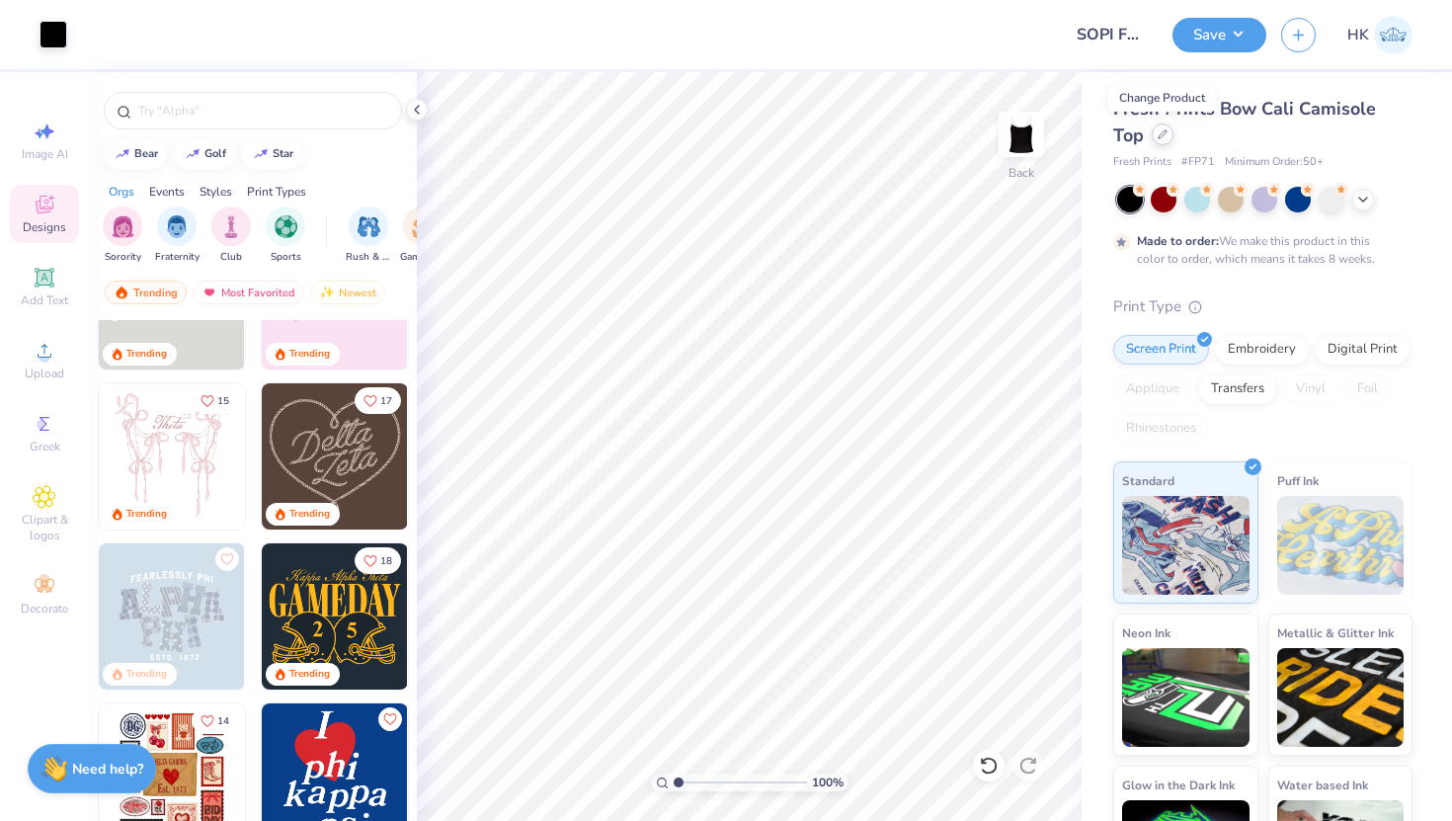
click at [1160, 137] on icon at bounding box center [1163, 134] width 8 height 8
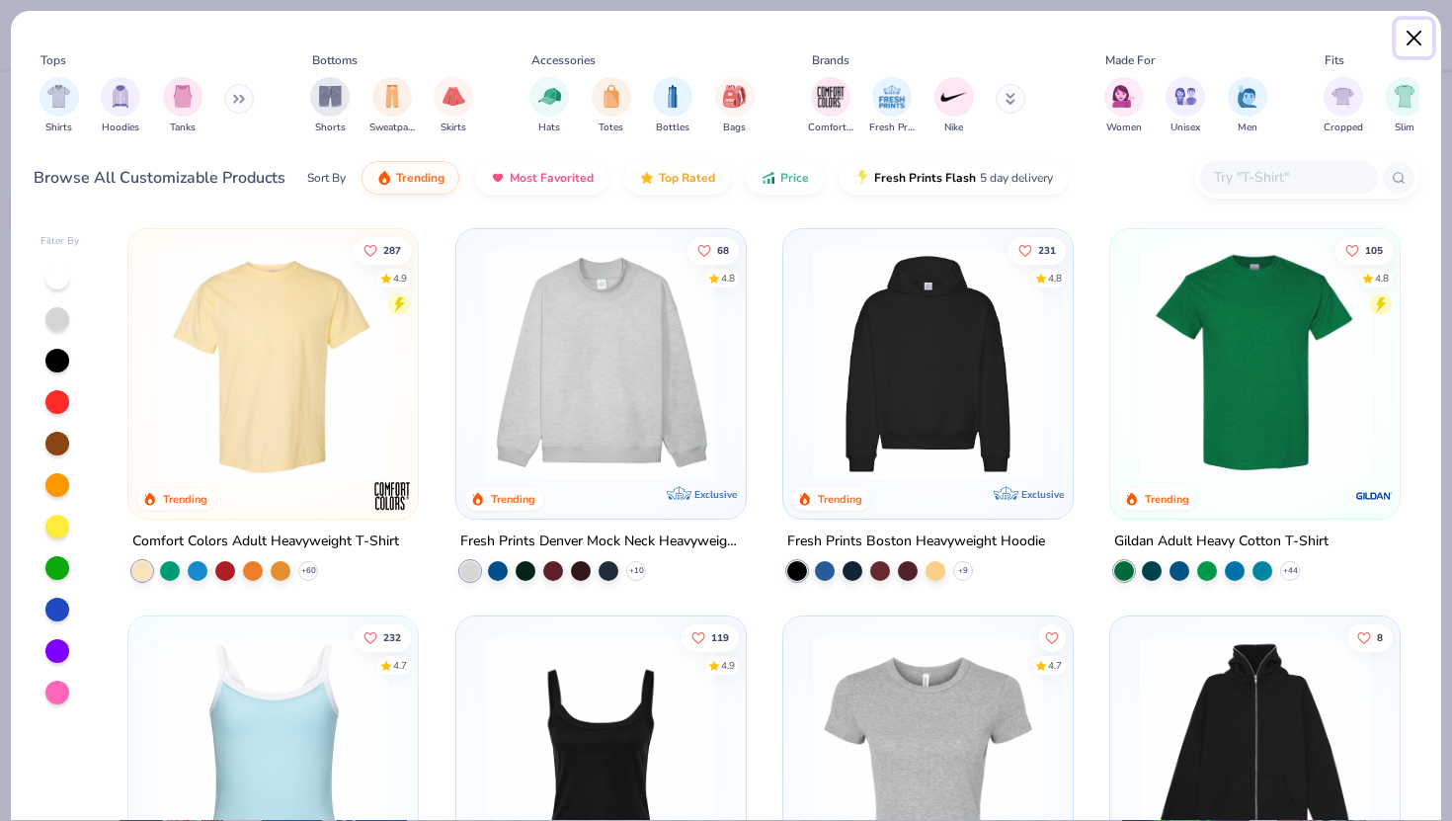
click at [1415, 34] on button "Close" at bounding box center [1415, 39] width 38 height 38
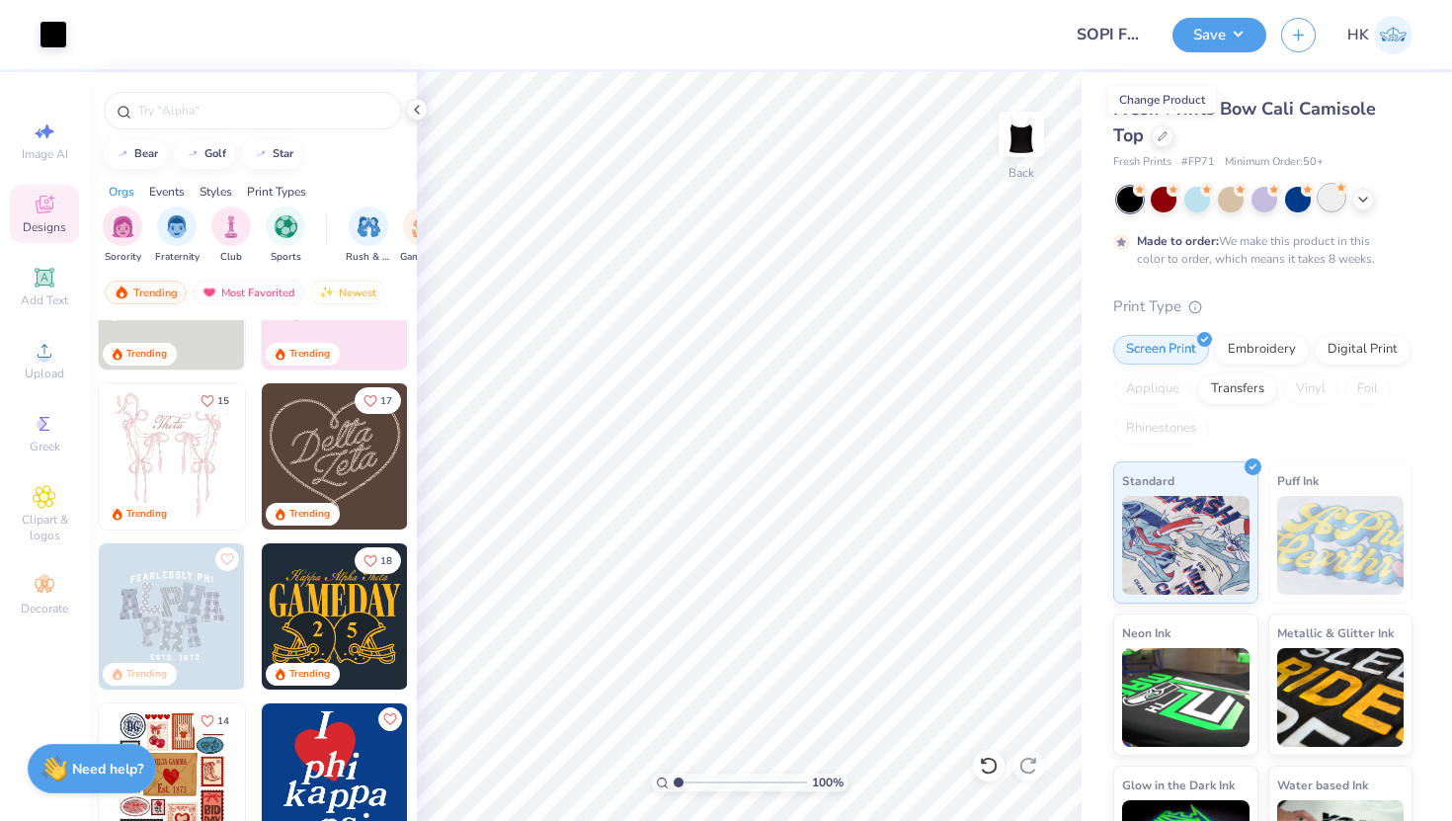
click at [1332, 203] on div at bounding box center [1332, 198] width 26 height 26
click at [1131, 202] on div at bounding box center [1130, 200] width 26 height 26
click at [1356, 201] on icon at bounding box center [1363, 198] width 16 height 16
click at [1358, 201] on div at bounding box center [1365, 198] width 26 height 26
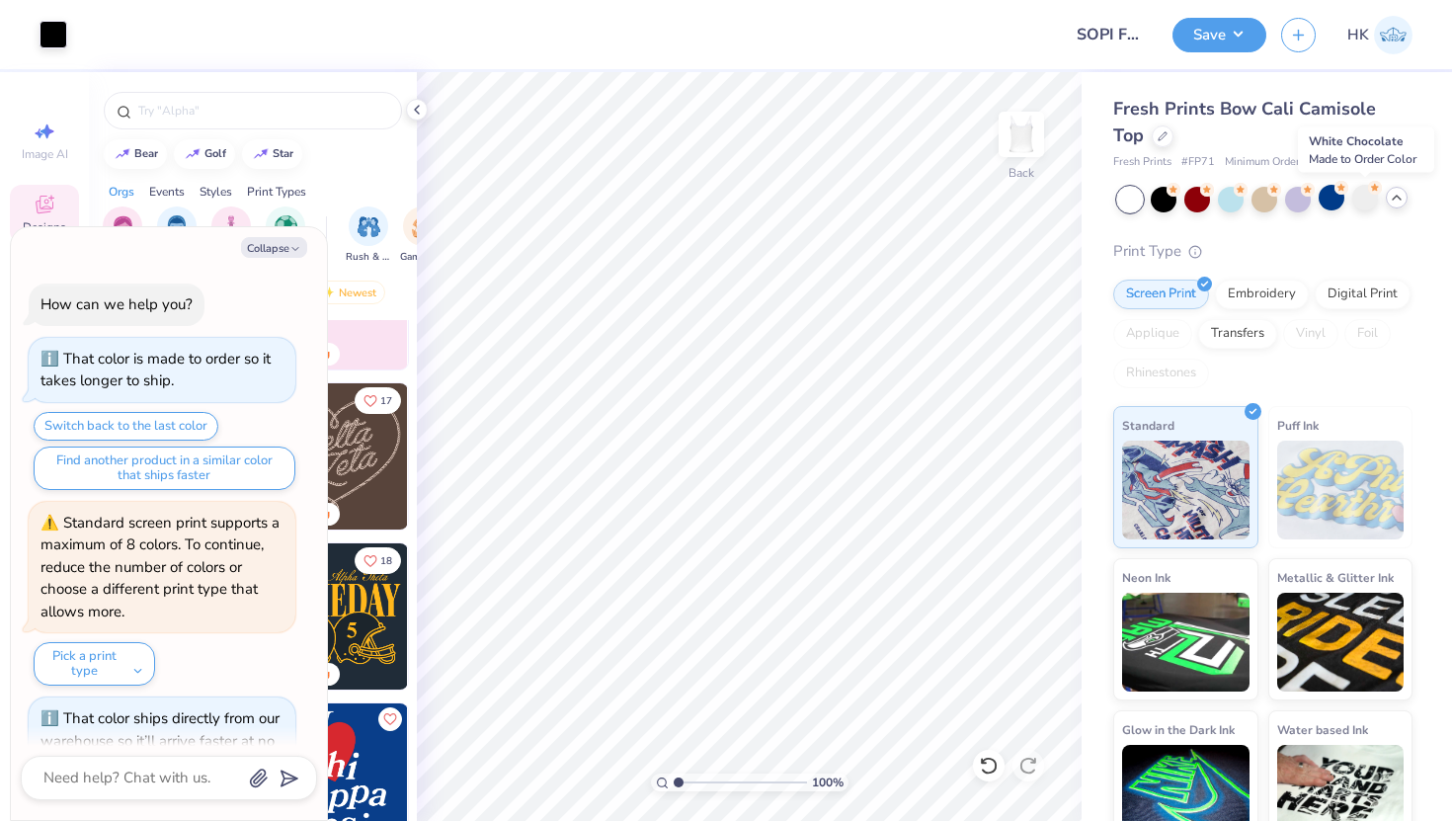
scroll to position [53, 0]
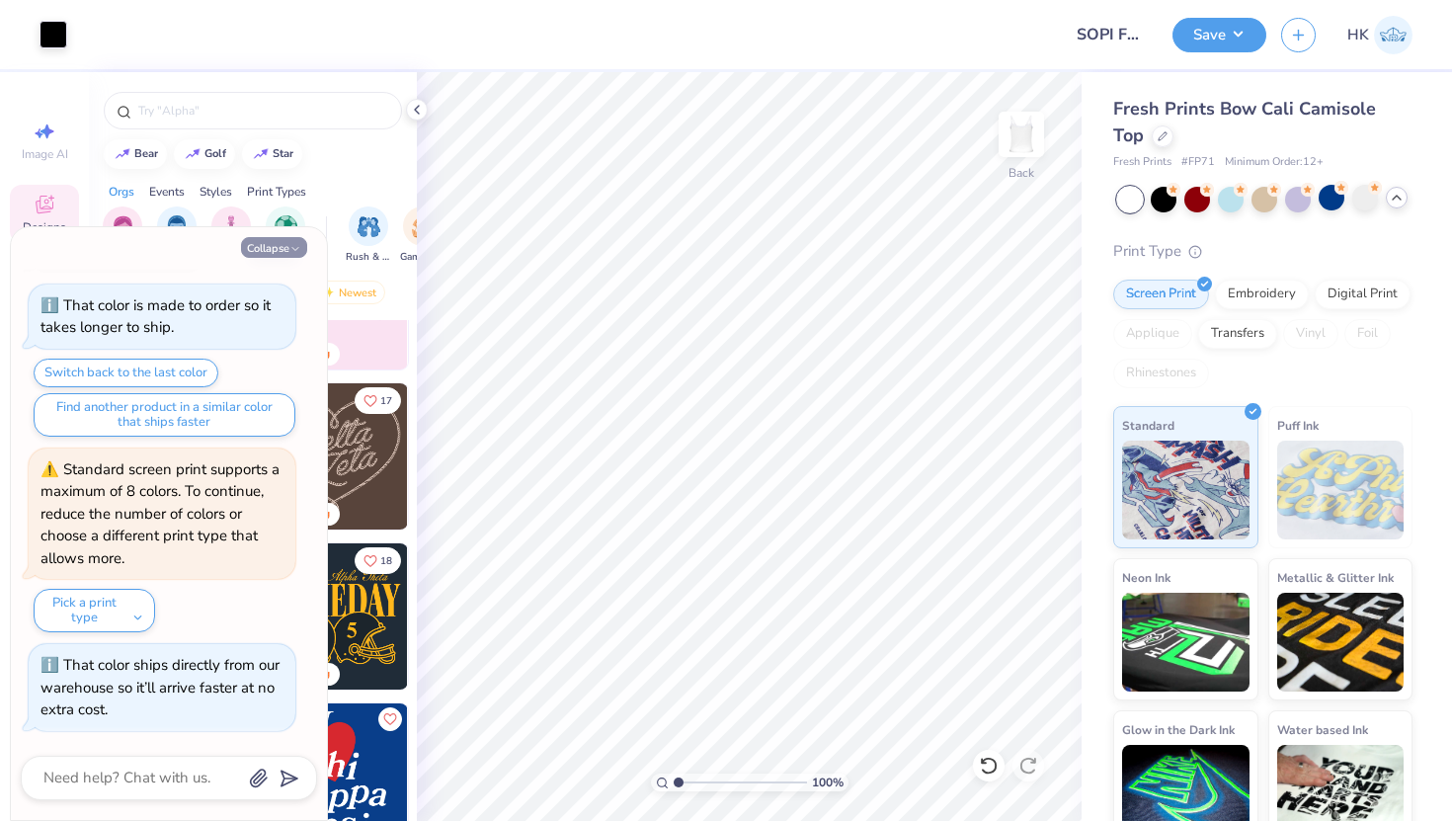
click at [294, 246] on icon "button" at bounding box center [295, 249] width 12 height 12
type textarea "x"
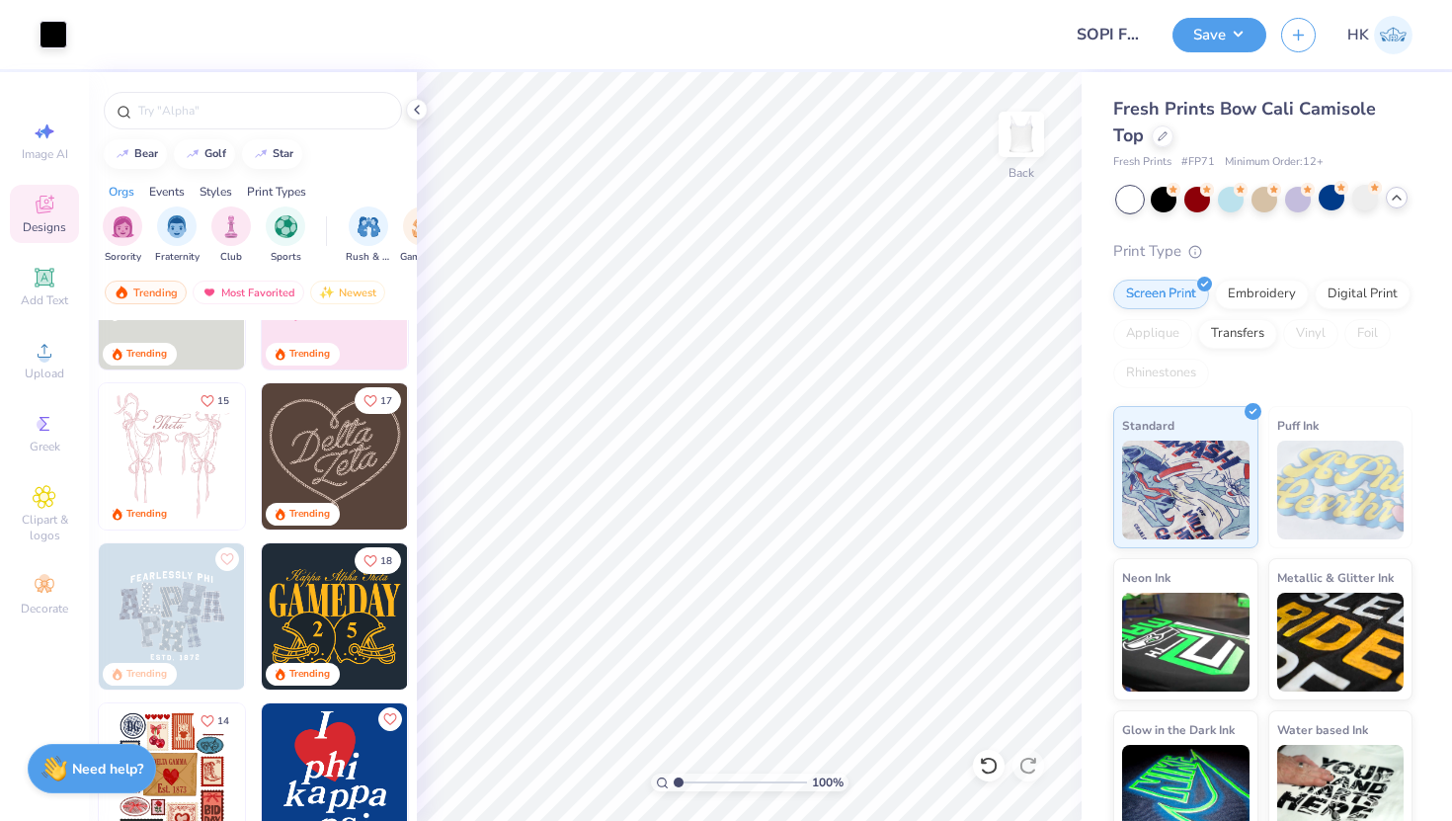
scroll to position [0, 0]
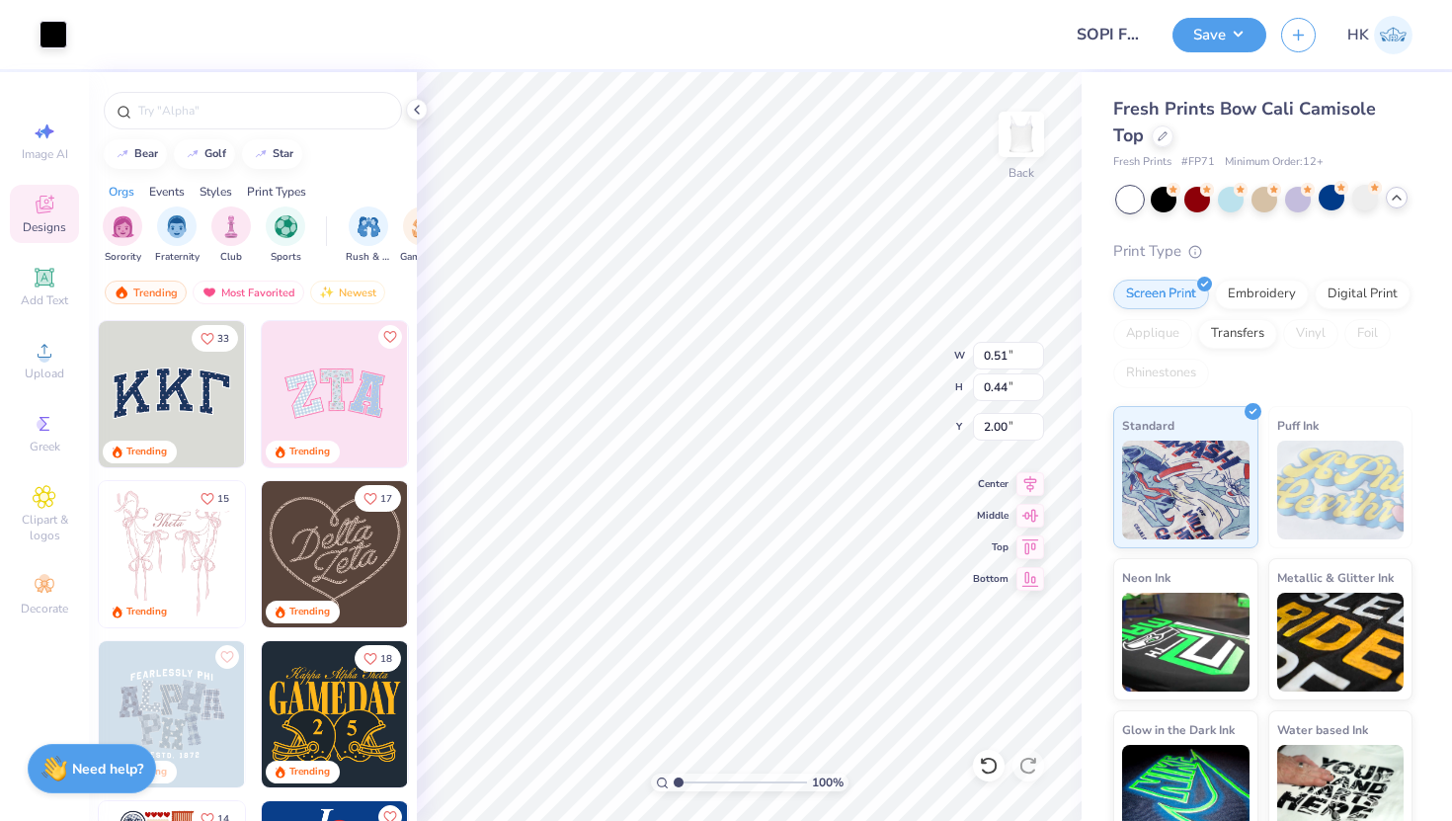
type input "0.51"
type input "0.44"
type input "2.00"
click at [183, 540] on img at bounding box center [172, 554] width 146 height 146
type input "1.08"
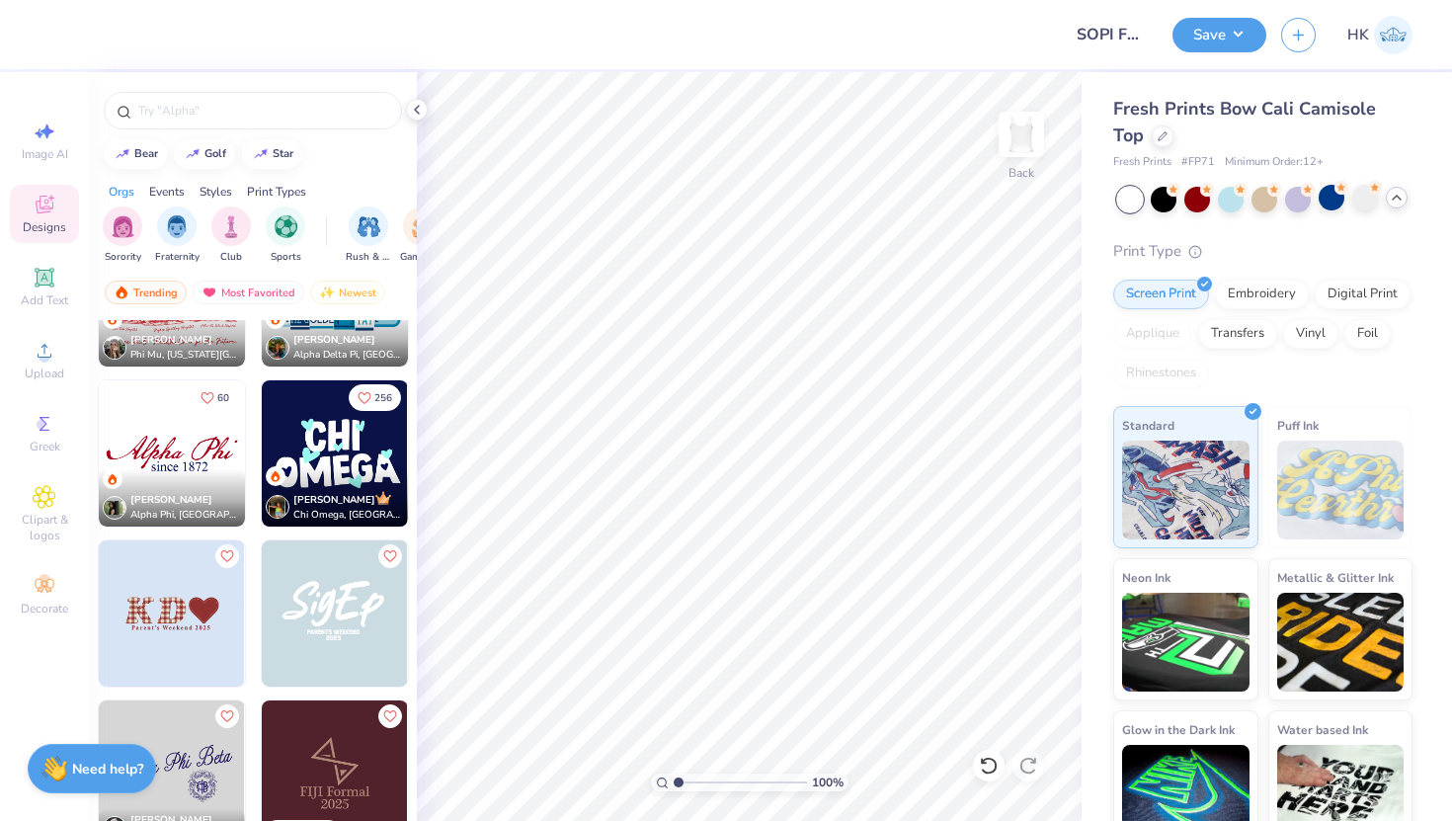
scroll to position [3800, 0]
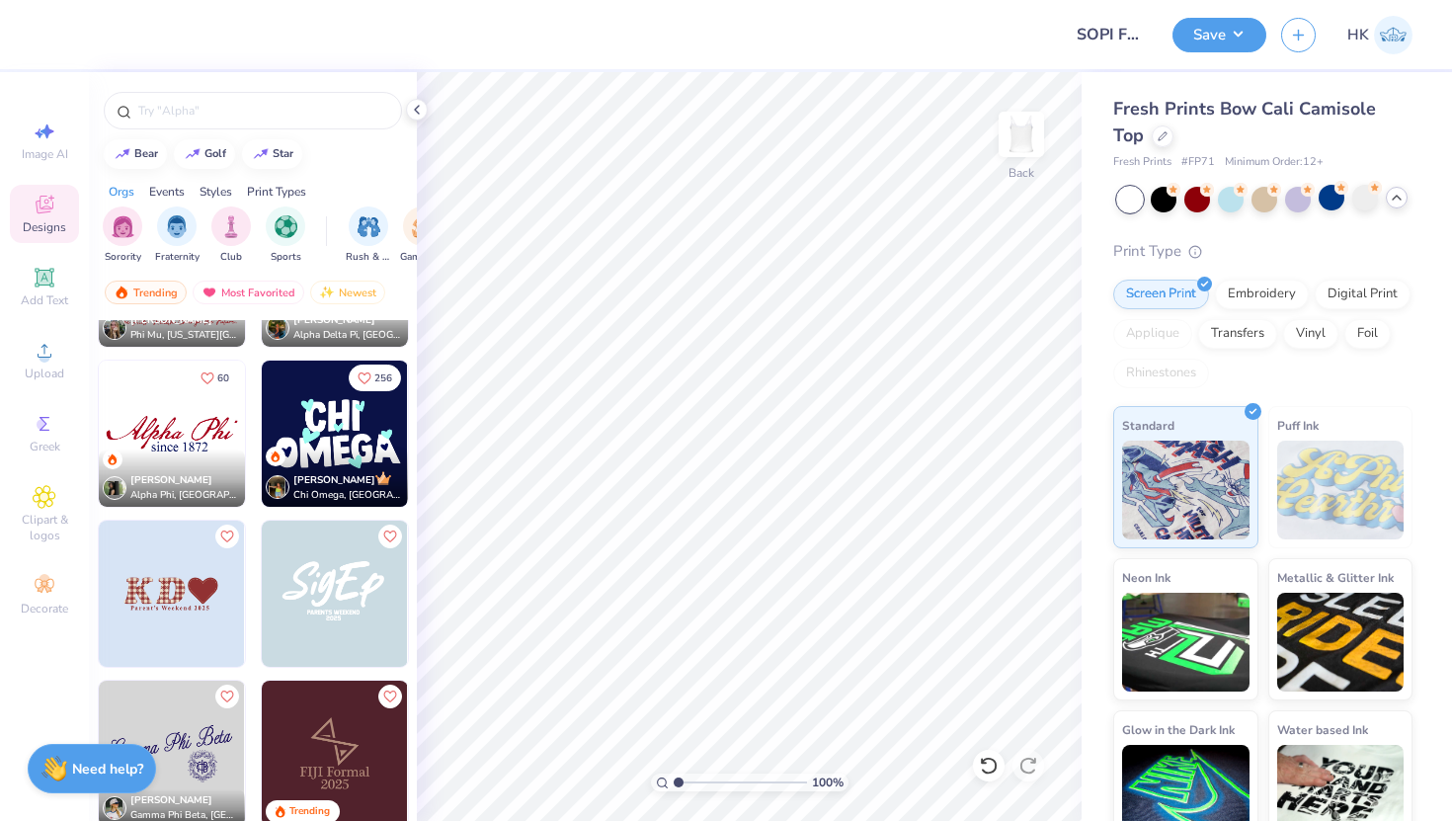
click at [207, 608] on img at bounding box center [171, 593] width 146 height 146
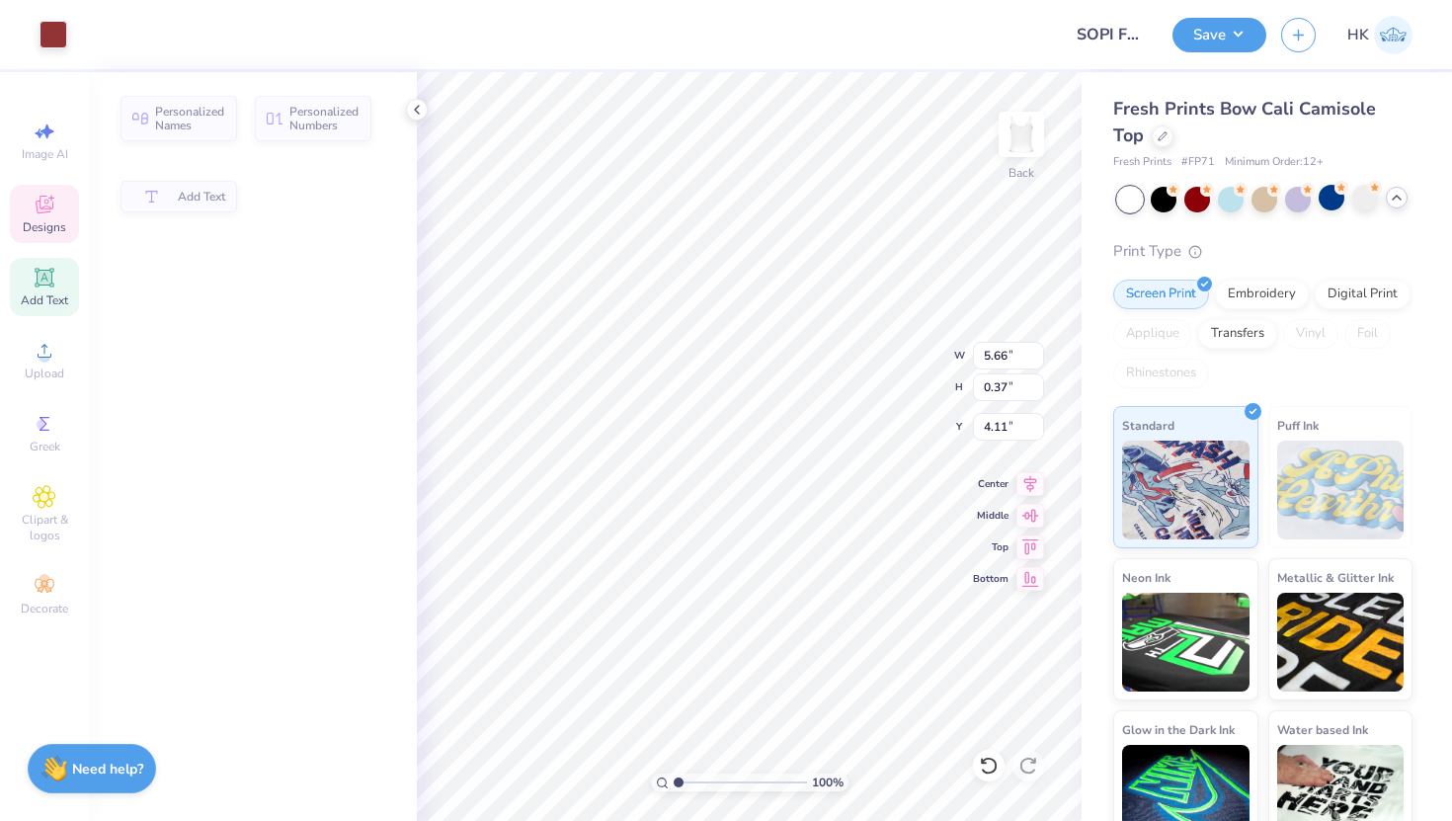
type input "5.66"
type input "0.37"
type input "4.11"
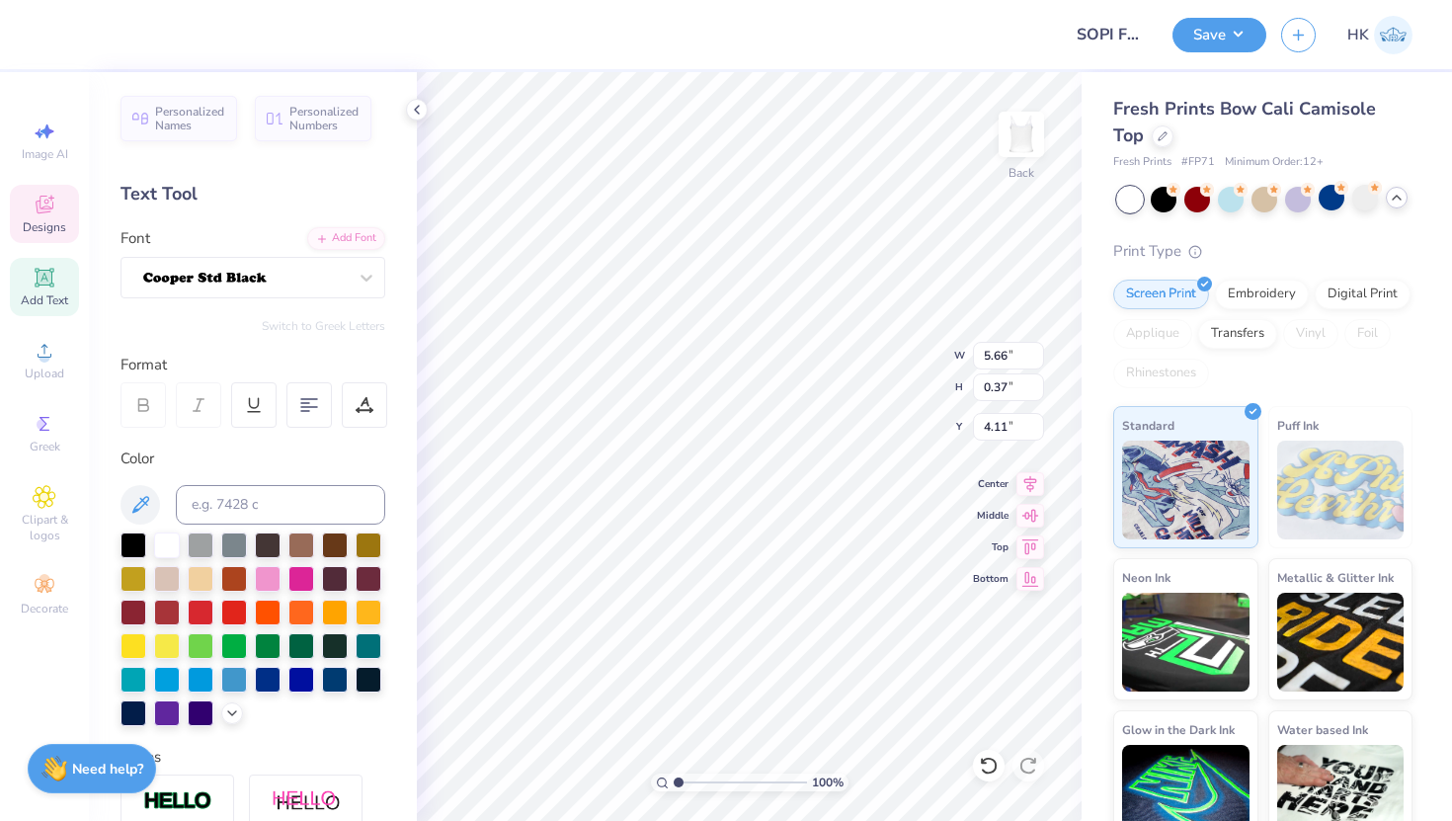
scroll to position [0, 3]
type textarea "Fall Rush 2025"
type input "2.41"
type input "2.18"
type input "1.75"
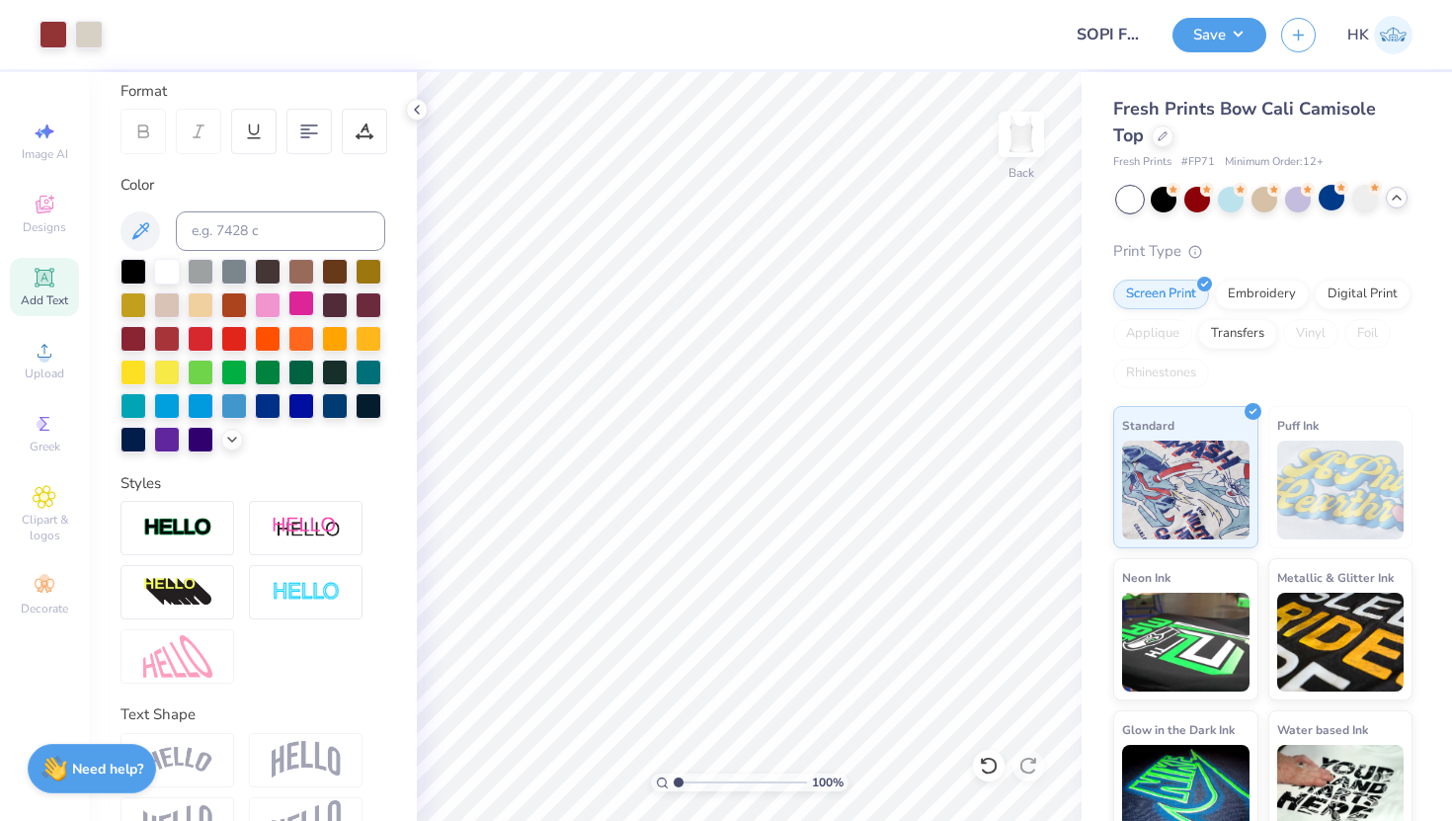
scroll to position [0, 0]
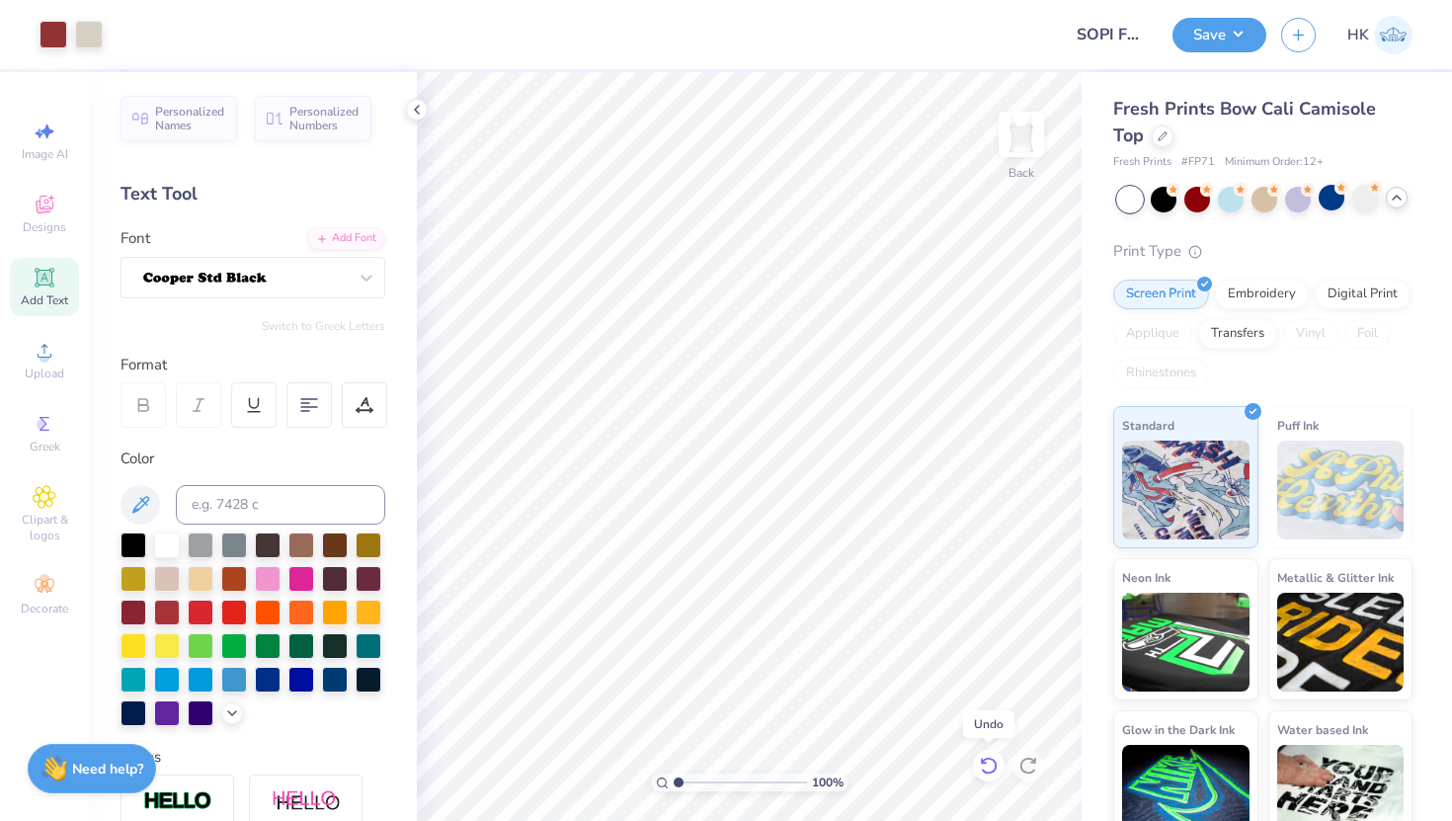
click at [996, 760] on icon at bounding box center [989, 766] width 20 height 20
type input "2.18"
type input "1.75"
click at [201, 139] on div "Personalized Names Personalized Numbers" at bounding box center [252, 118] width 265 height 45
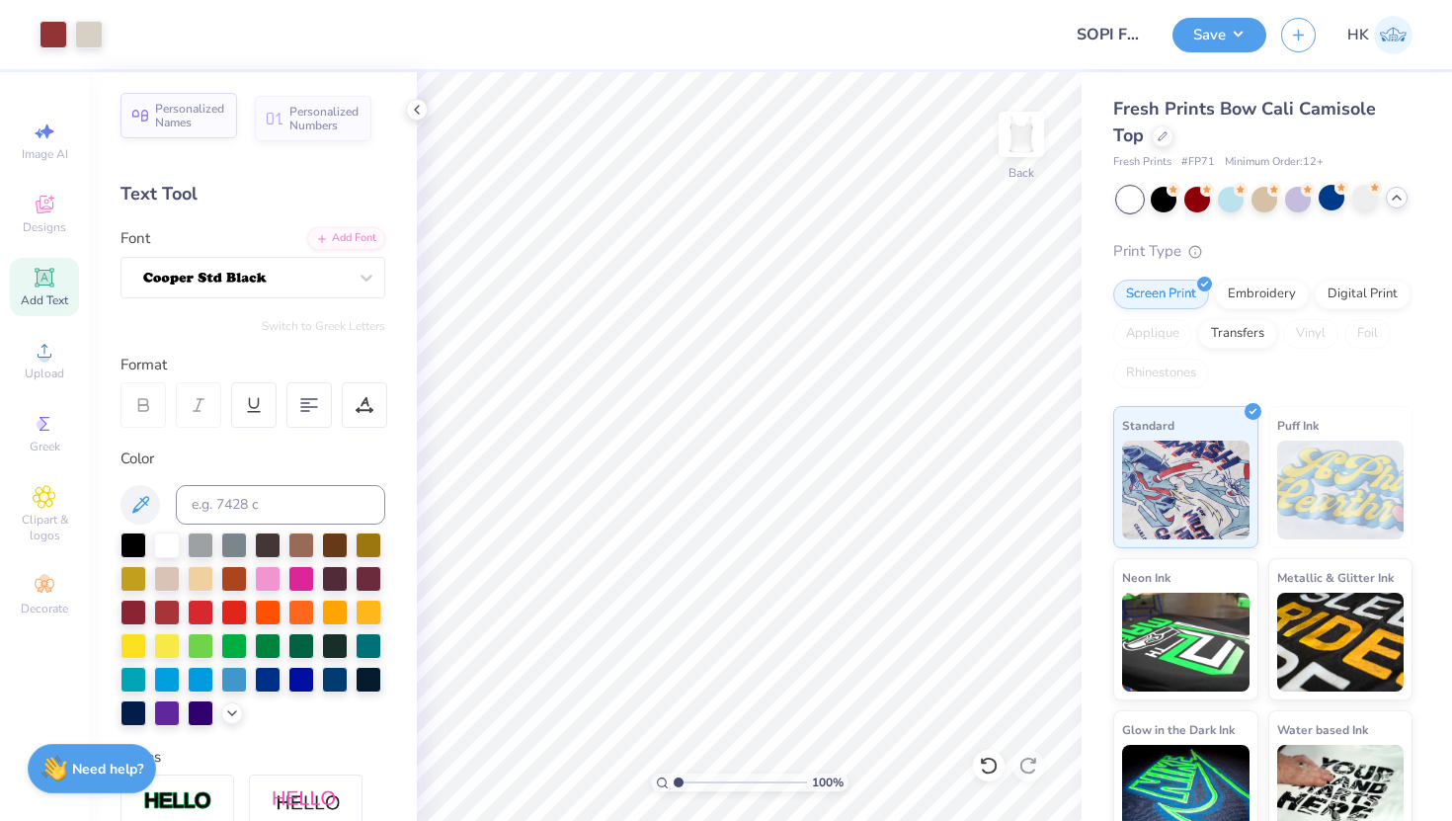
click at [188, 117] on span "Personalized Names" at bounding box center [190, 116] width 70 height 28
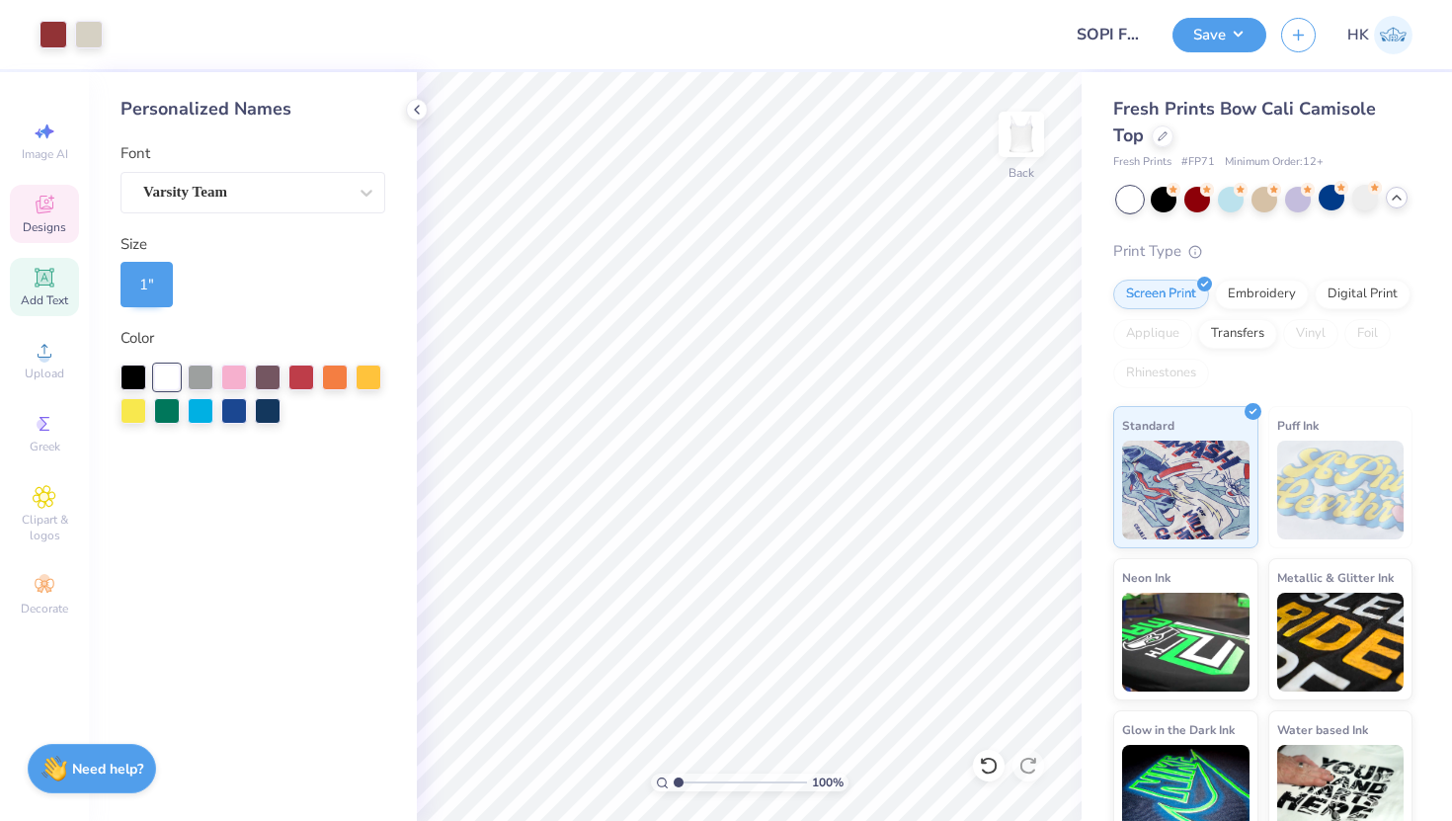
click at [67, 204] on div "Designs" at bounding box center [44, 214] width 69 height 58
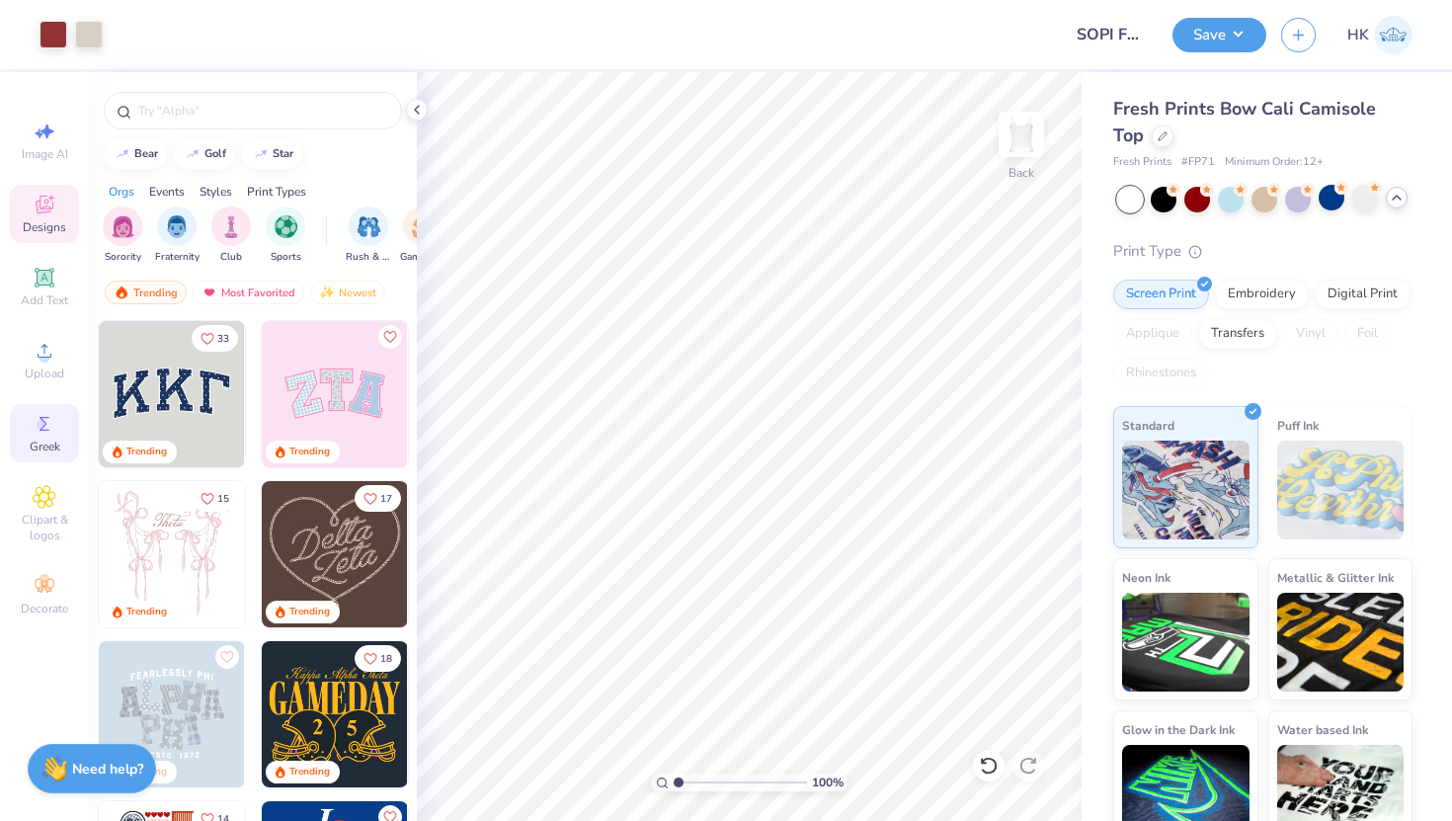
click at [52, 414] on icon at bounding box center [45, 424] width 24 height 24
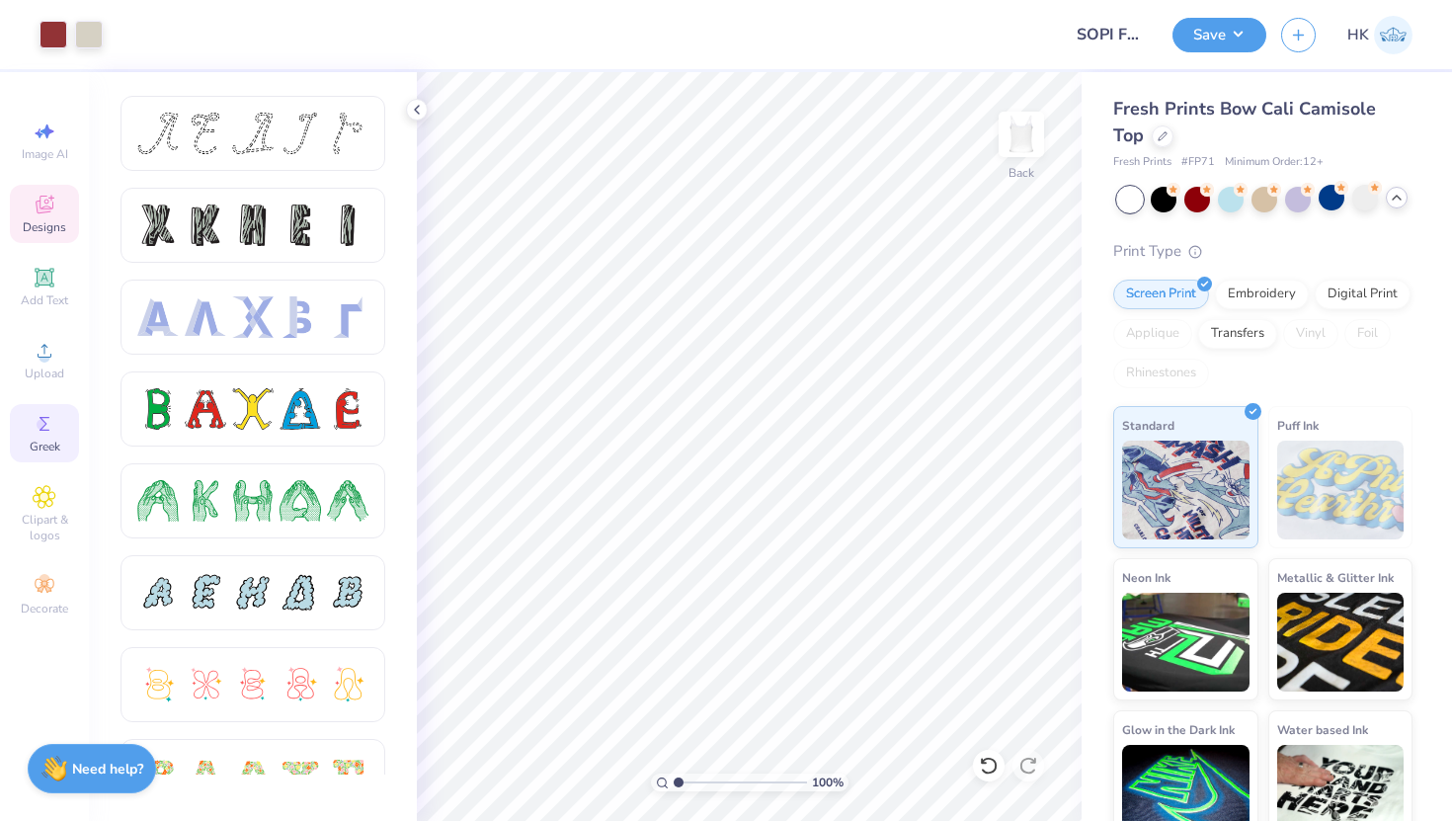
click at [57, 200] on div "Designs" at bounding box center [44, 214] width 69 height 58
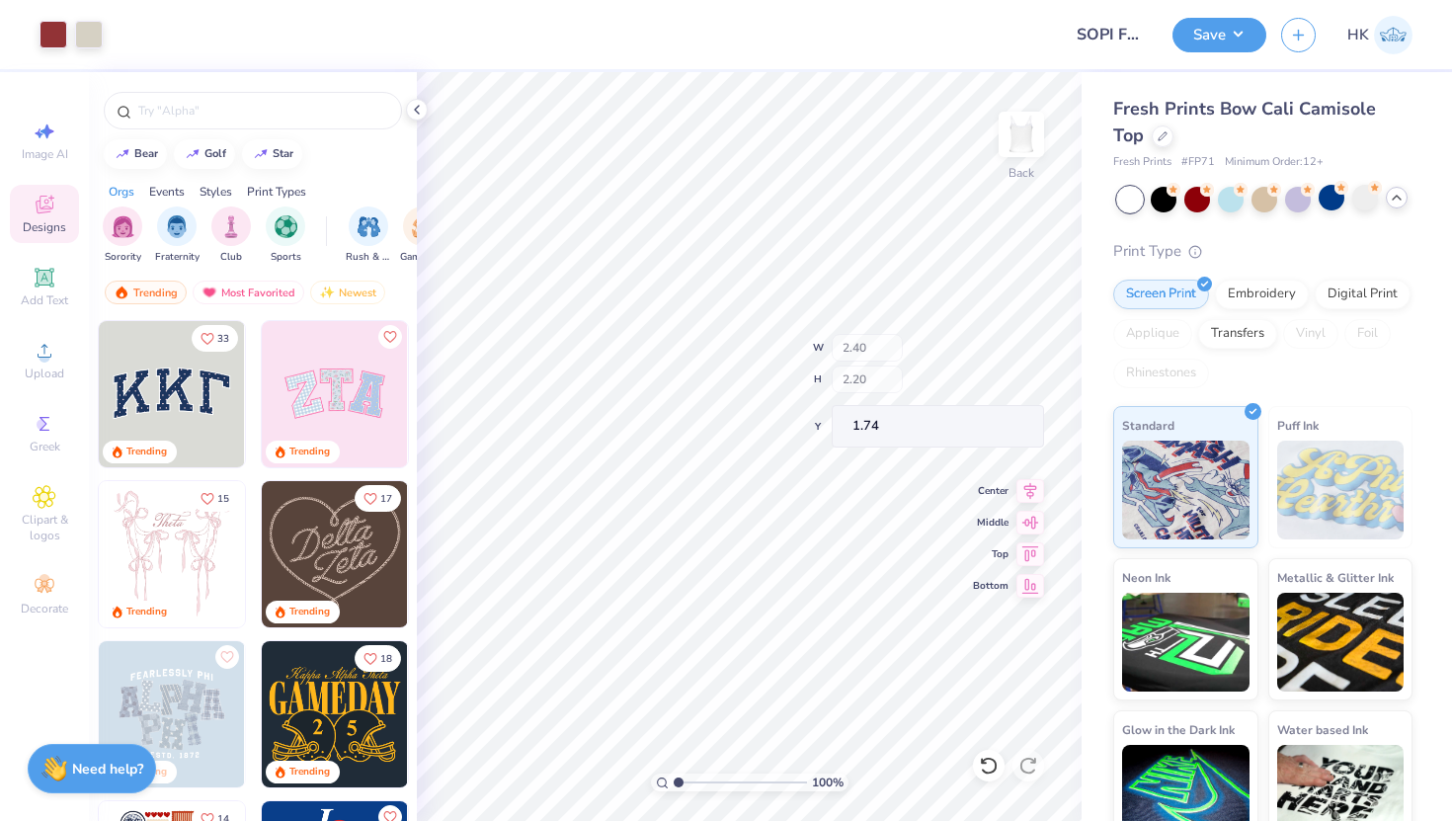
type input "1.74"
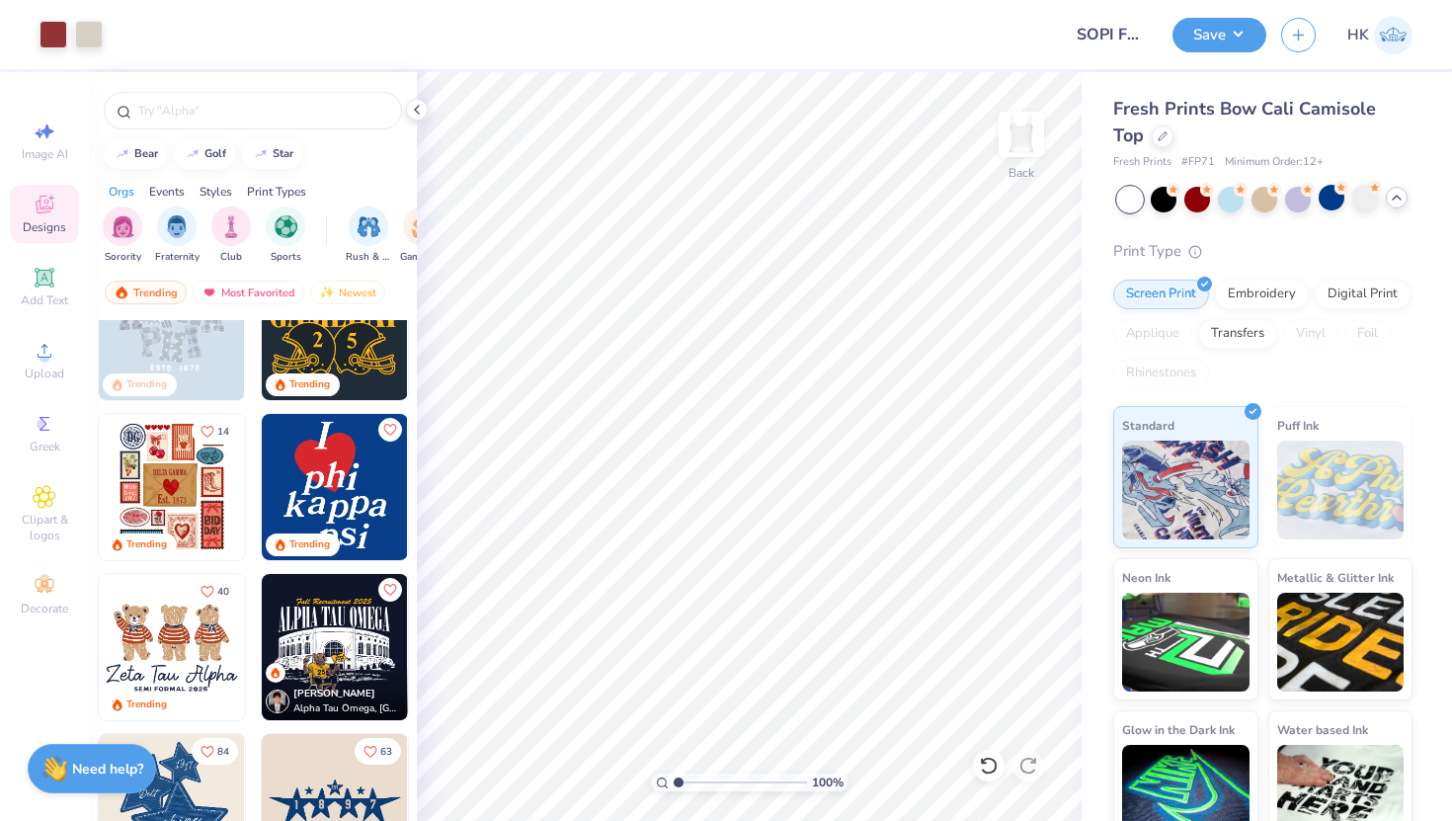
scroll to position [398, 0]
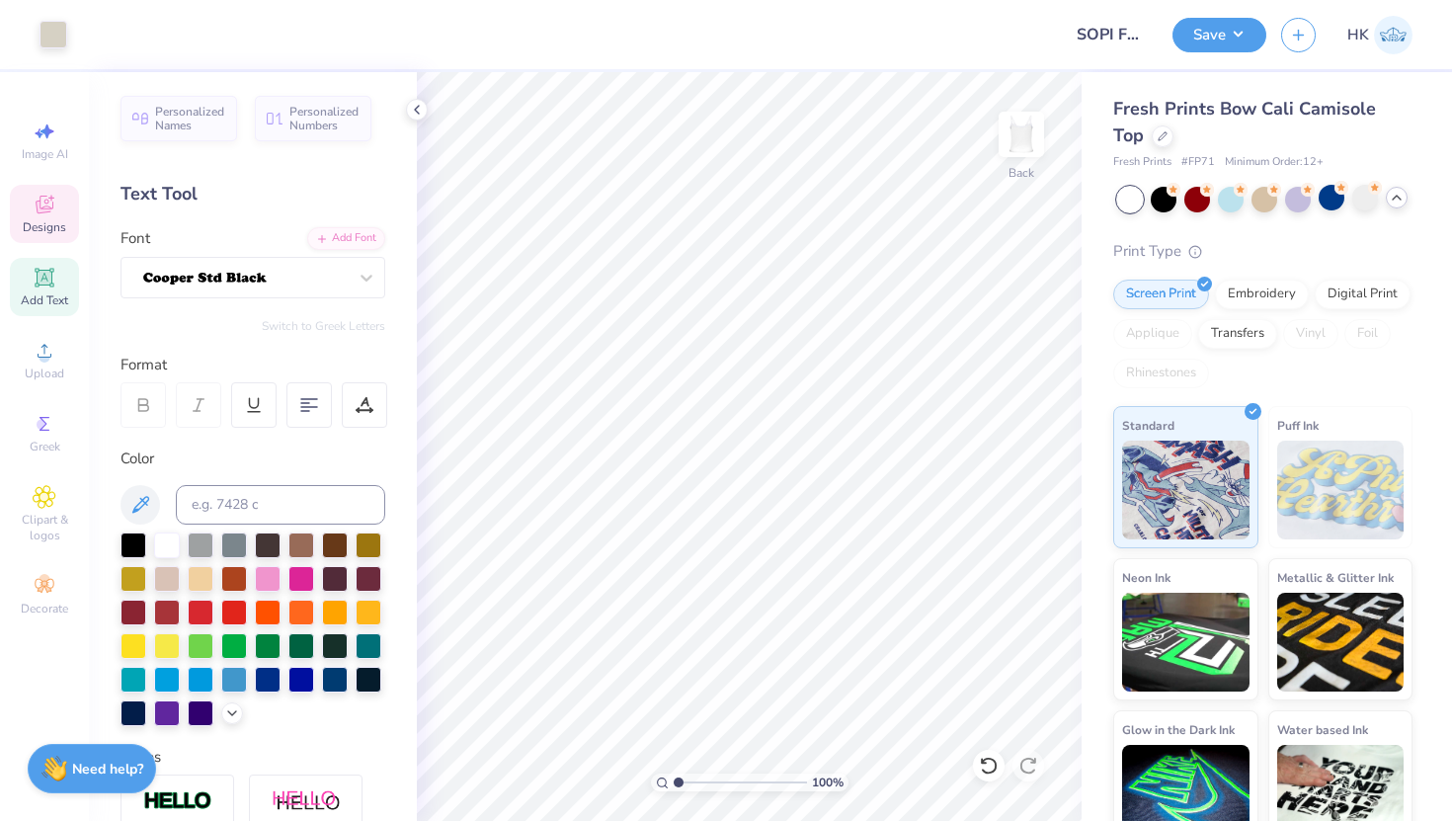
click at [71, 223] on div "Designs" at bounding box center [44, 214] width 69 height 58
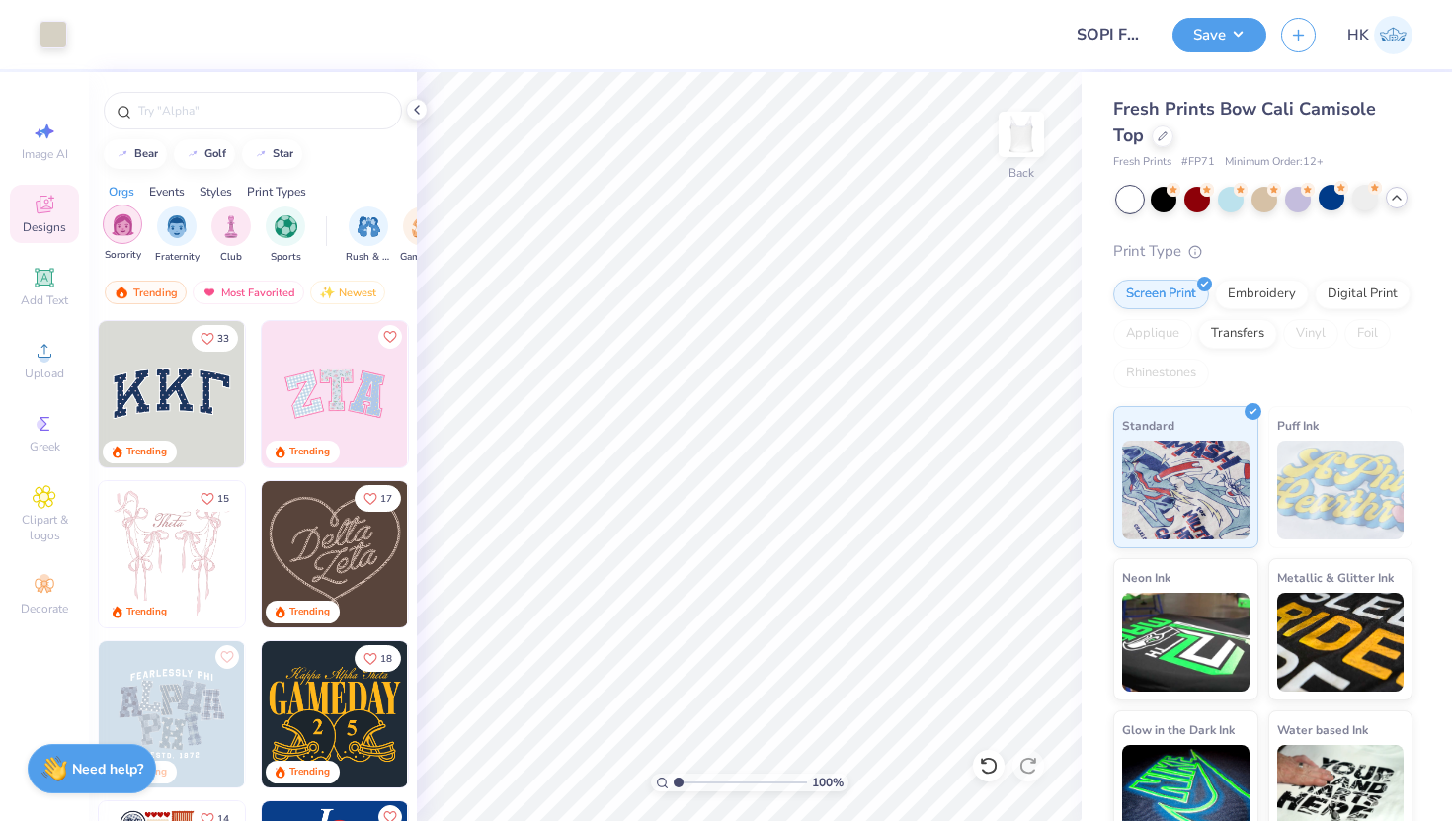
click at [124, 229] on img "filter for Sorority" at bounding box center [123, 224] width 23 height 23
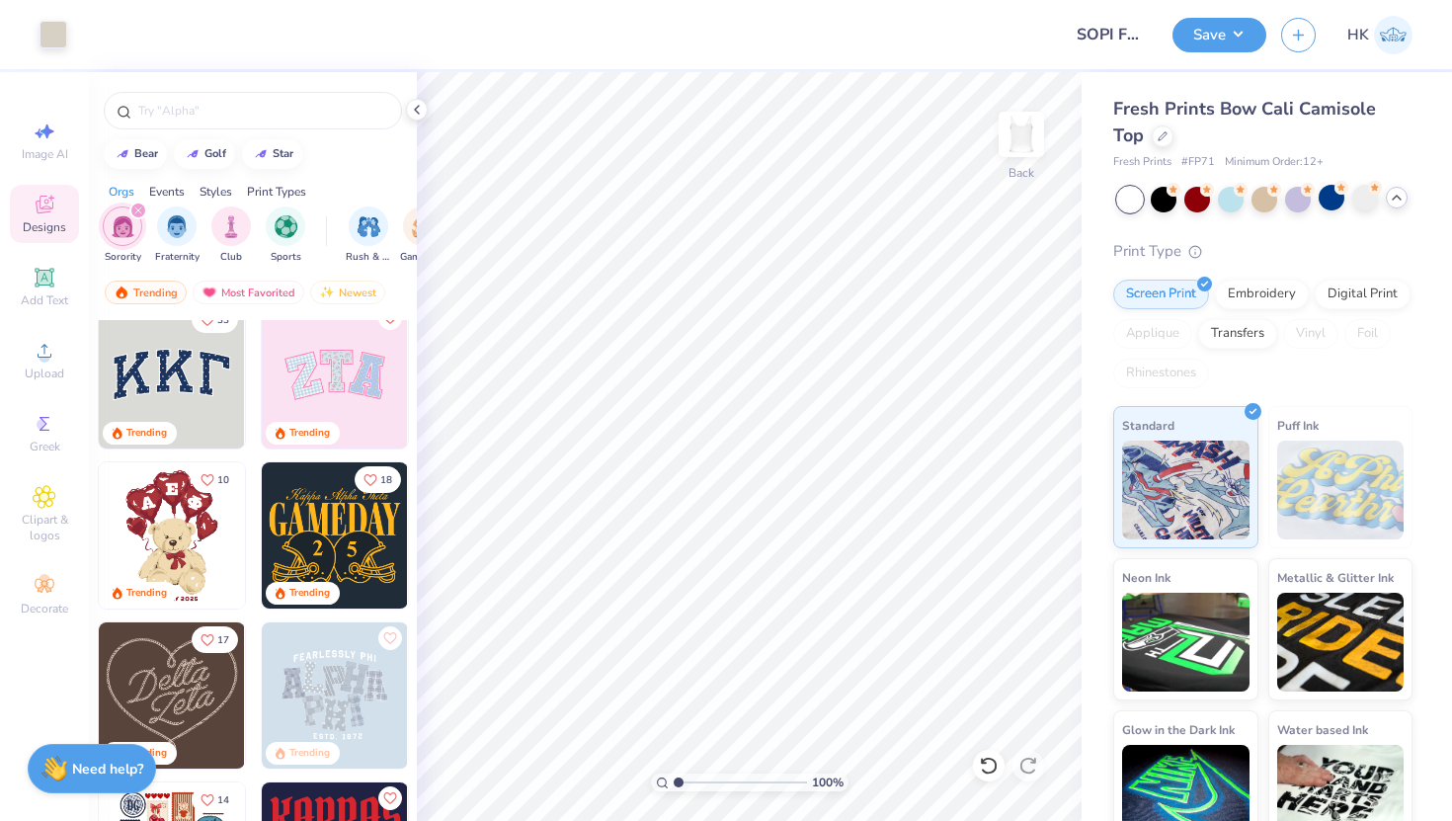
scroll to position [0, 0]
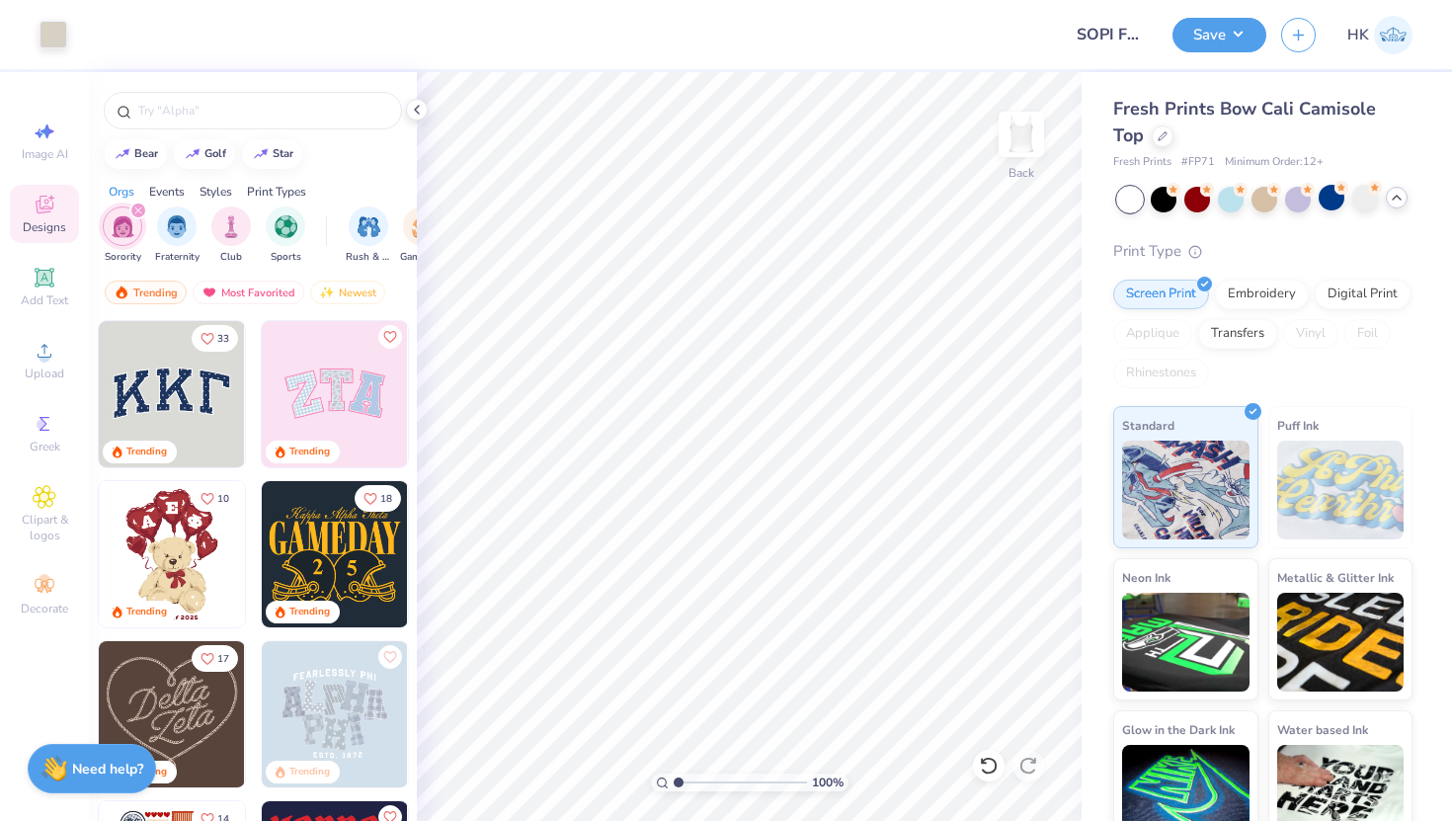
click at [206, 401] on img at bounding box center [172, 394] width 146 height 146
type input "7.27"
type input "3.10"
type input "5.45"
type input "7.39"
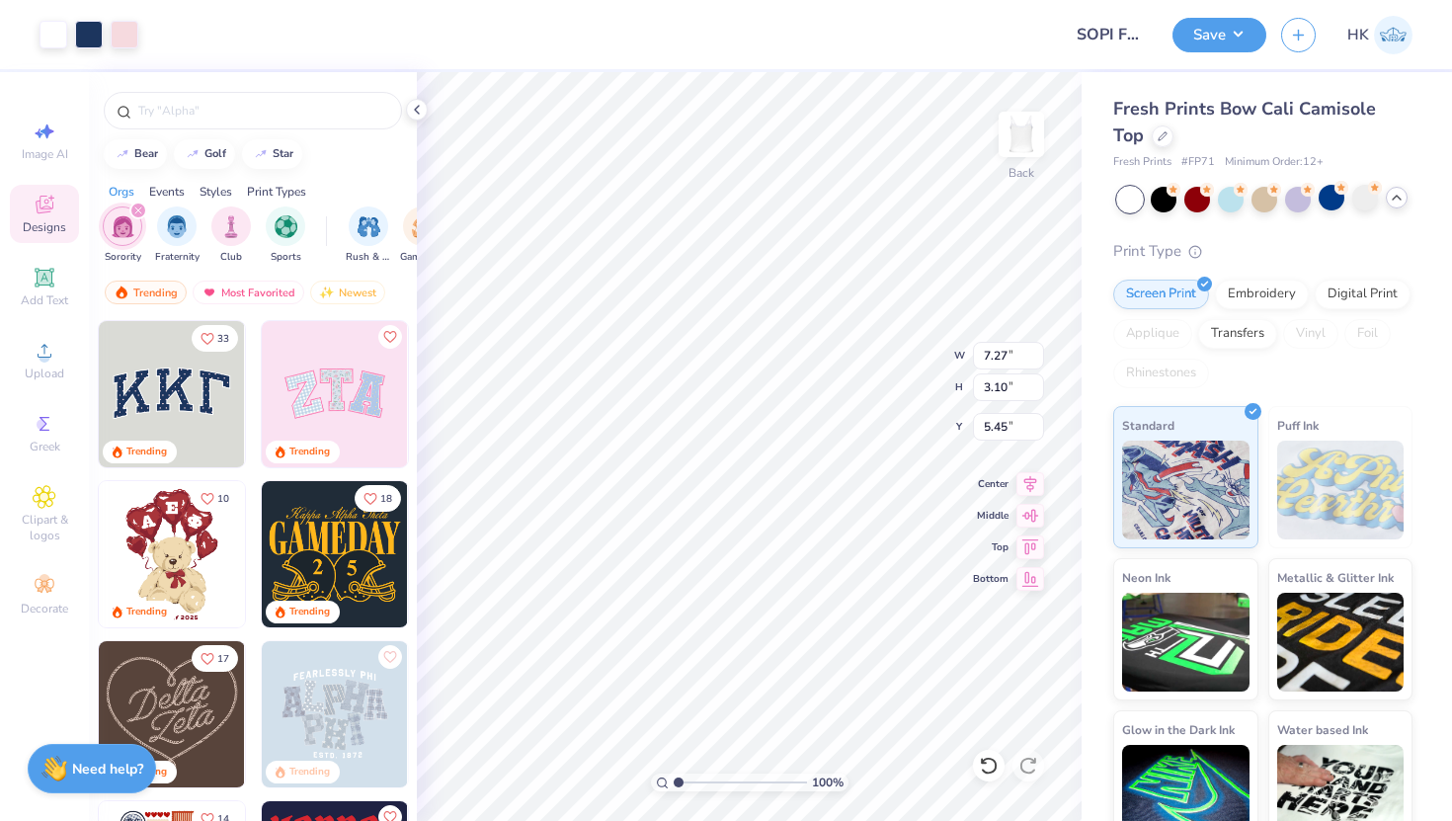
type input "3.25"
type input "5.38"
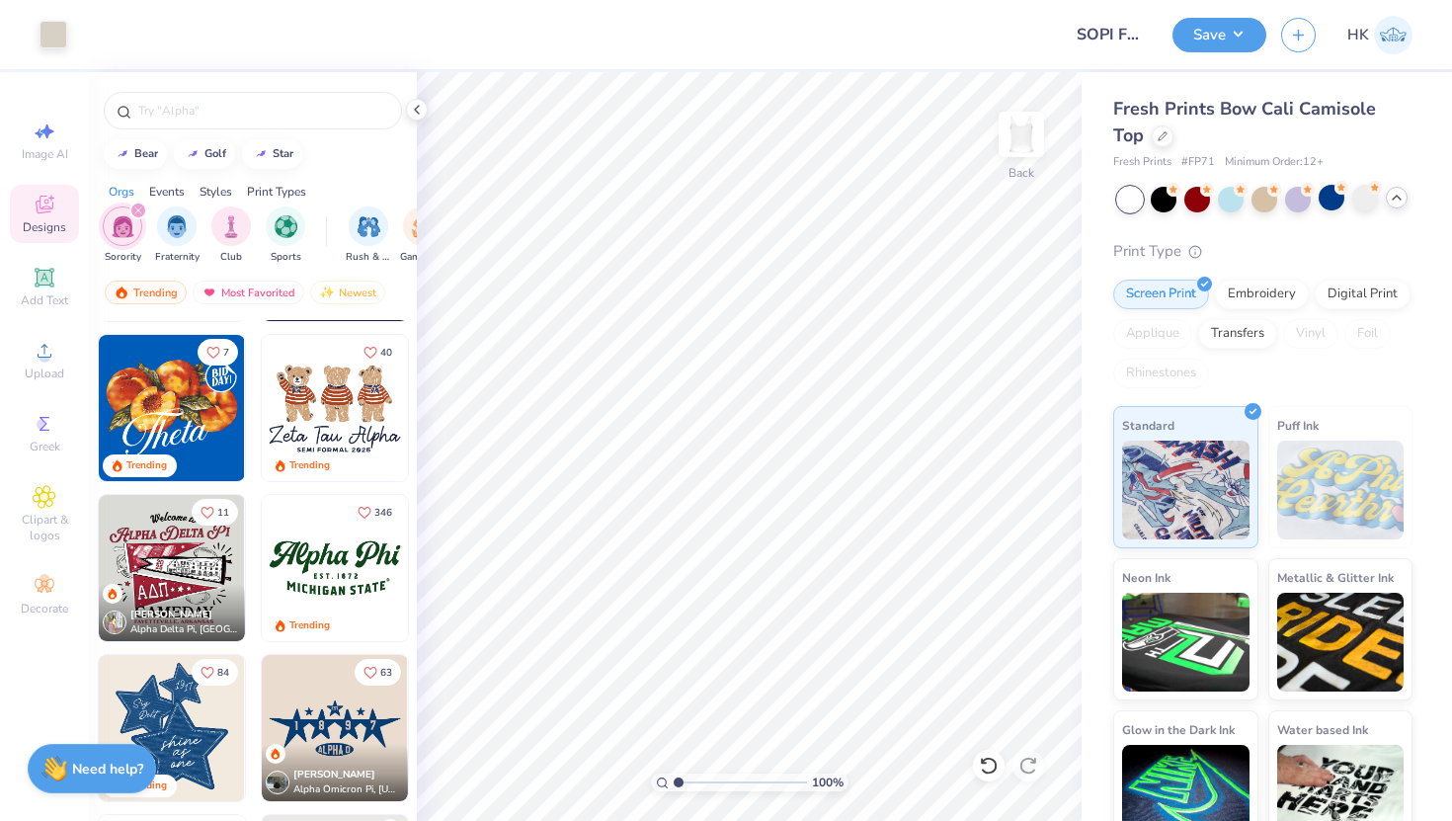
scroll to position [628, 0]
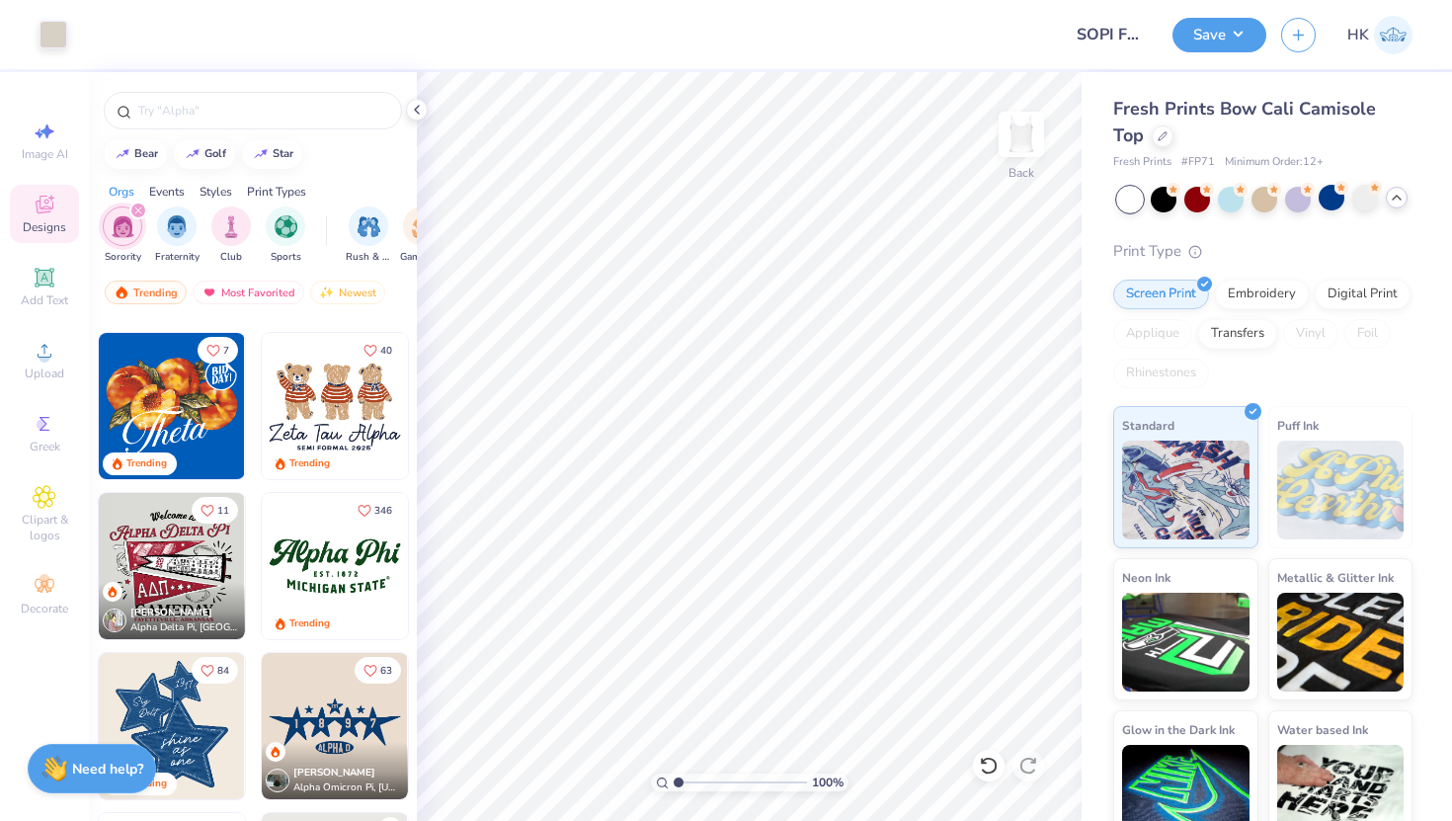
click at [337, 587] on img at bounding box center [335, 566] width 146 height 146
type input "1.69"
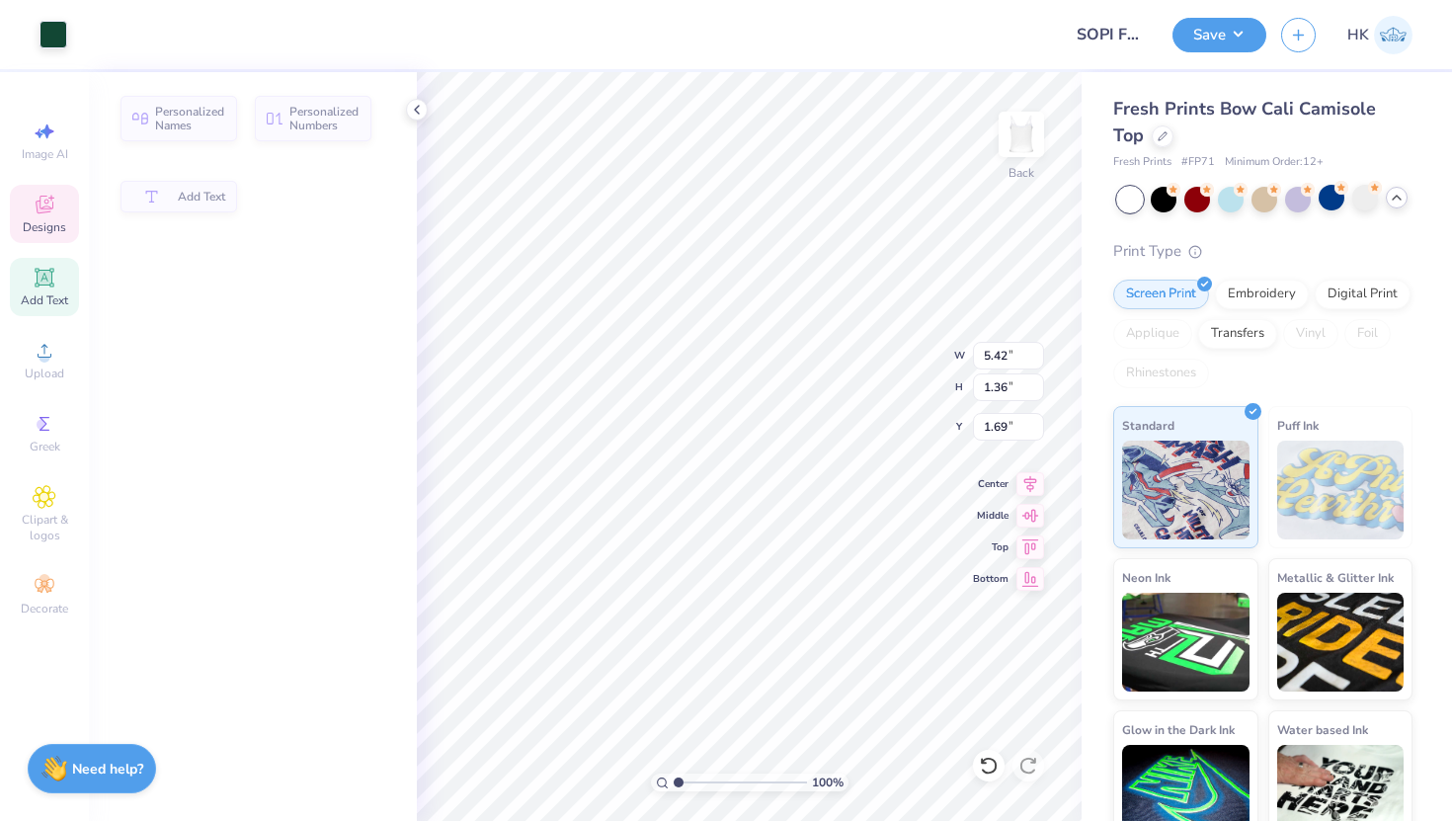
type input "1.36"
type input "1.71"
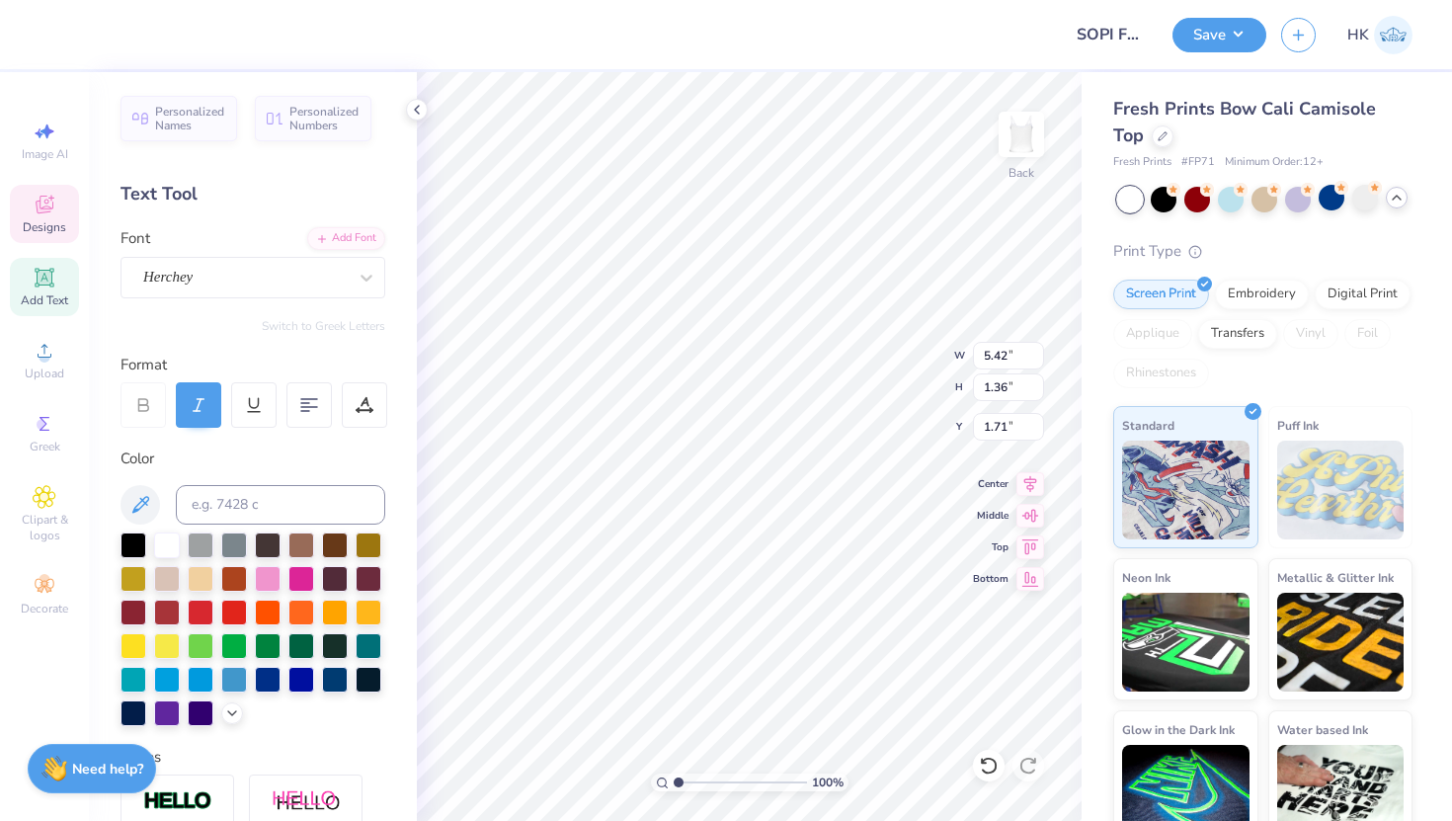
scroll to position [0, 5]
type textarea "Sigma Omicron Pi"
type input "4.14"
type input "0.62"
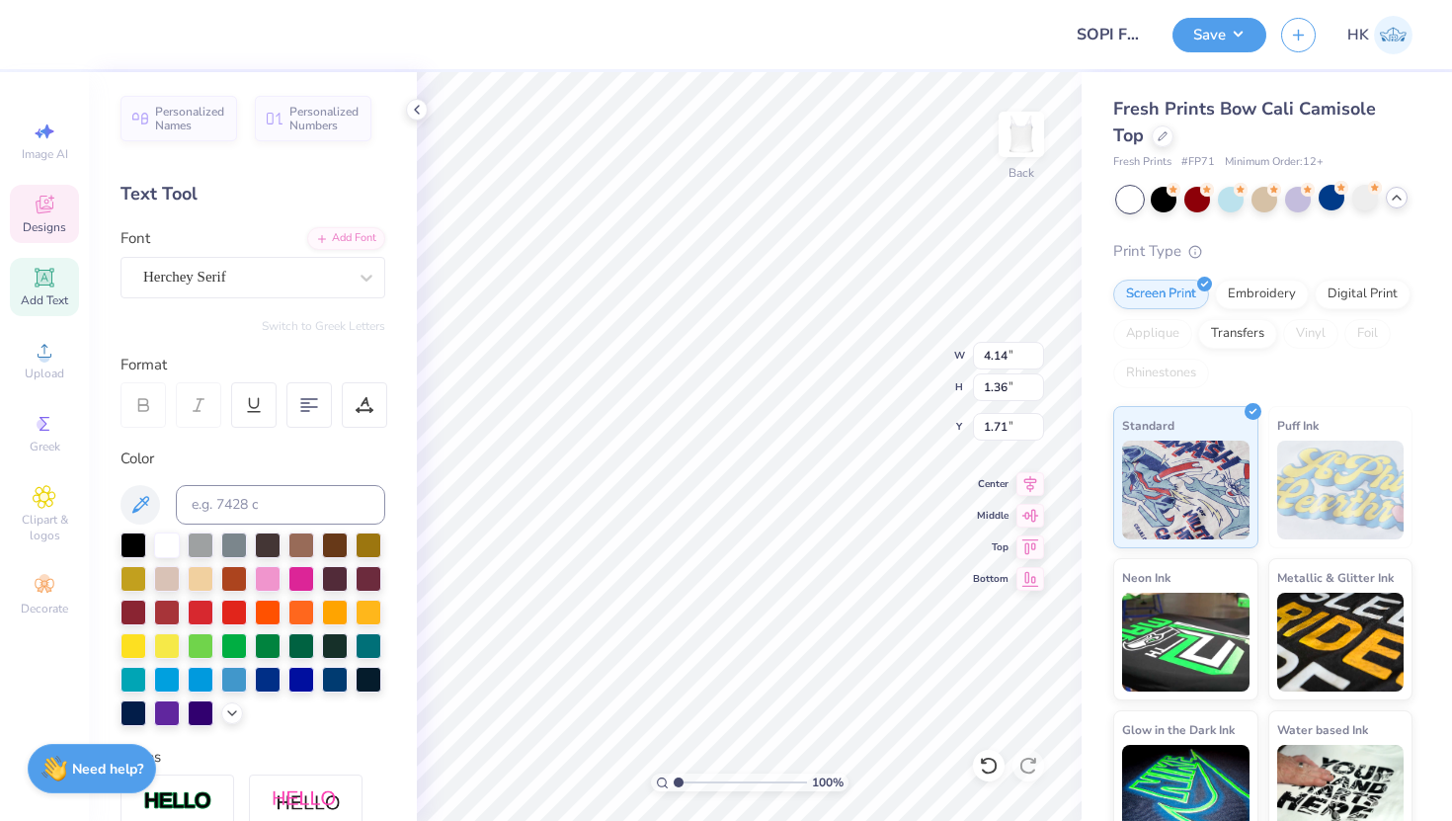
type input "3.38"
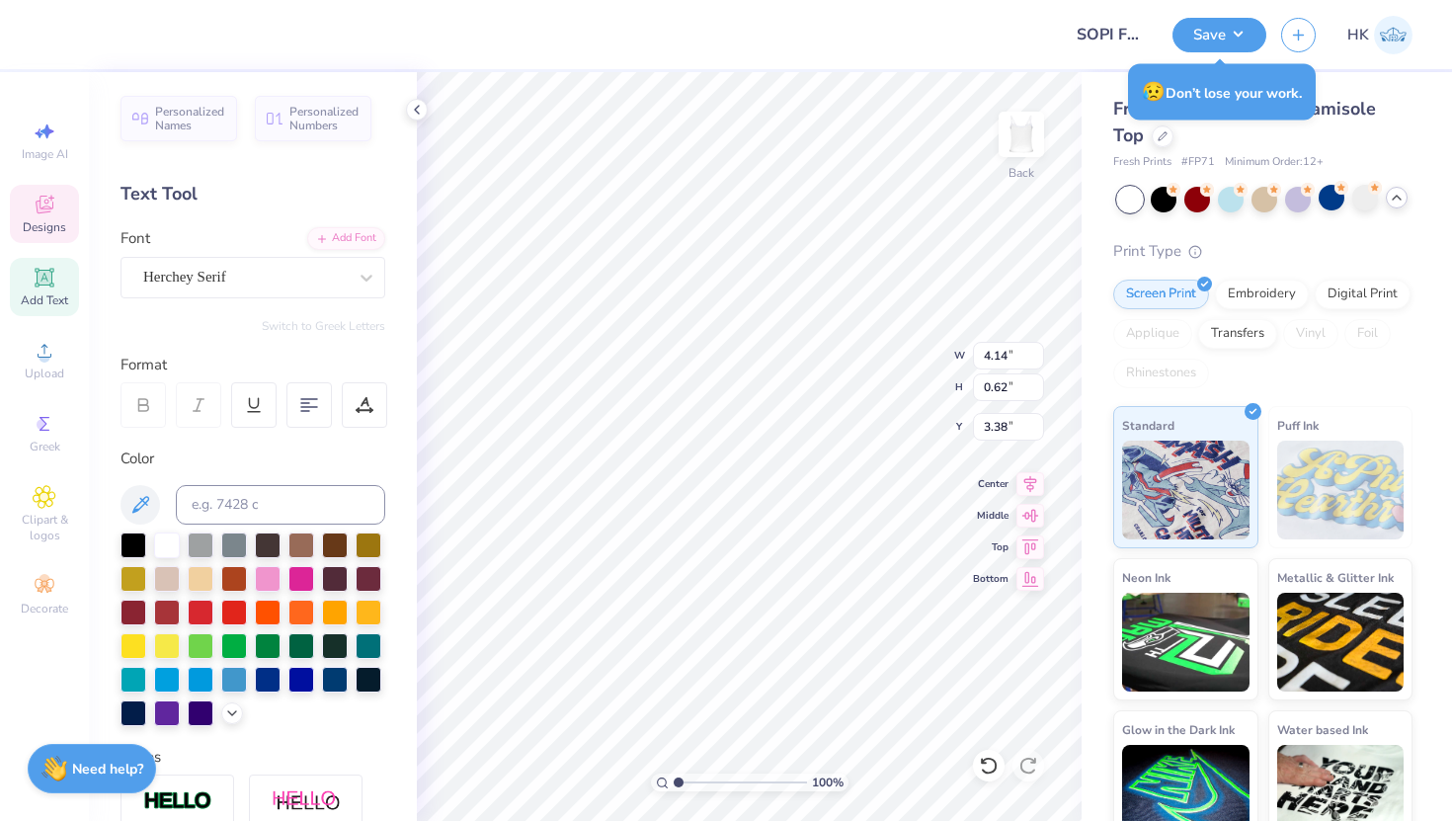
scroll to position [0, 5]
type textarea "Fall Rush 2025"
type input "9.14"
type input "1.37"
type input "1.60"
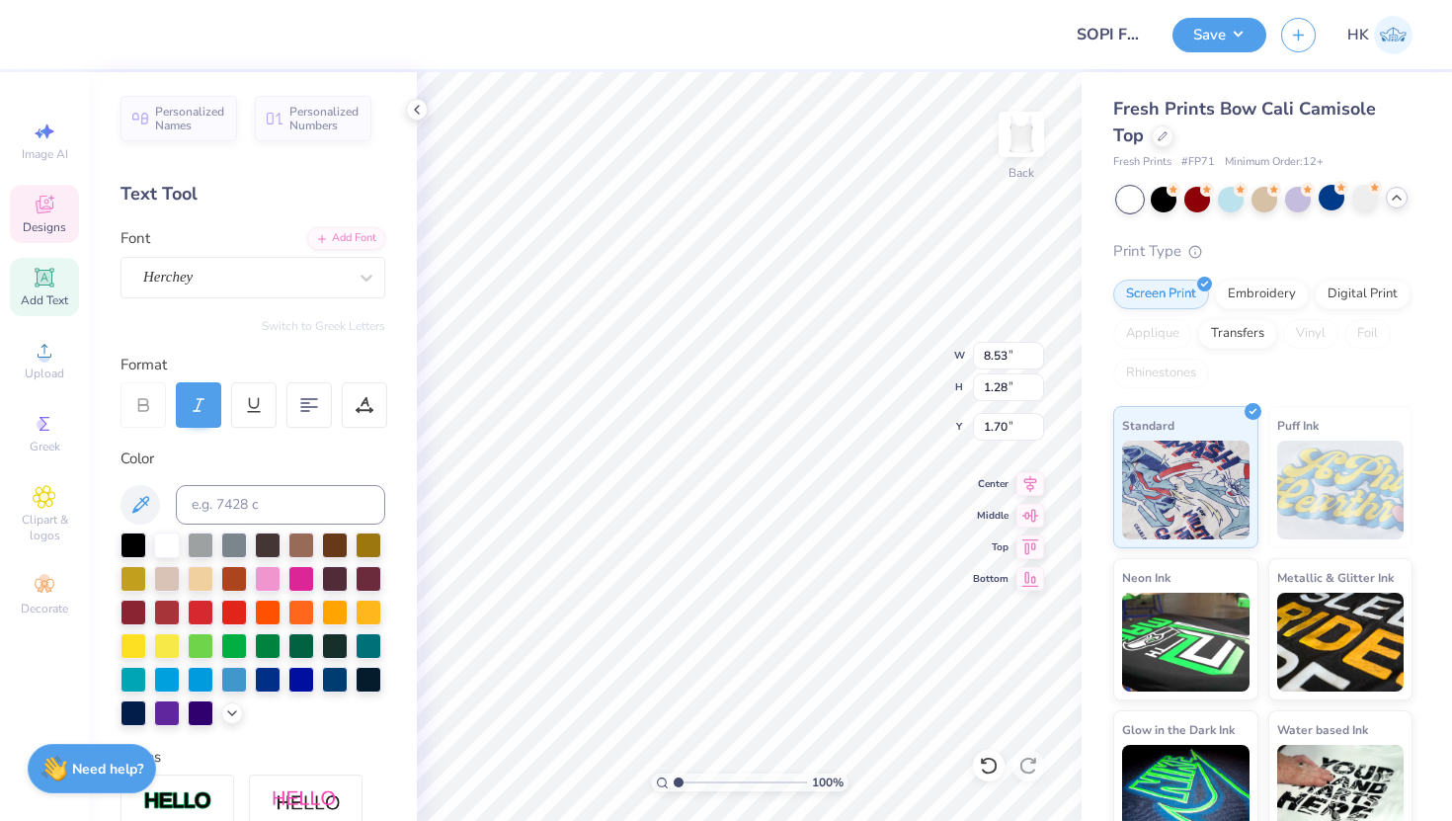
type input "8.53"
type input "1.28"
type input "1.56"
click at [92, 38] on div at bounding box center [89, 33] width 28 height 28
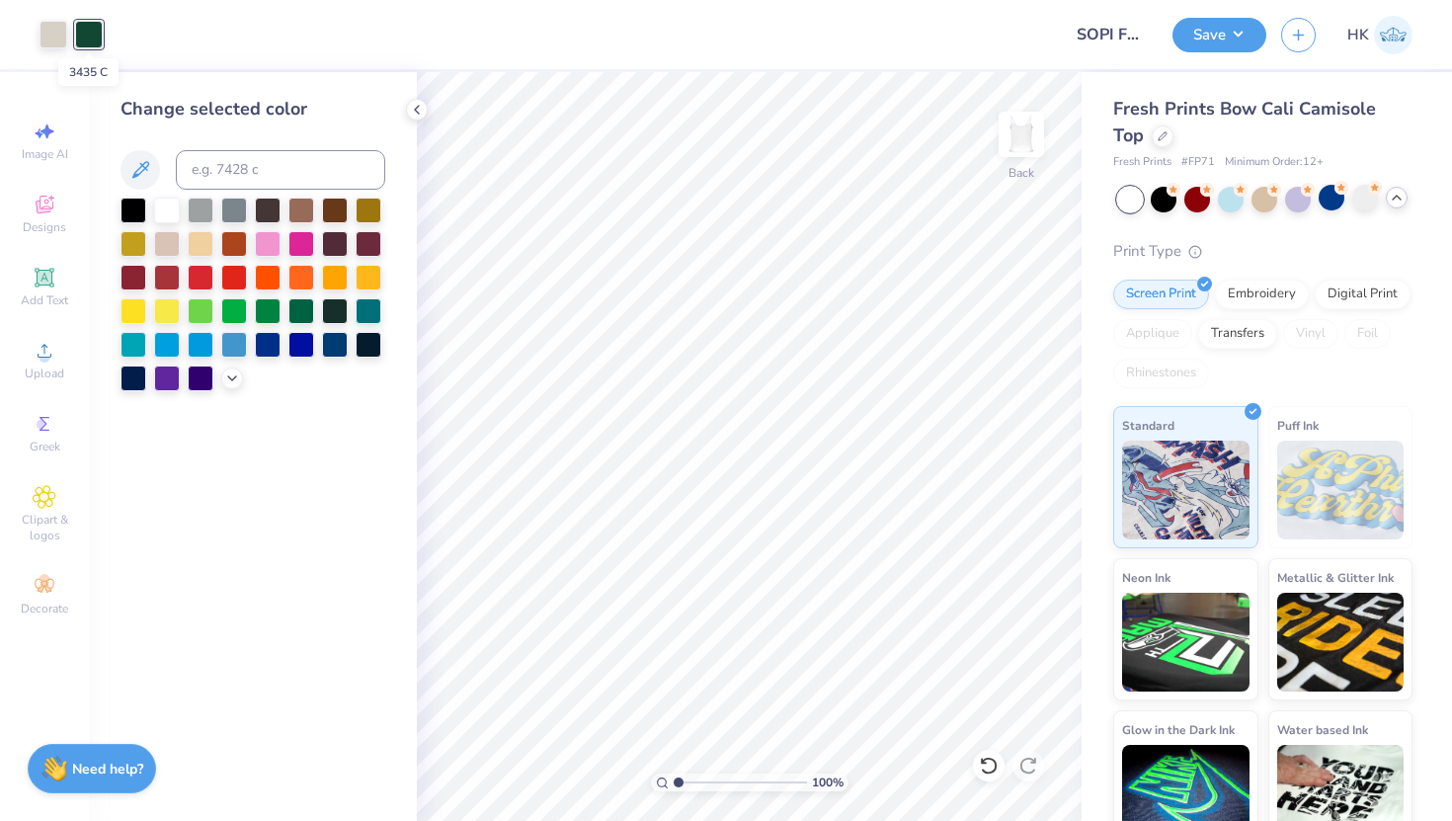
click at [92, 38] on div at bounding box center [89, 35] width 28 height 28
click at [137, 202] on div at bounding box center [133, 209] width 26 height 26
click at [1451, 255] on div "Fresh Prints Bow Cali Camisole Top Fresh Prints # FP71 Minimum Order: 12 + Prin…" at bounding box center [1266, 462] width 370 height 780
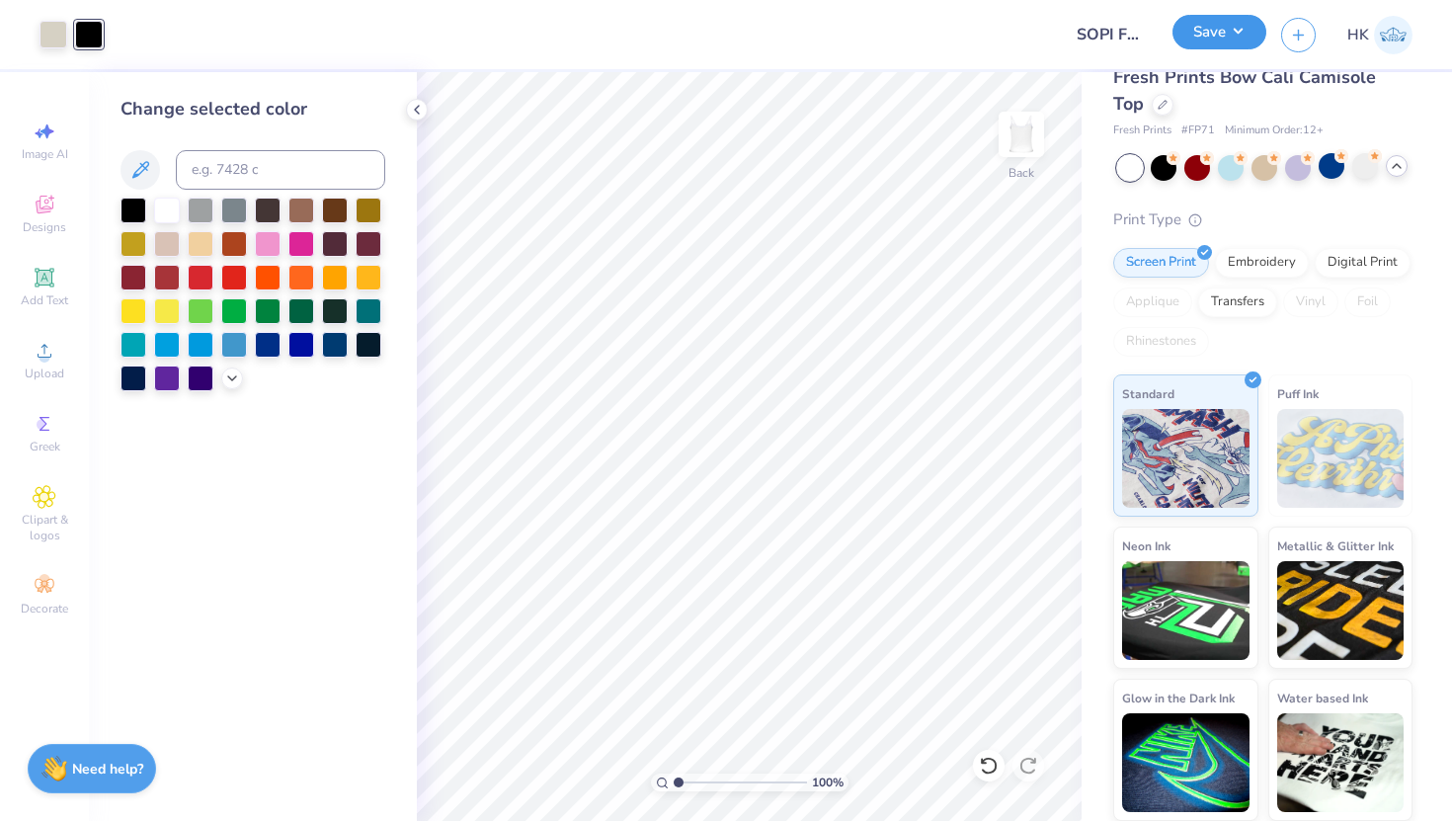
click at [1232, 36] on button "Save" at bounding box center [1219, 32] width 94 height 35
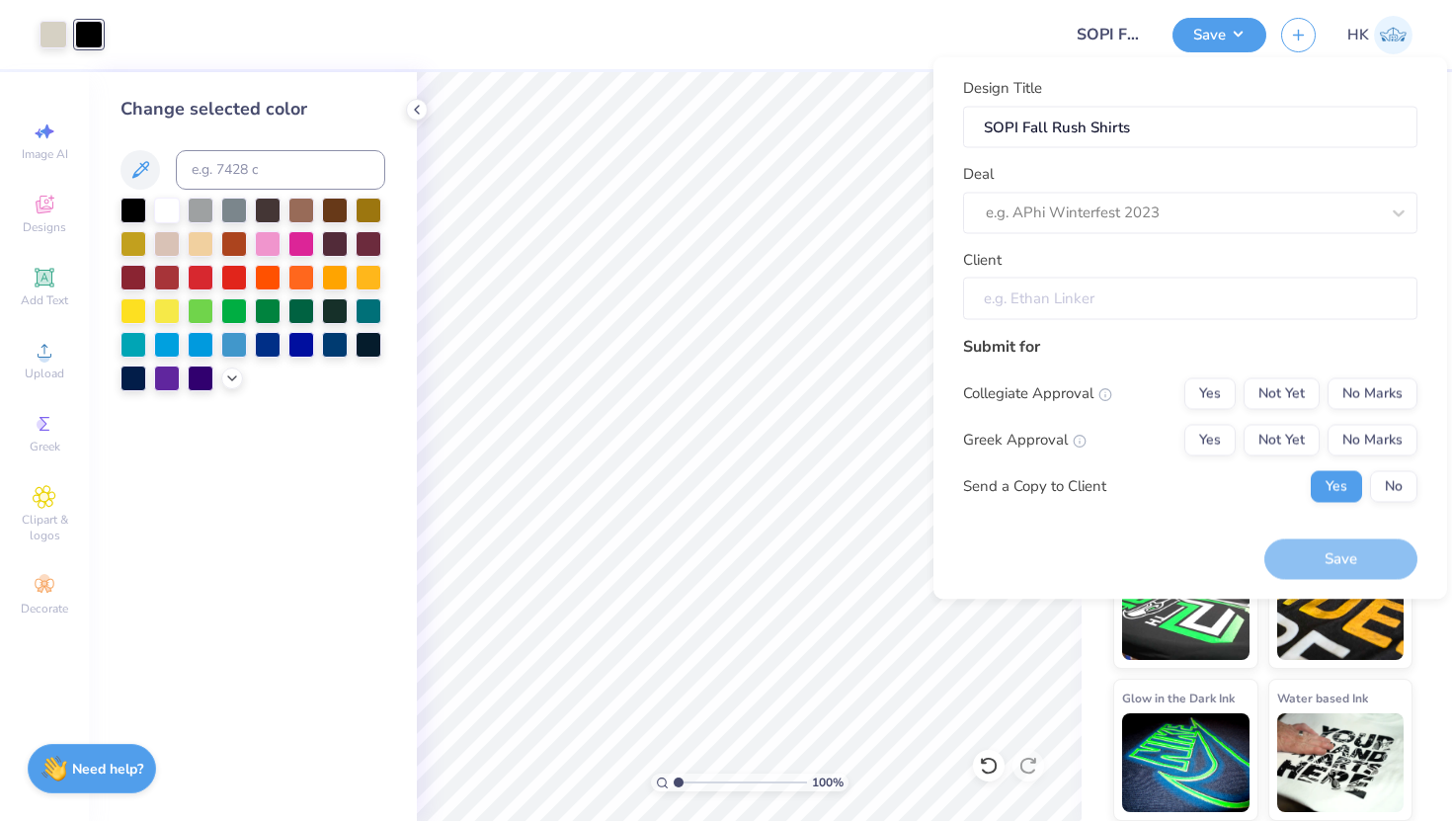
click at [1161, 299] on input "Client" at bounding box center [1190, 299] width 454 height 42
click at [1134, 301] on input "Client" at bounding box center [1190, 299] width 454 height 42
click at [1123, 224] on div at bounding box center [1182, 213] width 393 height 27
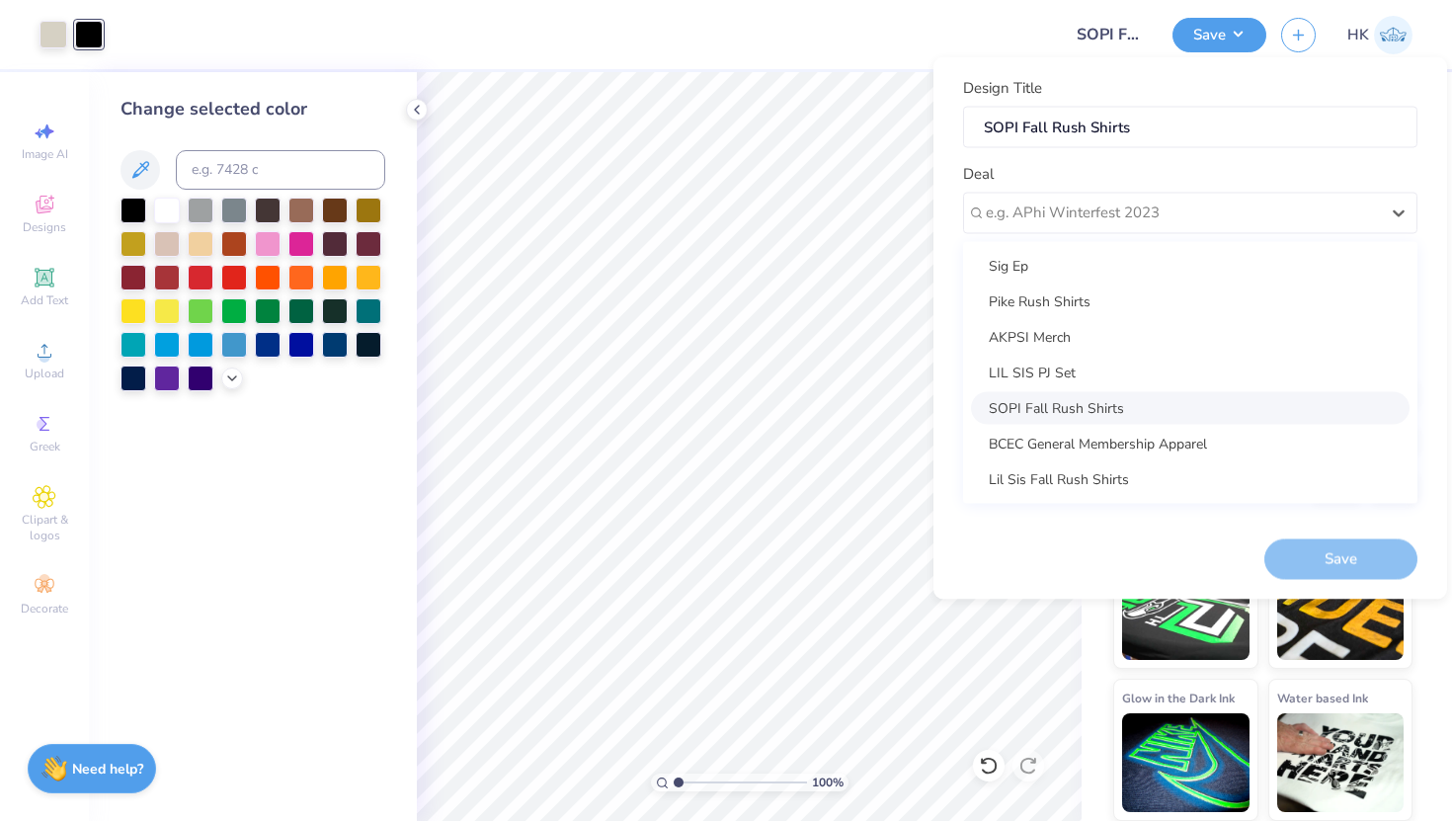
click at [1068, 398] on div "SOPI Fall Rush Shirts" at bounding box center [1190, 407] width 439 height 33
type input "[PERSON_NAME]"
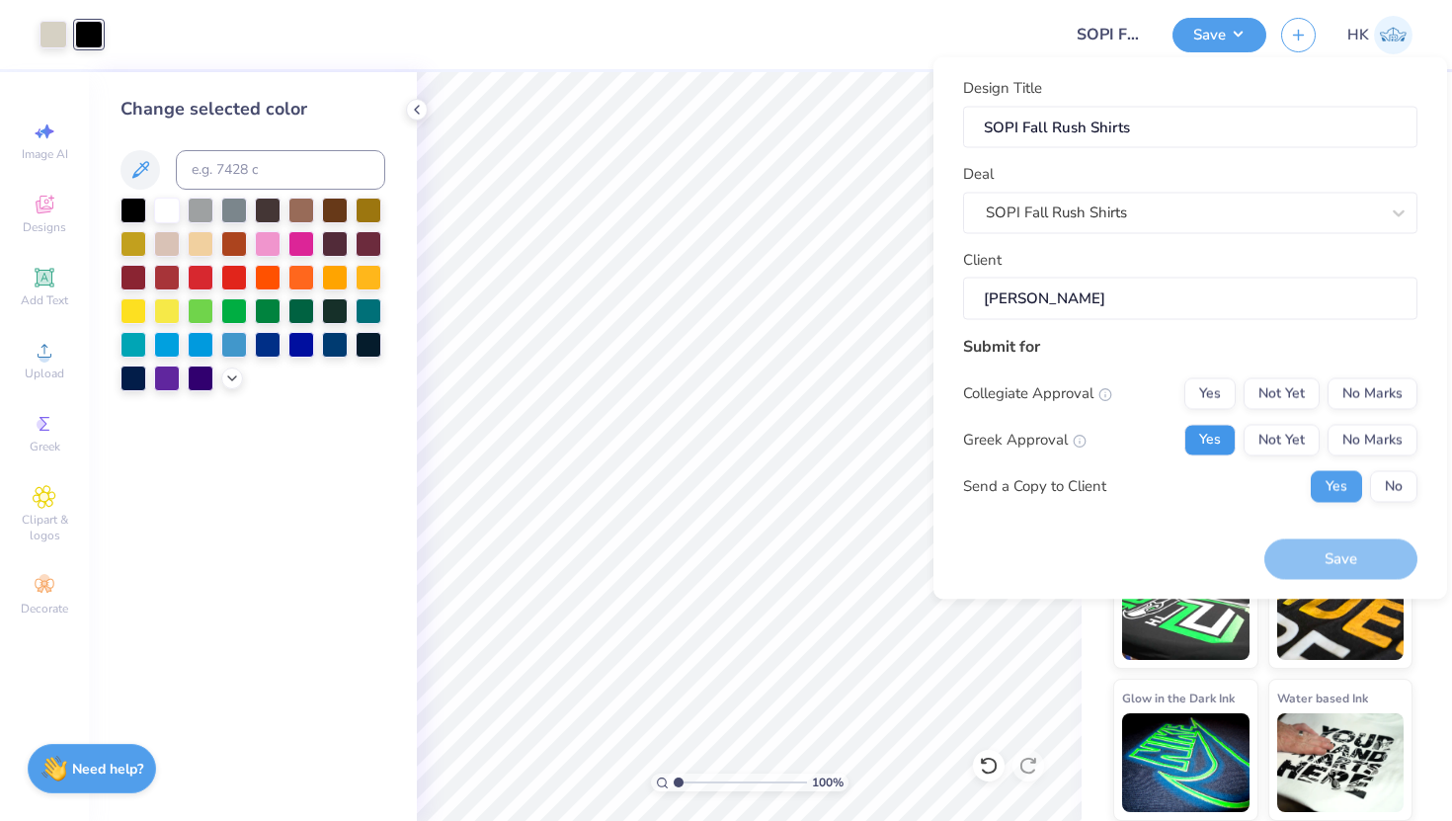
click at [1219, 439] on button "Yes" at bounding box center [1209, 440] width 51 height 32
click at [1296, 396] on button "Not Yet" at bounding box center [1281, 393] width 76 height 32
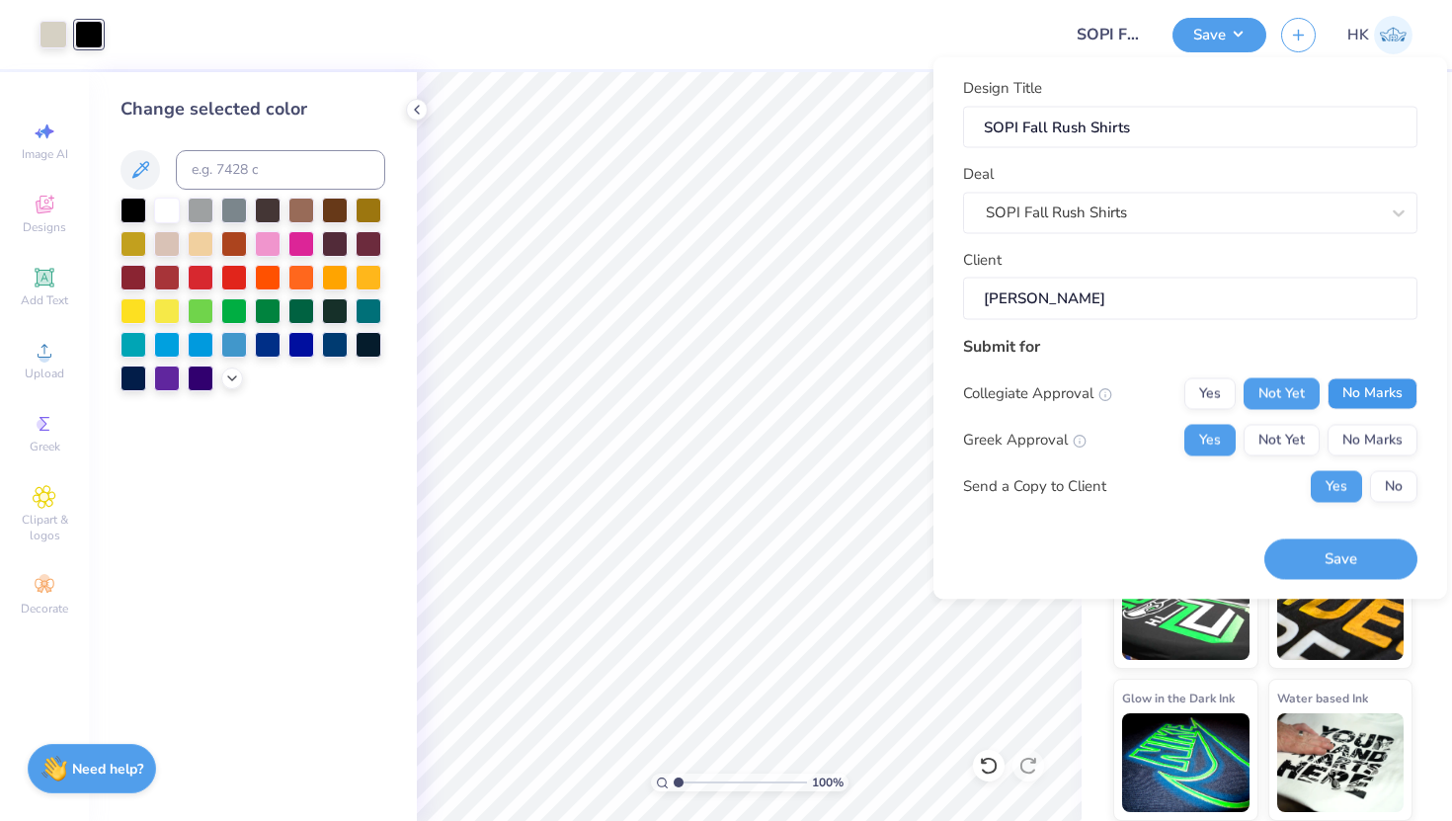
click at [1351, 392] on button "No Marks" at bounding box center [1372, 393] width 90 height 32
click at [1345, 561] on button "Save" at bounding box center [1340, 559] width 153 height 40
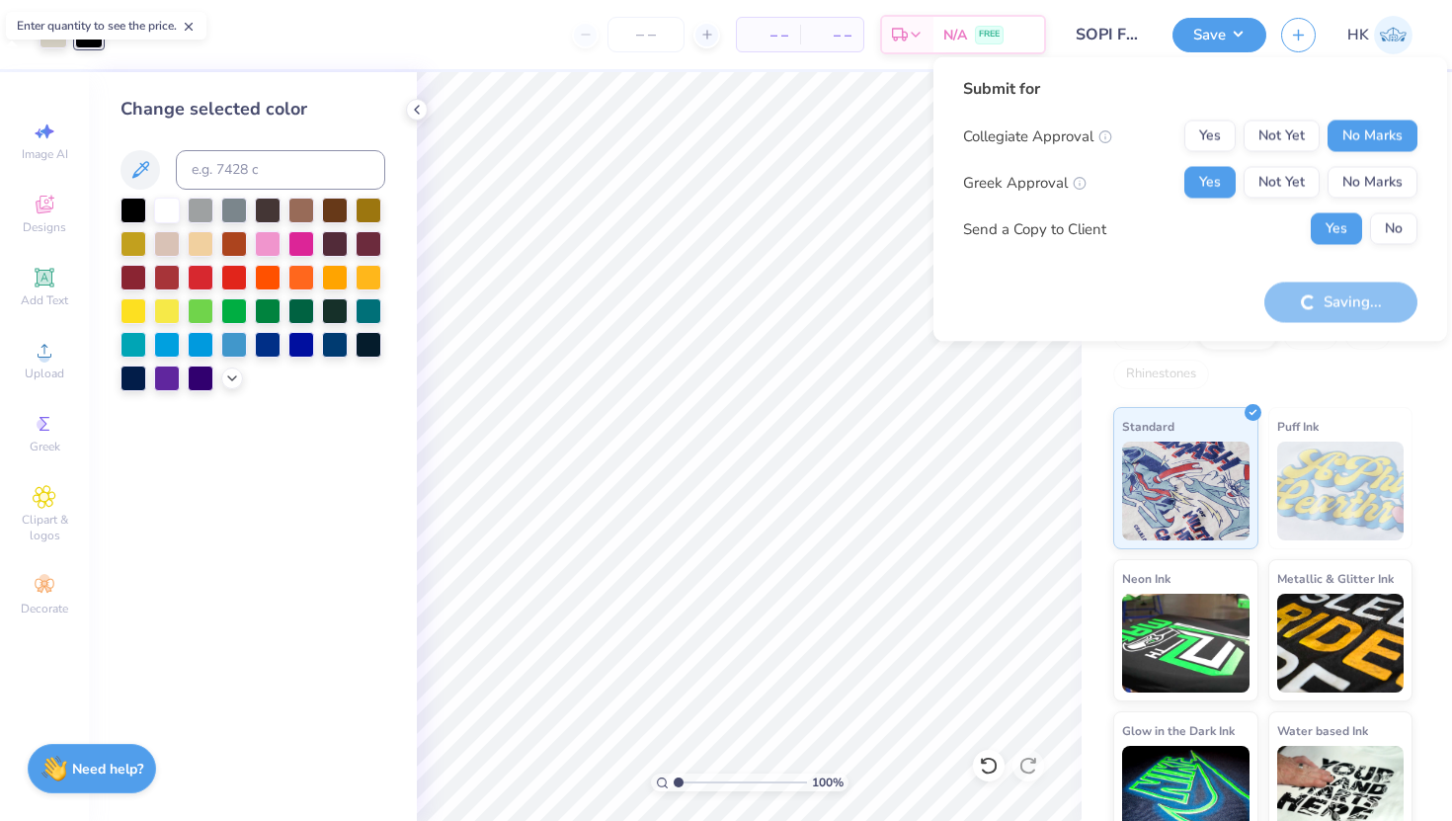
scroll to position [64, 0]
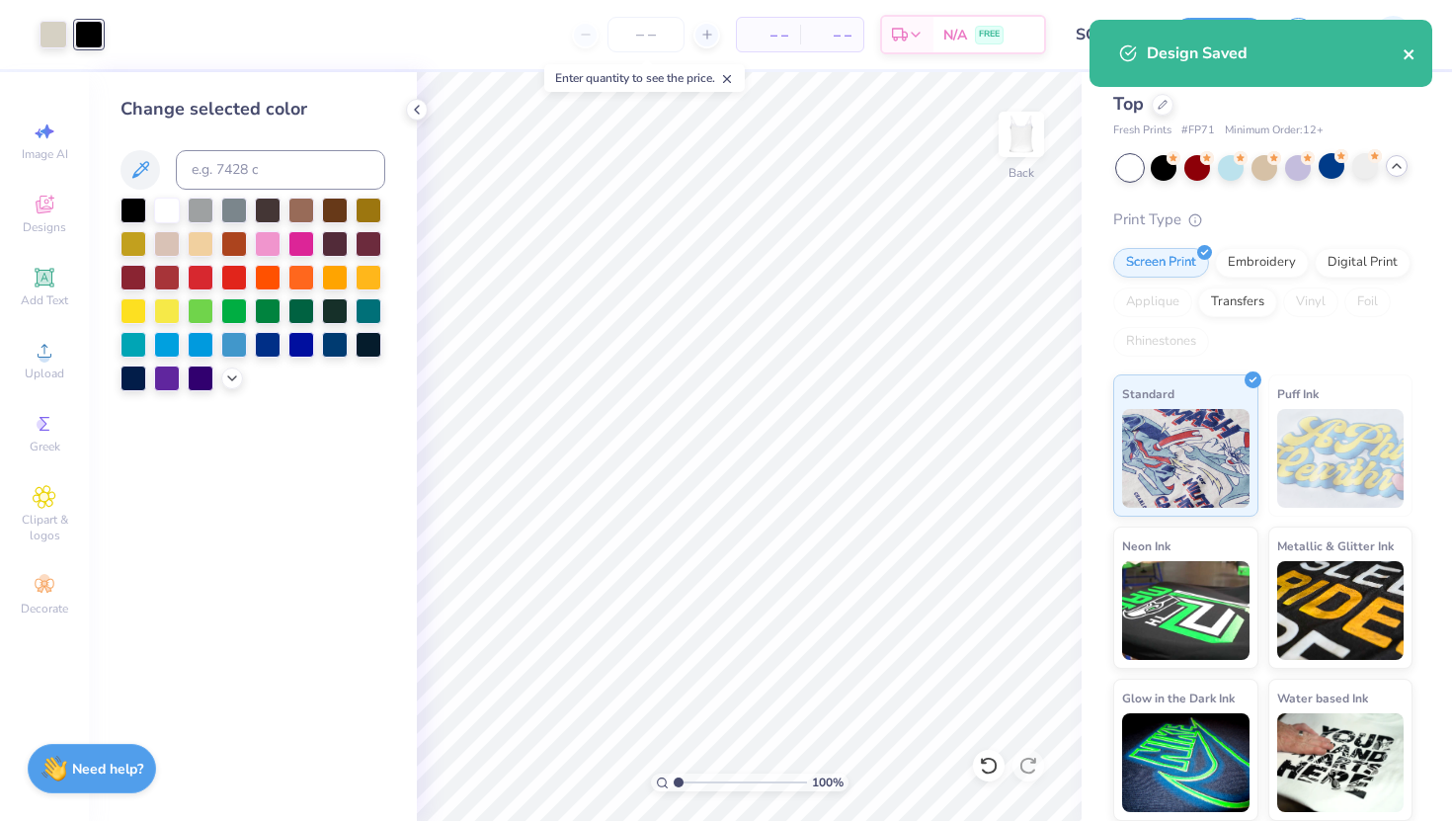
click at [1413, 59] on icon "close" at bounding box center [1409, 54] width 14 height 16
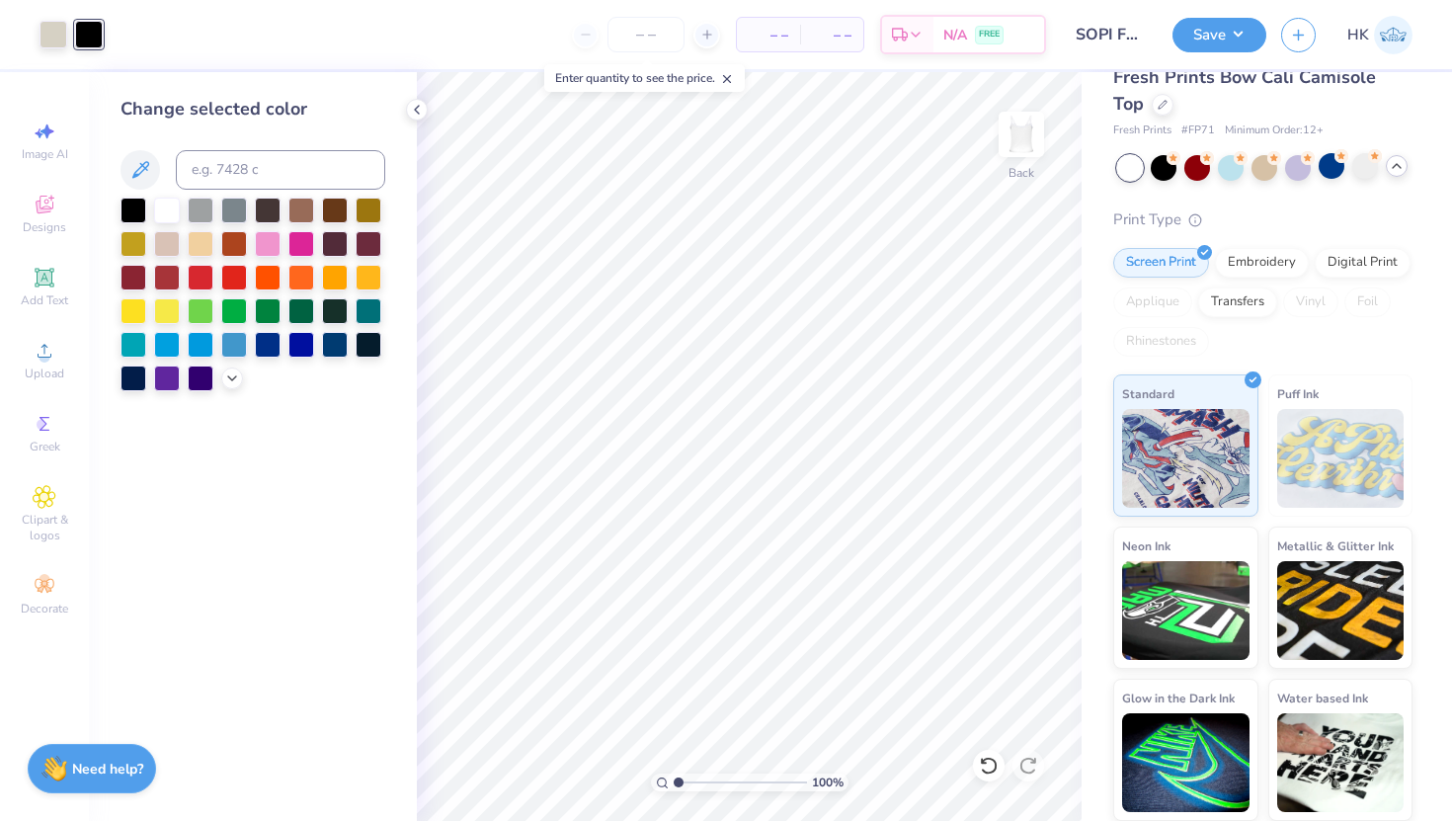
scroll to position [0, 0]
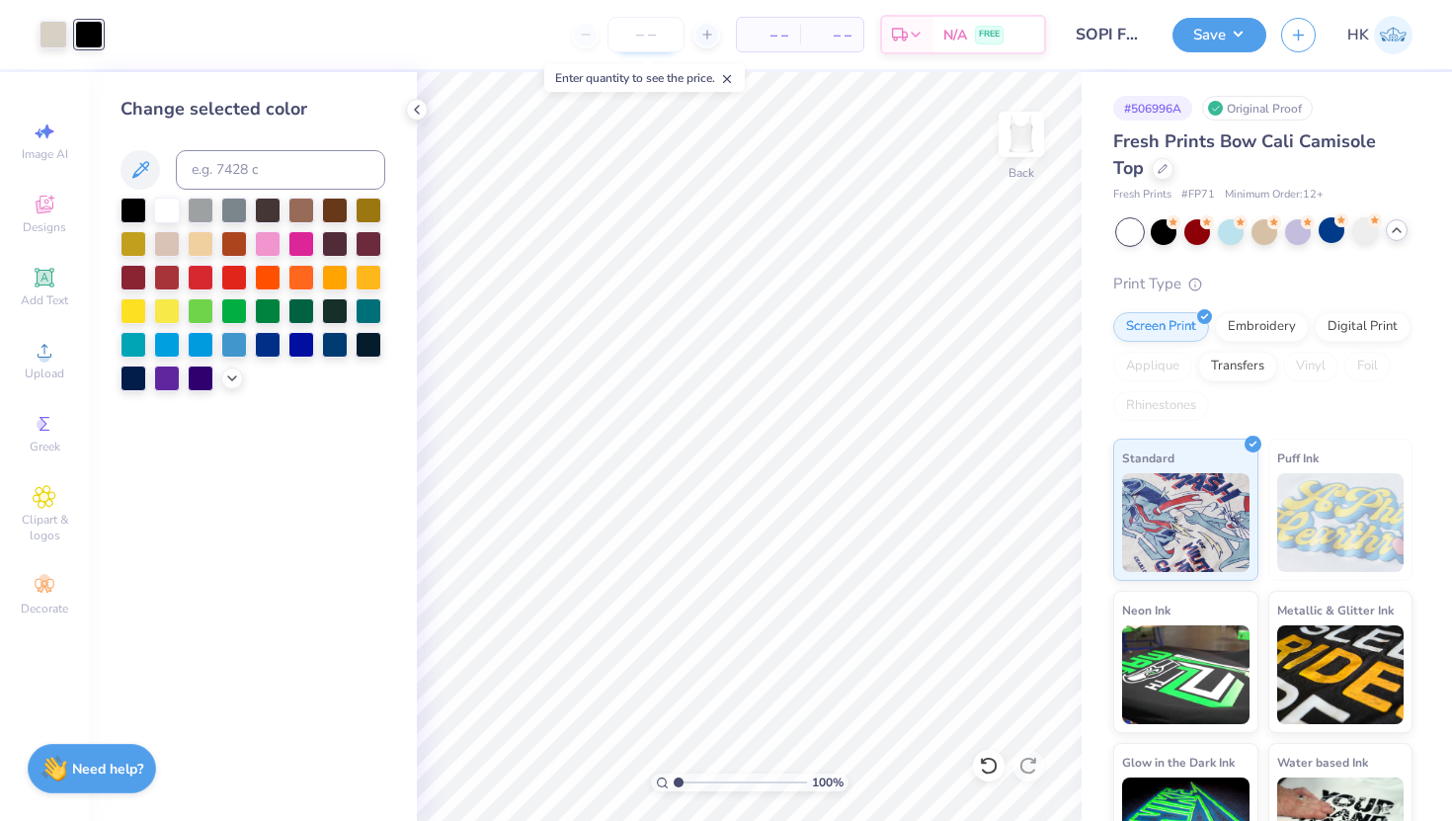
click at [663, 37] on input "number" at bounding box center [645, 35] width 77 height 36
type input "4"
type input "30"
click at [1233, 28] on button "Save" at bounding box center [1219, 32] width 94 height 35
click at [40, 25] on div at bounding box center [54, 33] width 28 height 28
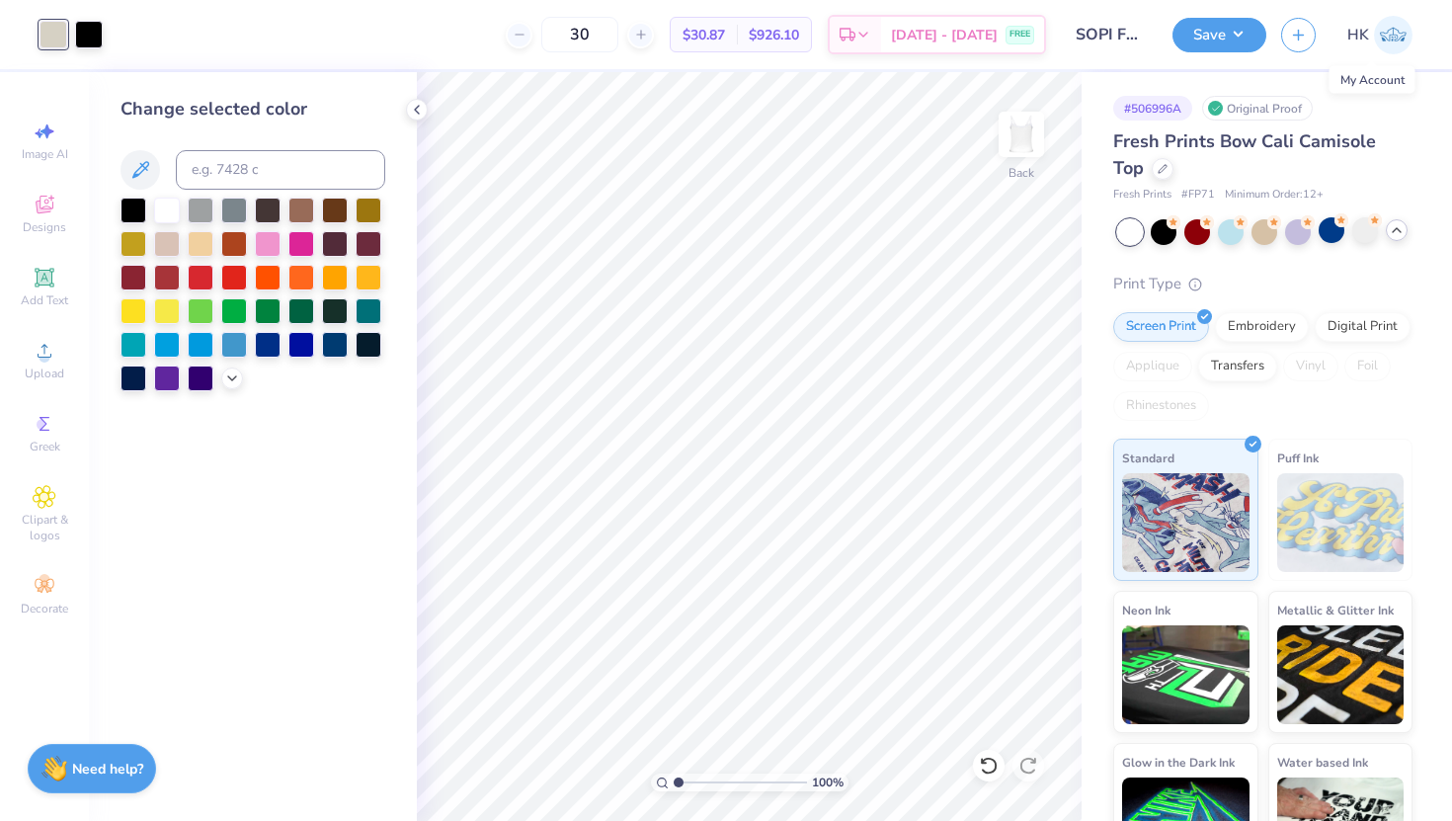
click at [1398, 33] on img at bounding box center [1393, 35] width 39 height 39
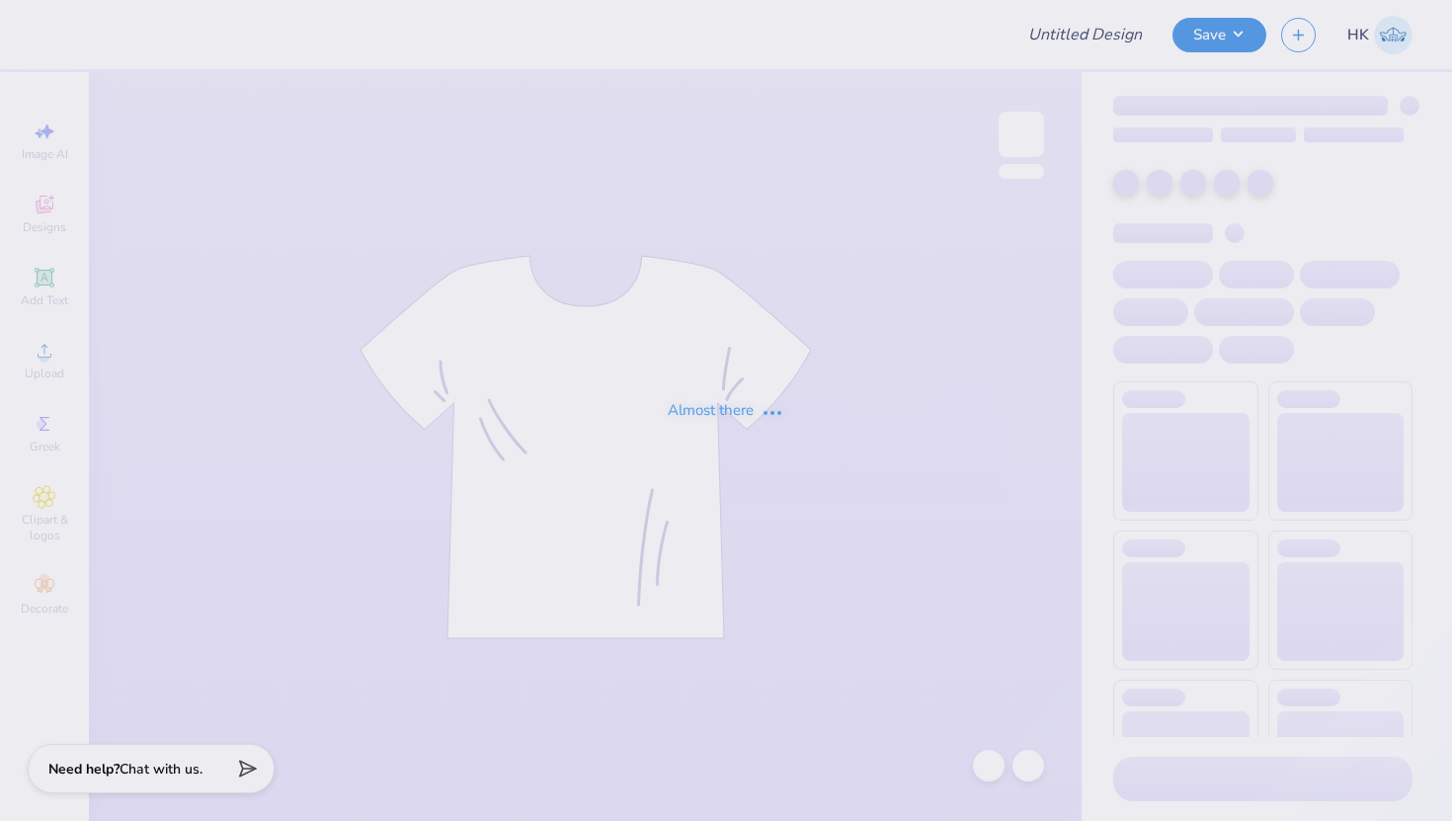
type input "SOPI Fall Rush Shirts"
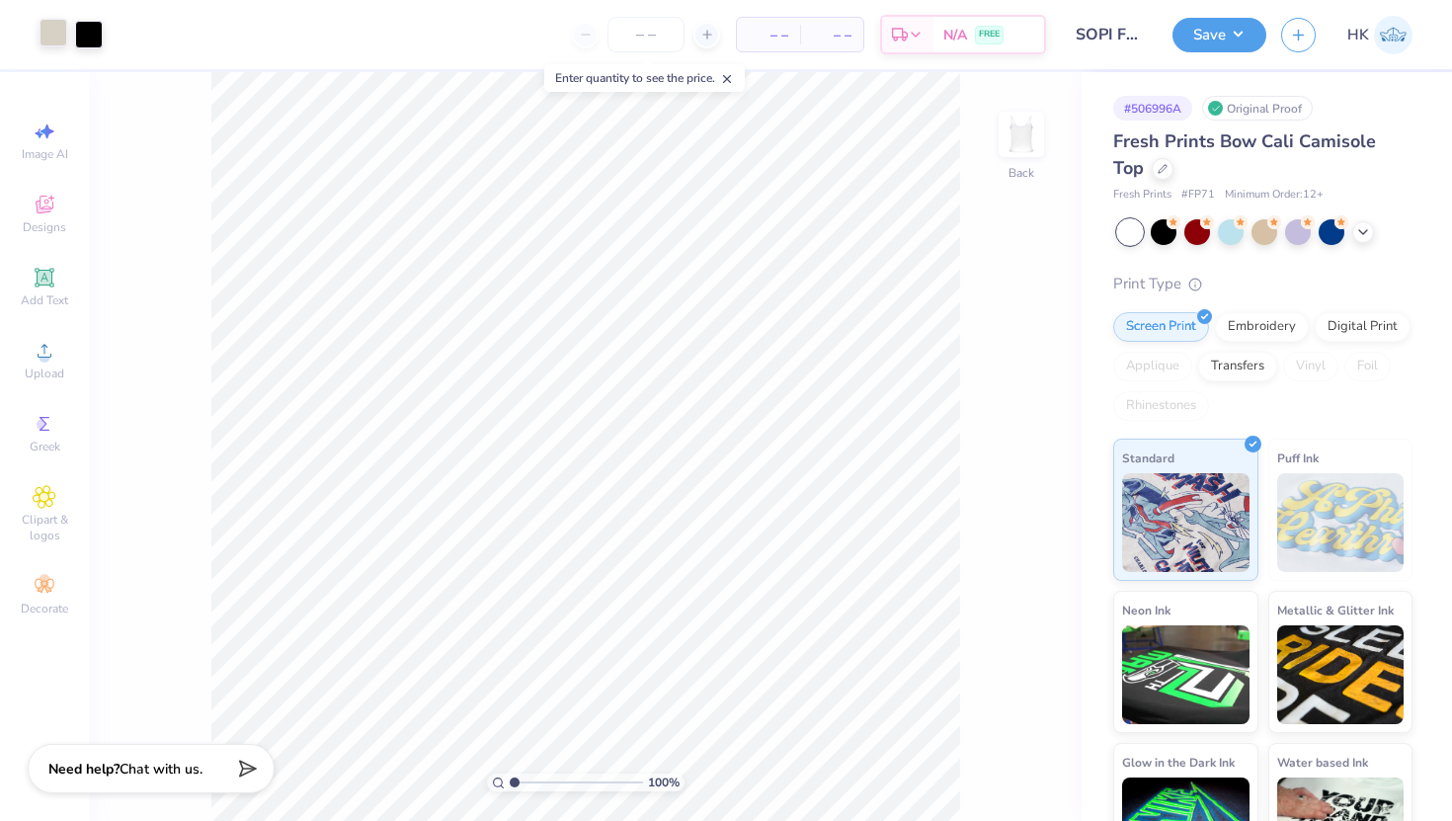
click at [46, 40] on div at bounding box center [54, 33] width 28 height 28
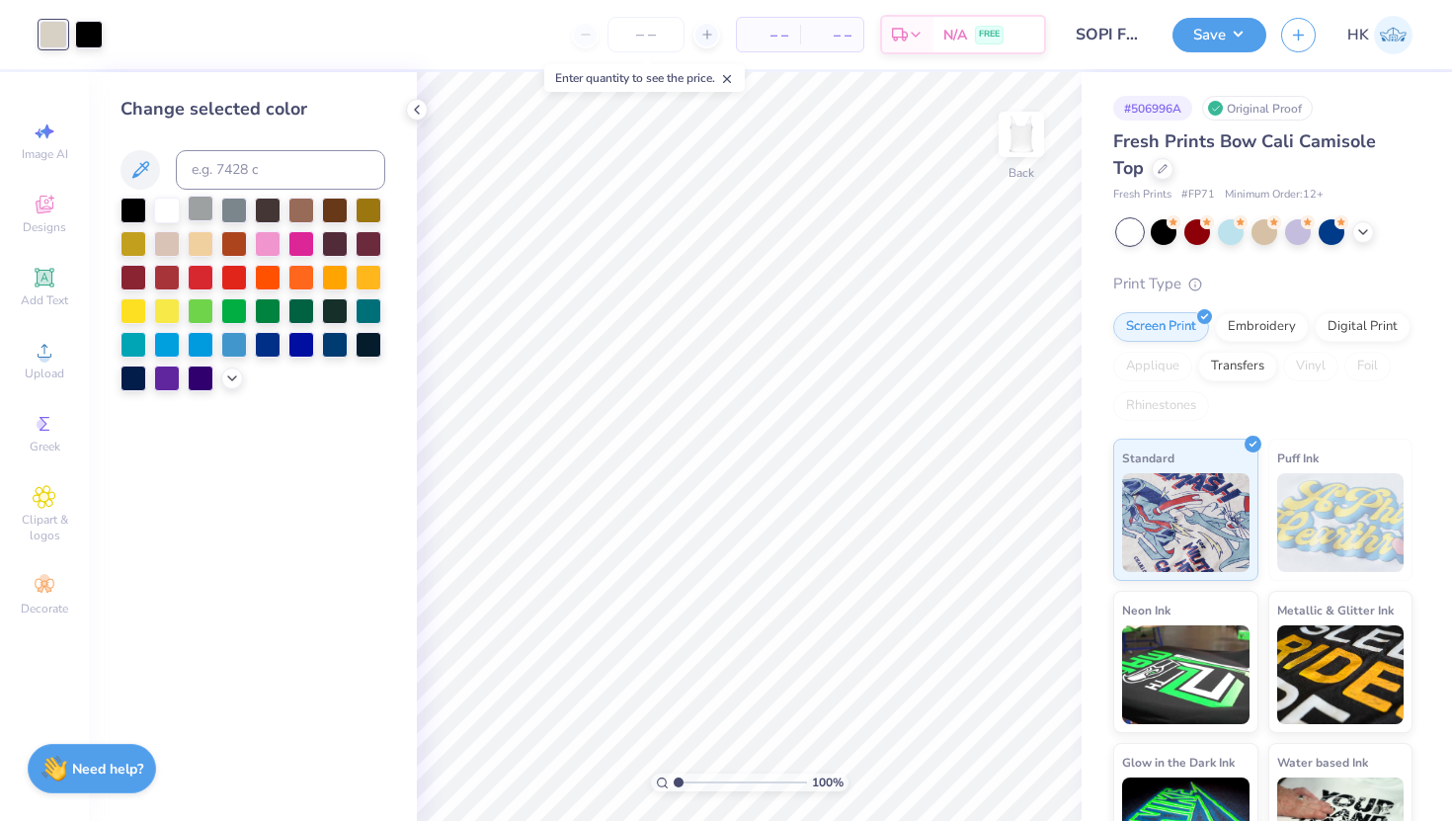
click at [200, 215] on div at bounding box center [201, 209] width 26 height 26
click at [172, 246] on div at bounding box center [167, 242] width 26 height 26
click at [200, 342] on div at bounding box center [201, 343] width 26 height 26
click at [132, 209] on div at bounding box center [133, 209] width 26 height 26
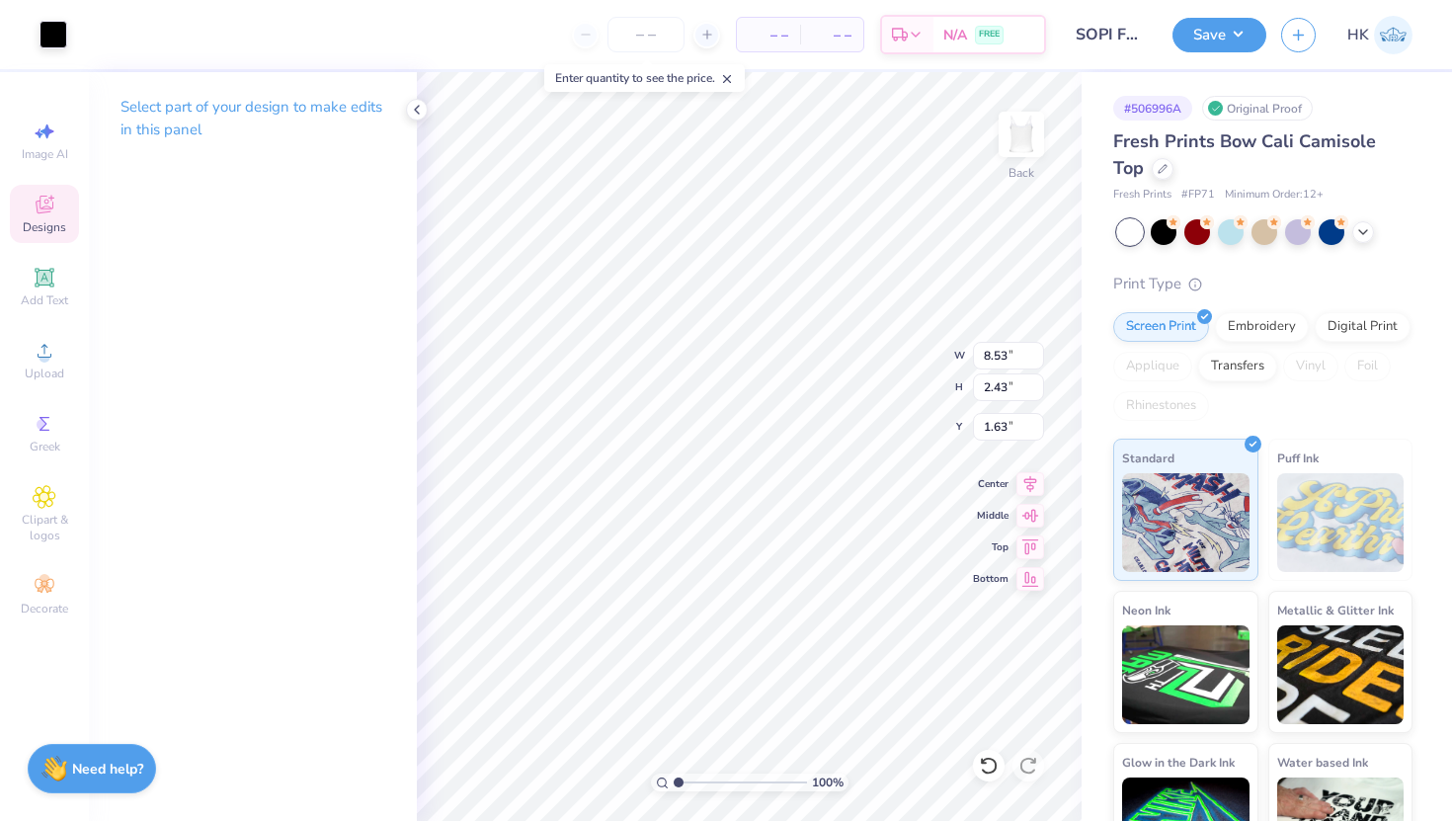
type input "5.79"
type input "2.27"
type input "1.96"
type input "1.86"
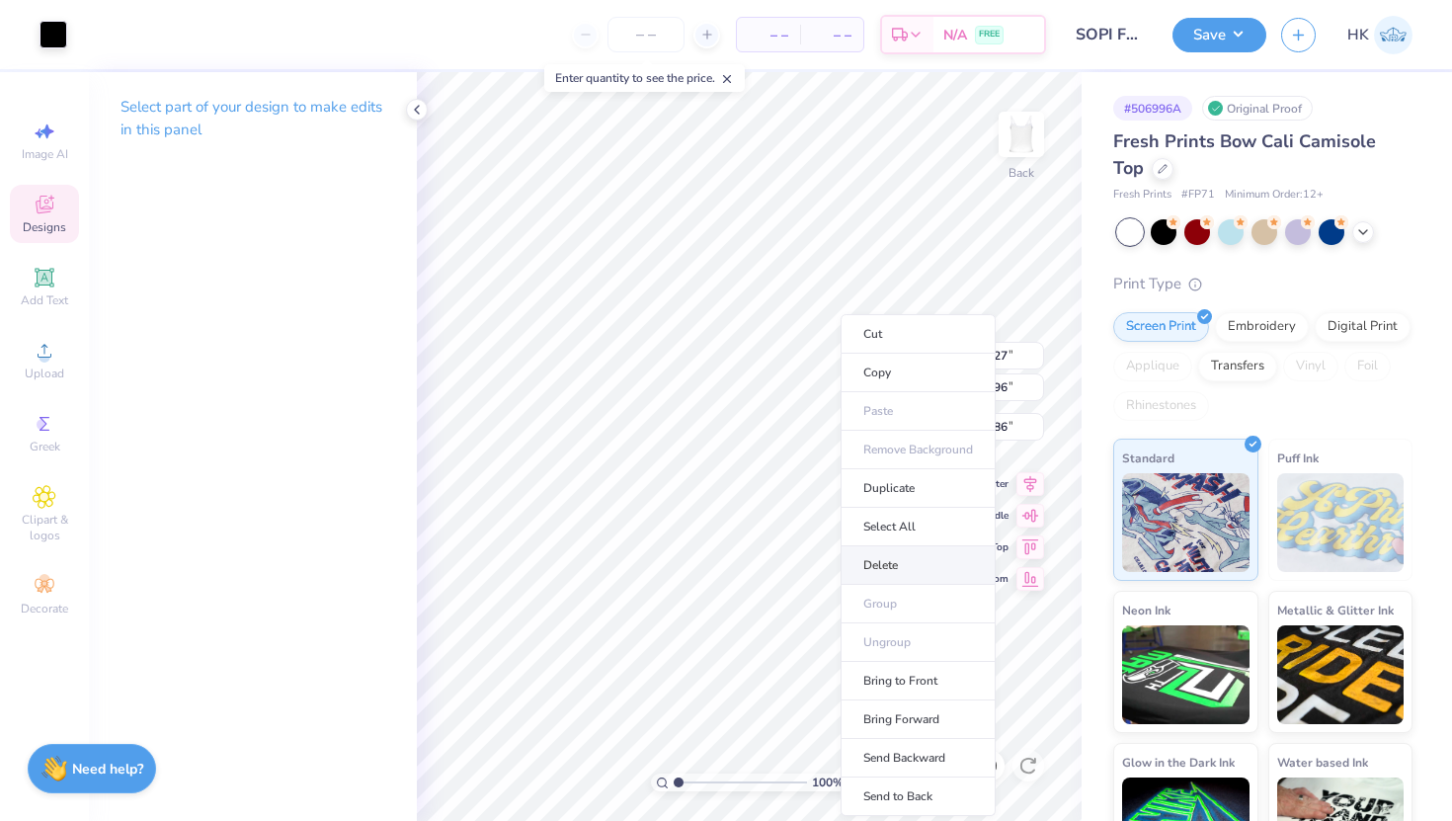
click at [879, 573] on li "Delete" at bounding box center [917, 565] width 155 height 39
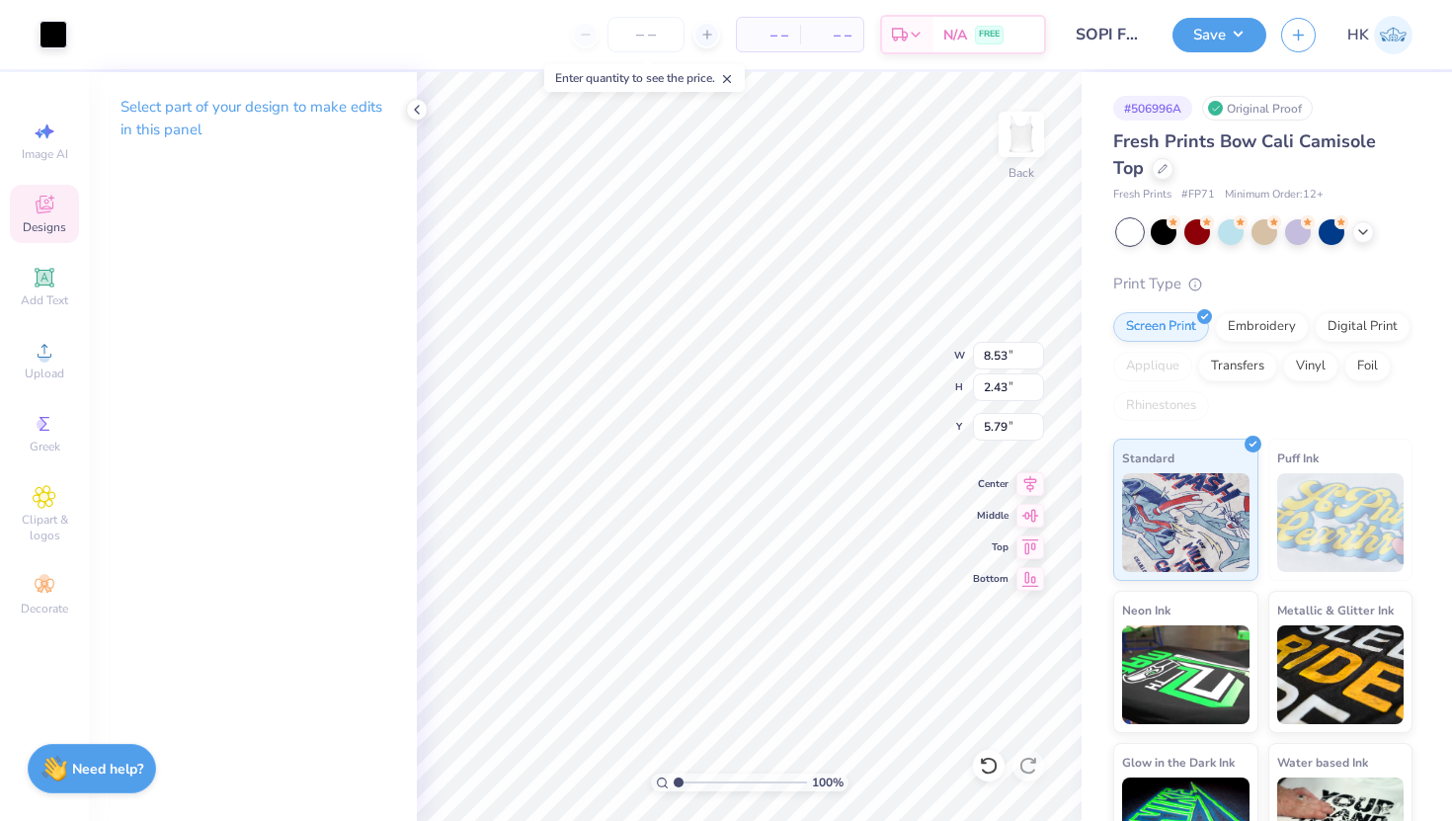
type input "1.34"
click at [1080, 281] on div "Art colors – – Per Item – – Total Est. Delivery N/A FREE Design Title SOPI Fall…" at bounding box center [726, 410] width 1452 height 821
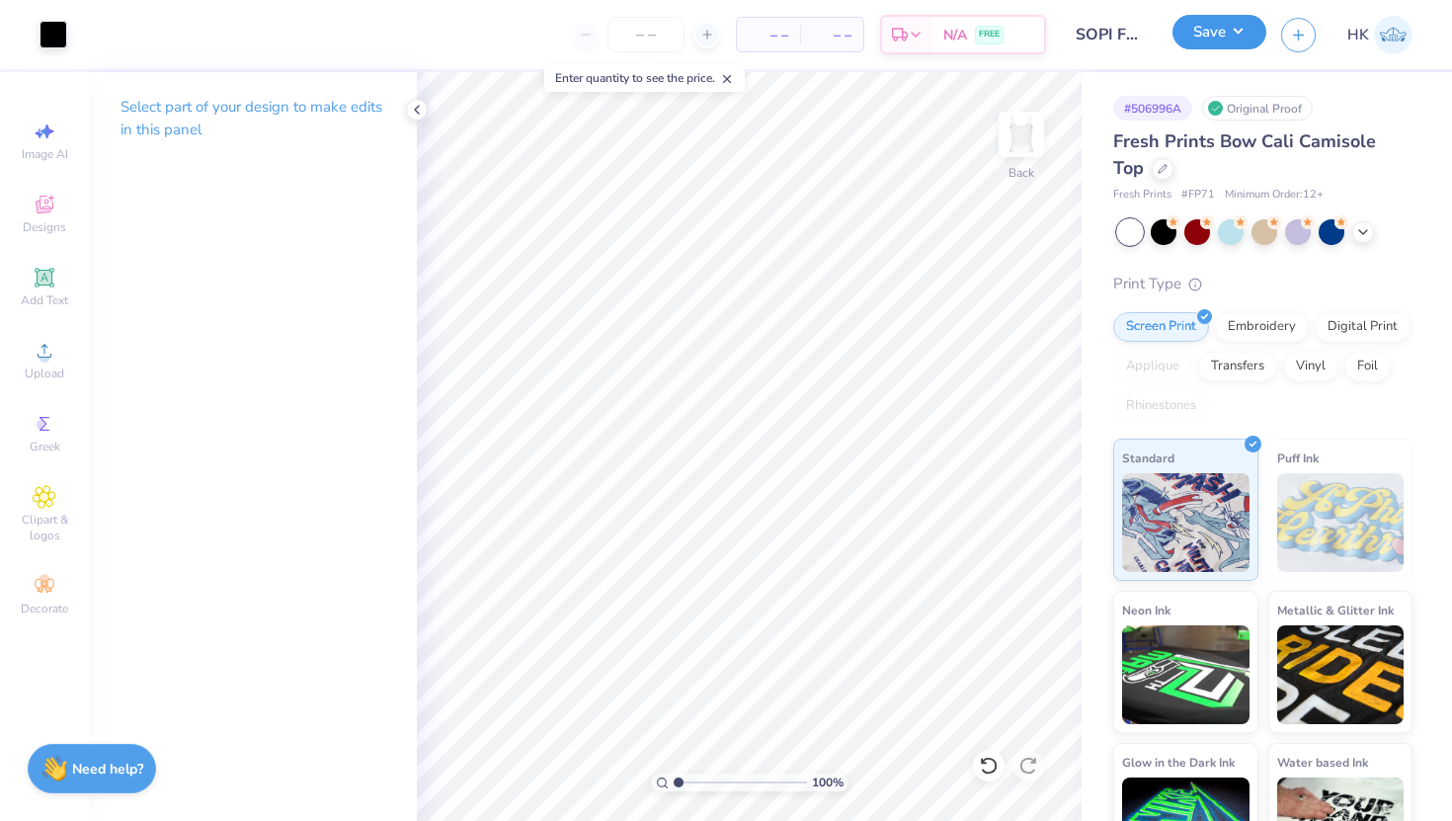
click at [1203, 35] on button "Save" at bounding box center [1219, 32] width 94 height 35
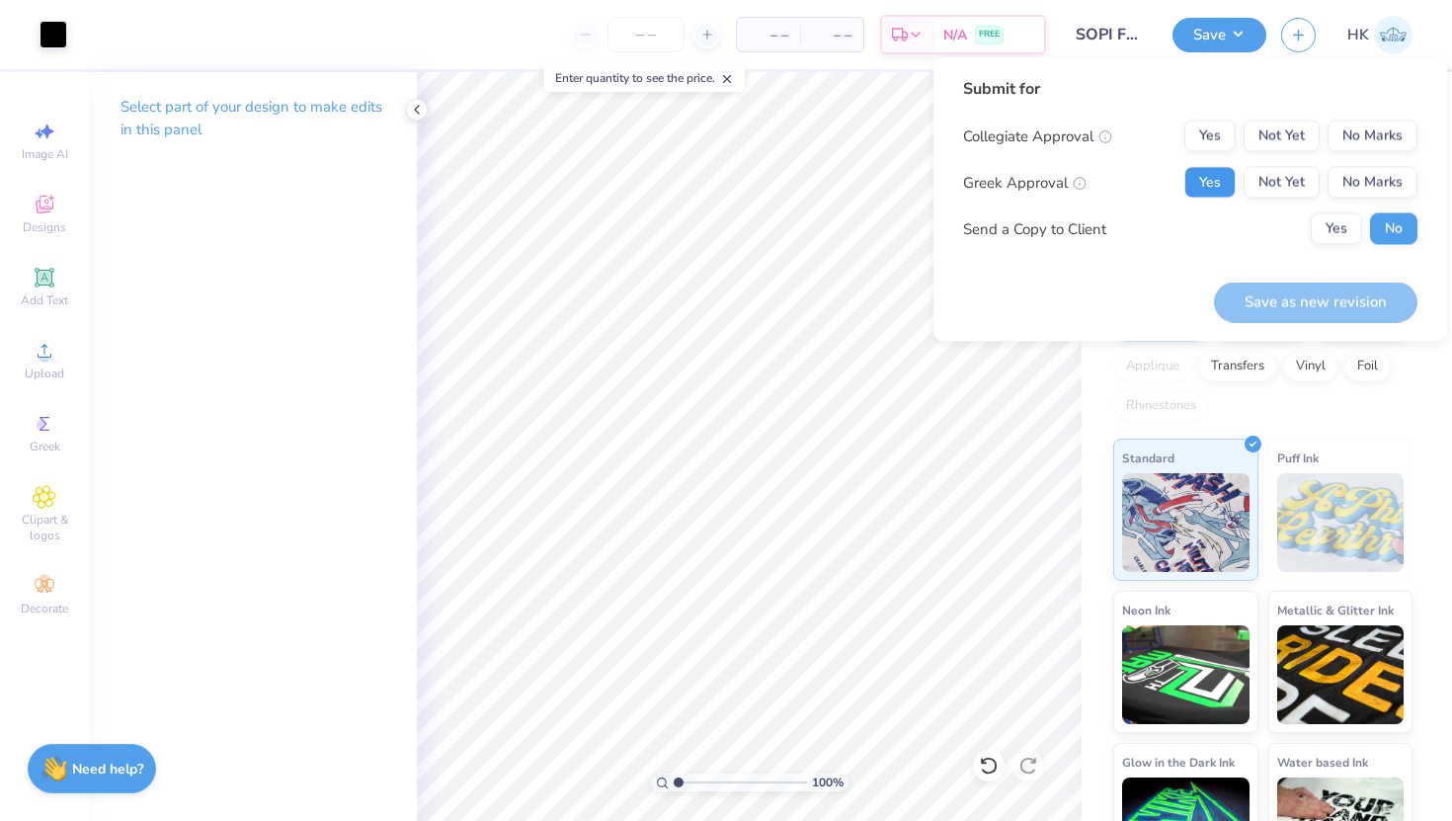
click at [1217, 183] on button "Yes" at bounding box center [1209, 183] width 51 height 32
click at [1291, 133] on button "Not Yet" at bounding box center [1281, 136] width 76 height 32
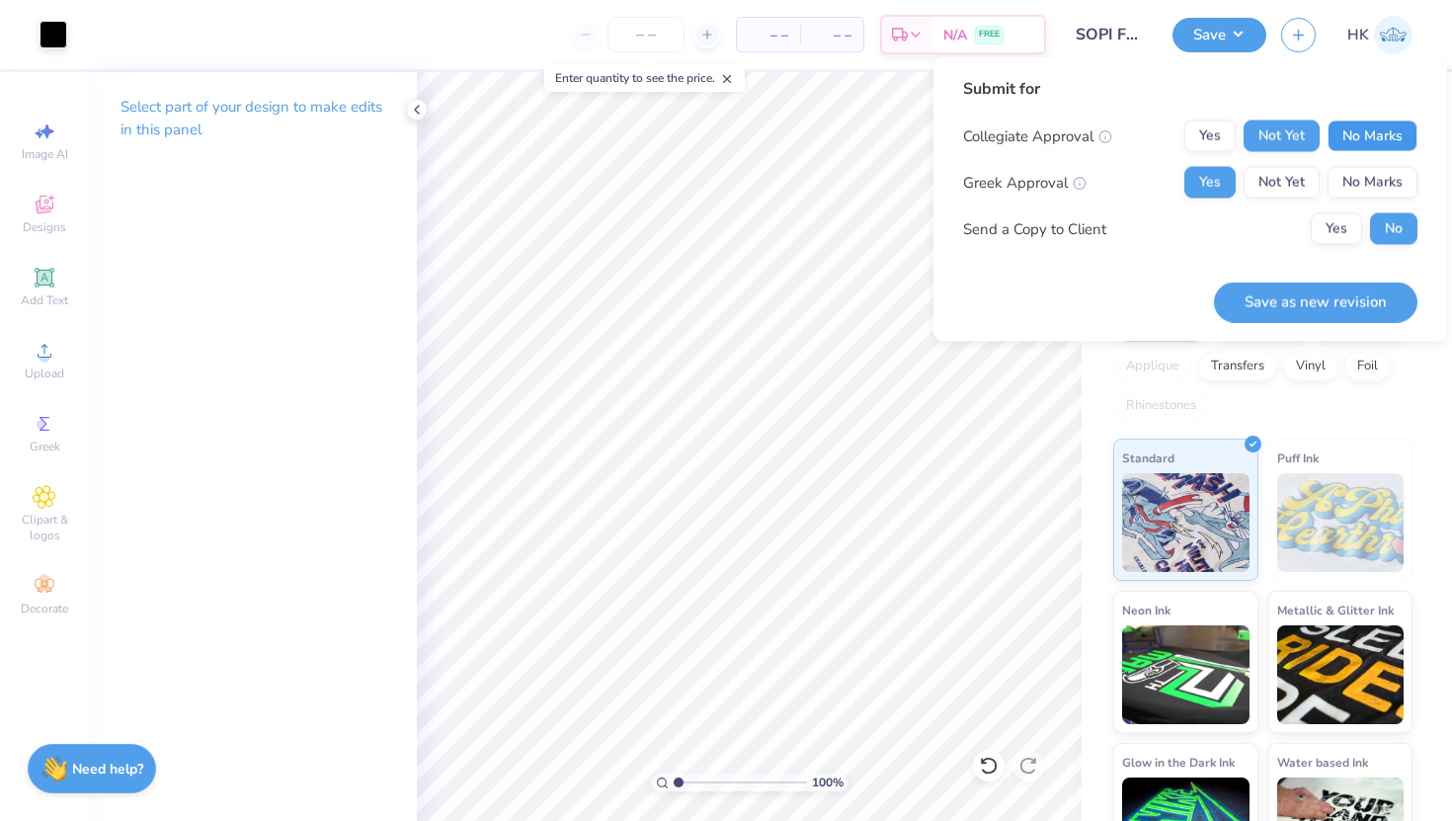
click at [1369, 141] on button "No Marks" at bounding box center [1372, 136] width 90 height 32
click at [1339, 237] on button "Yes" at bounding box center [1336, 229] width 51 height 32
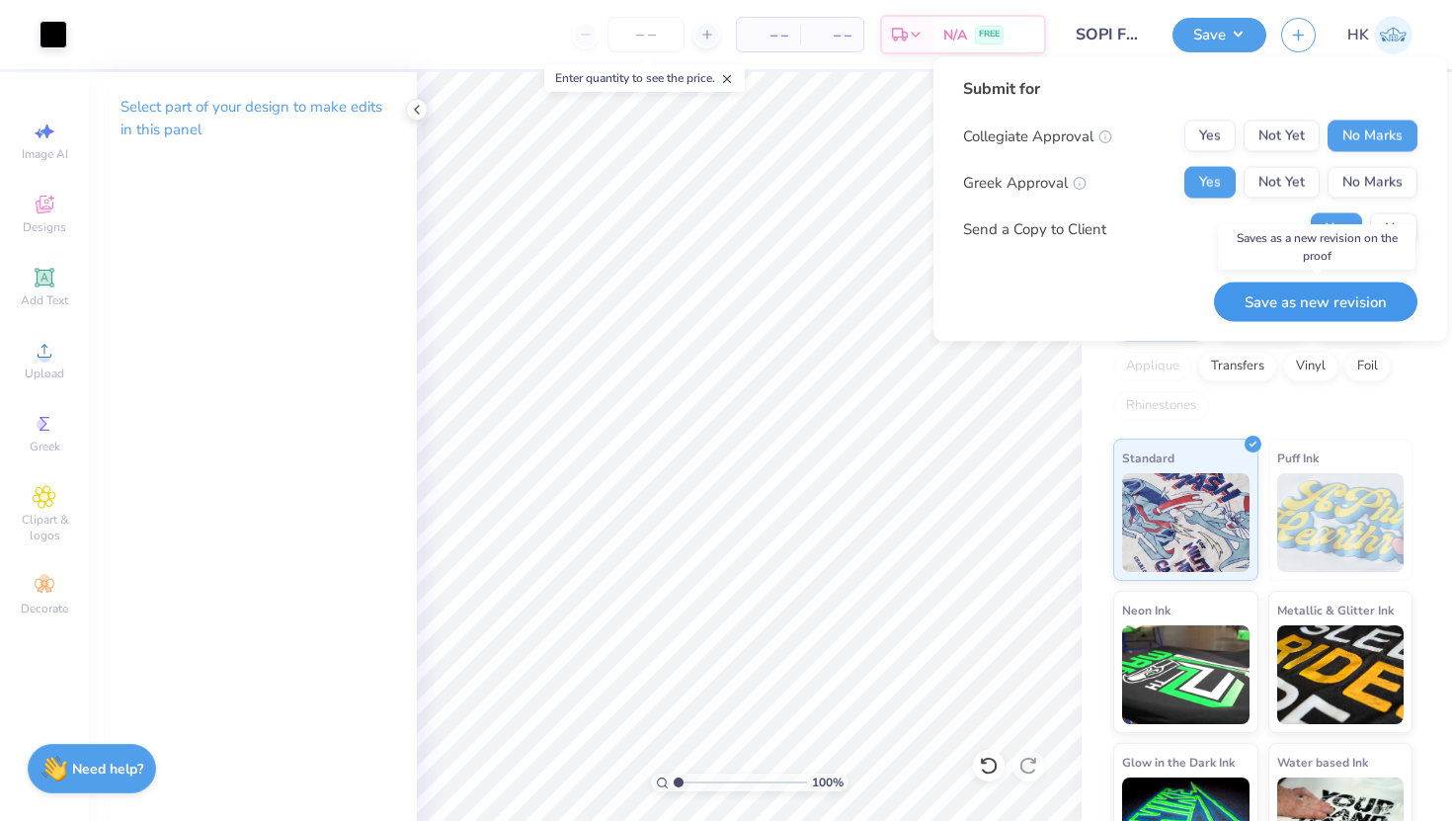
click at [1333, 291] on button "Save as new revision" at bounding box center [1315, 301] width 203 height 40
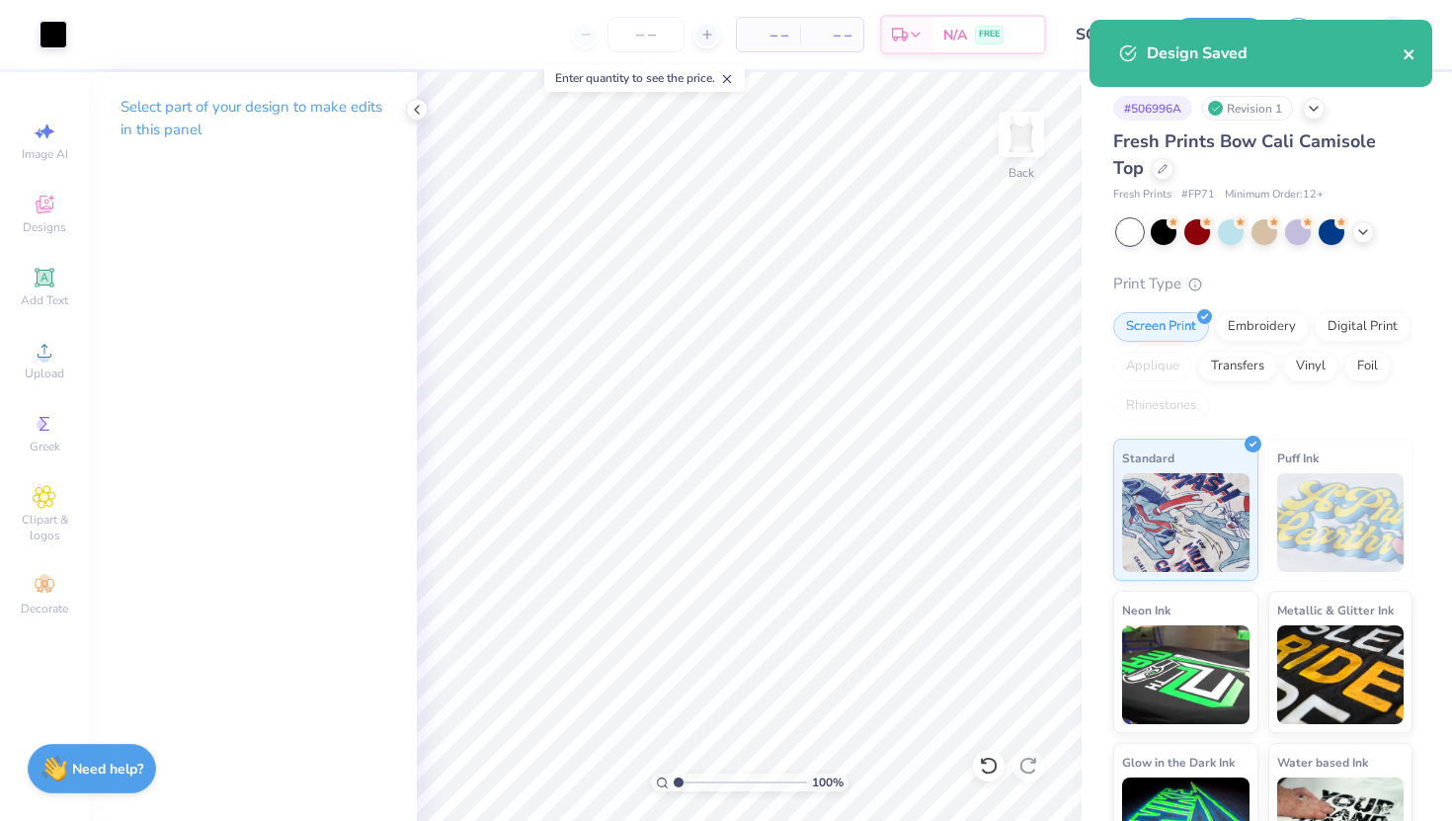
click at [1408, 52] on icon "close" at bounding box center [1409, 54] width 14 height 16
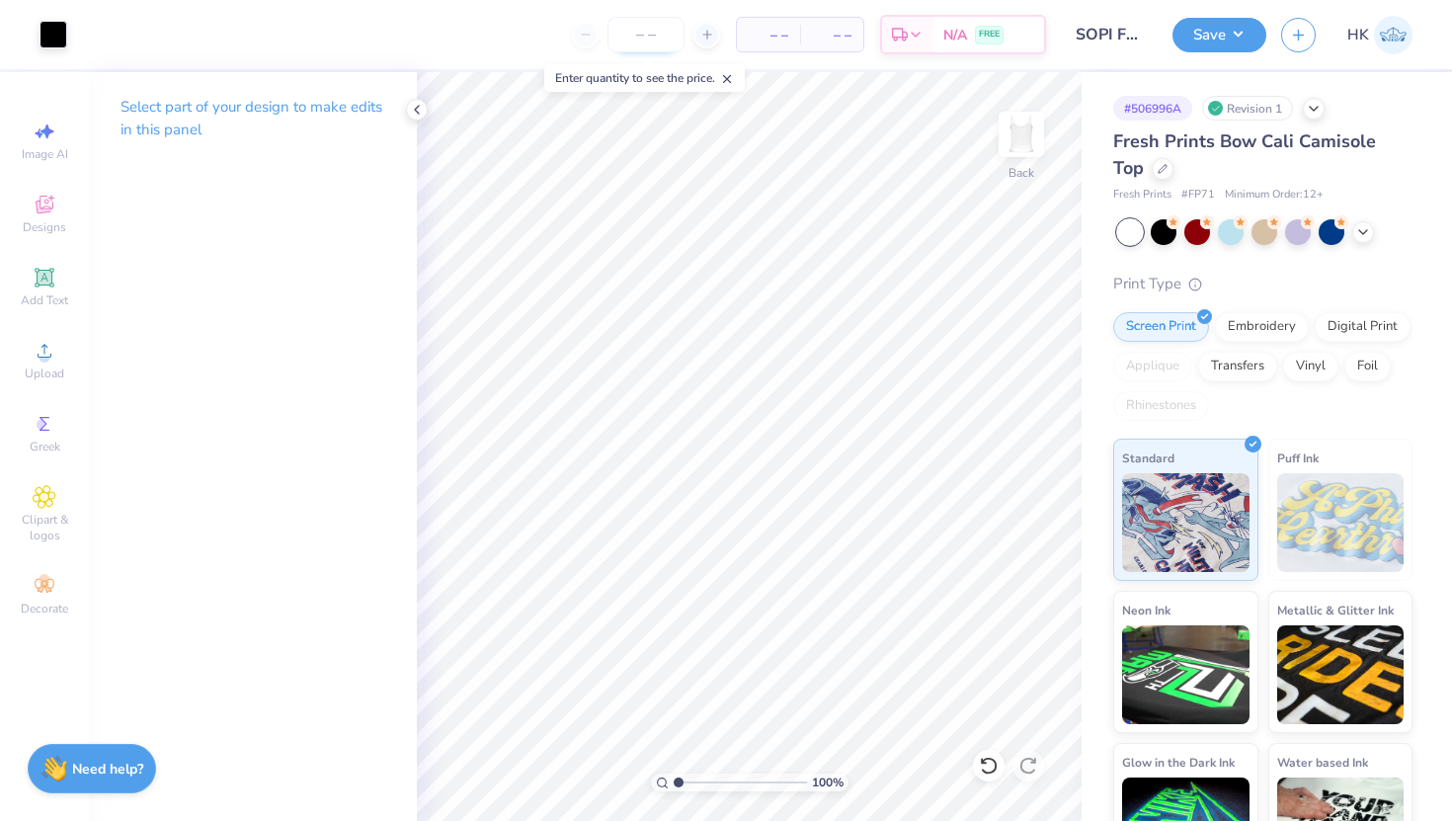
click at [621, 40] on input "number" at bounding box center [645, 35] width 77 height 36
type input "20"
